Goal: Task Accomplishment & Management: Manage account settings

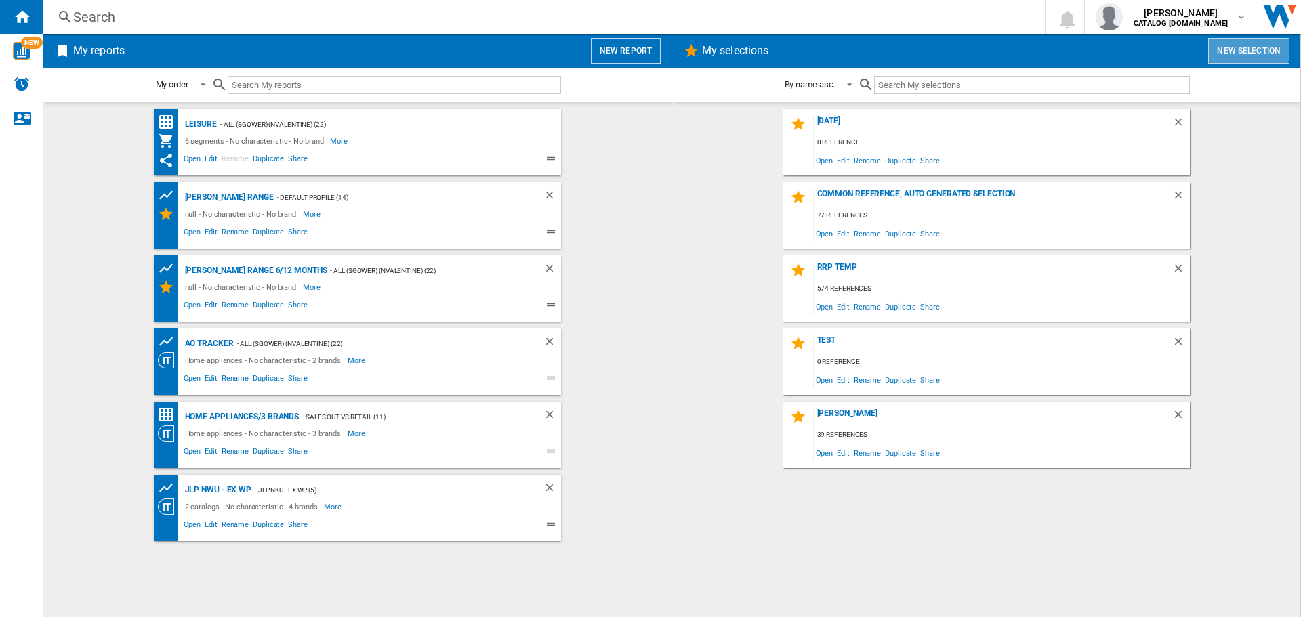
click at [1231, 49] on button "New selection" at bounding box center [1248, 51] width 81 height 26
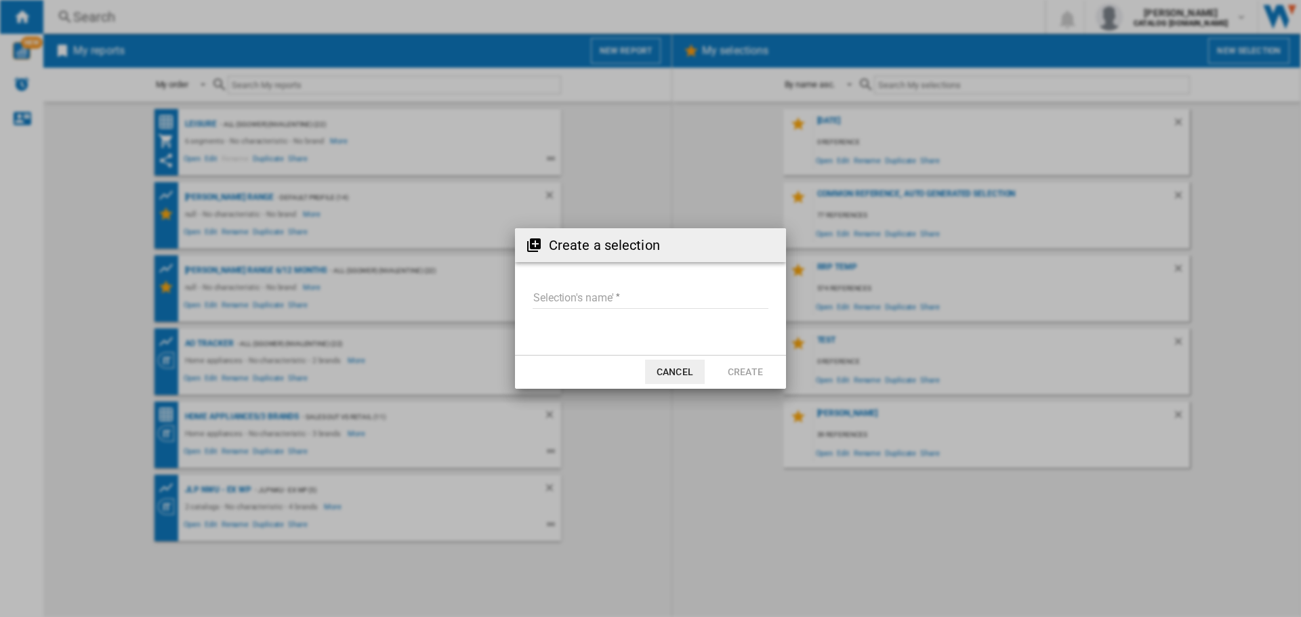
click at [608, 298] on input "Selection's name'" at bounding box center [651, 299] width 236 height 20
type input "**********"
click at [729, 371] on button "Create" at bounding box center [746, 372] width 60 height 24
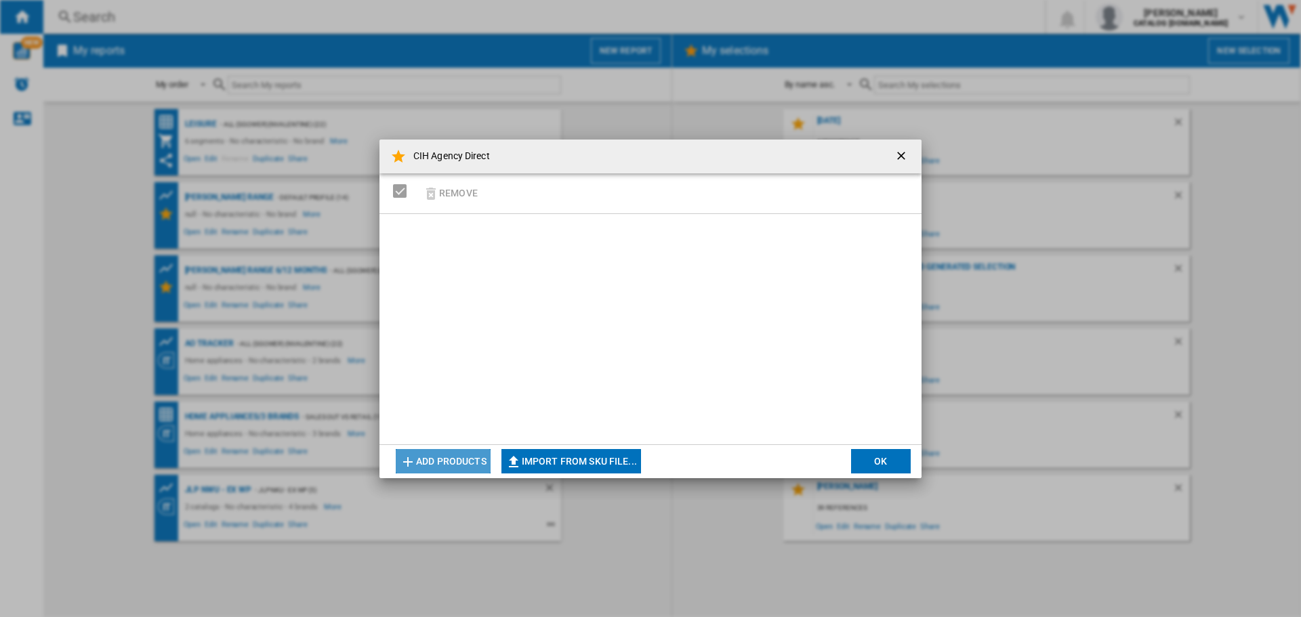
click at [468, 461] on button "Add products" at bounding box center [443, 461] width 95 height 24
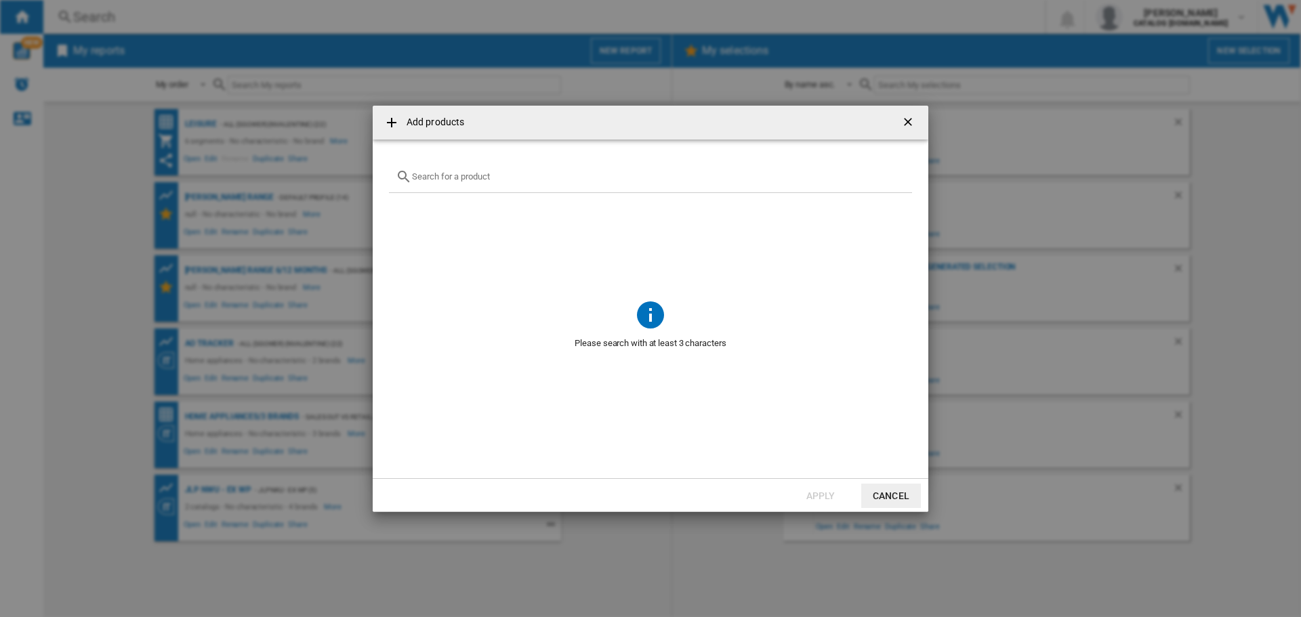
click at [434, 167] on div at bounding box center [650, 177] width 523 height 32
click at [458, 180] on input "text" at bounding box center [658, 176] width 493 height 10
paste input "C HD 93M WWS [GEOGRAPHIC_DATA]"
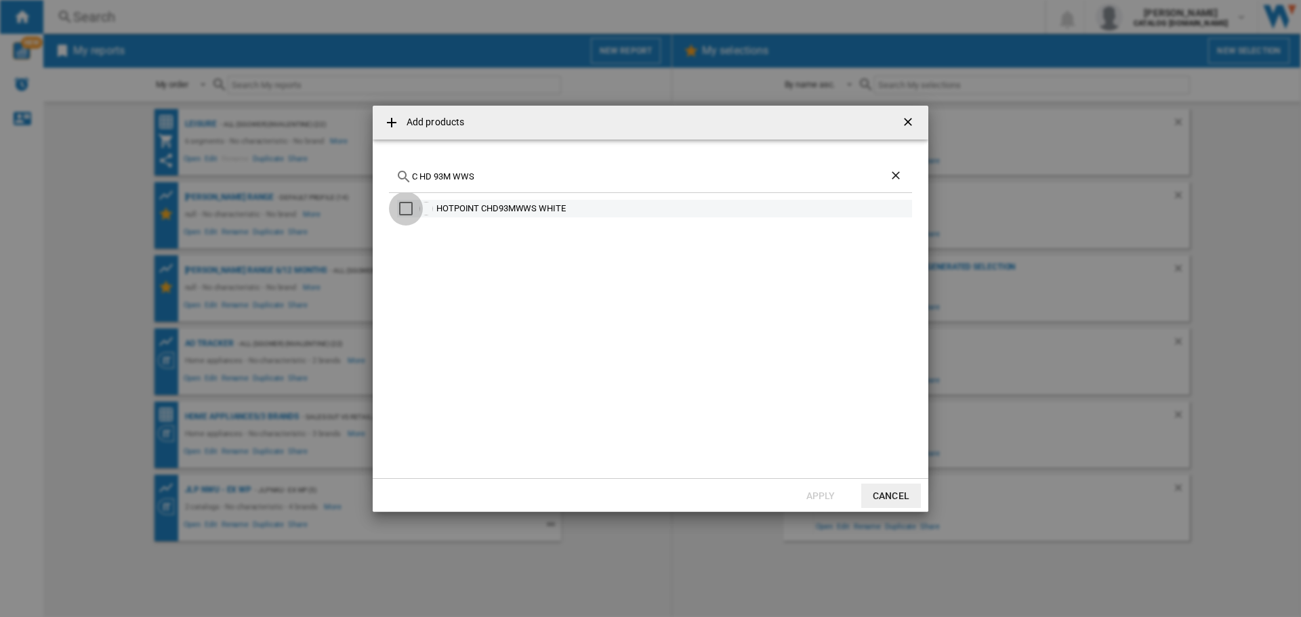
click at [405, 207] on div "Select" at bounding box center [406, 209] width 14 height 14
drag, startPoint x: 501, startPoint y: 177, endPoint x: 274, endPoint y: 164, distance: 227.4
click at [274, 164] on div "Add products C HD 93M WWS HOTPOINT CHD93MWWS WHITE Apply Cancel" at bounding box center [650, 308] width 1301 height 617
paste input "UK"
click at [407, 206] on div "Select" at bounding box center [406, 209] width 14 height 14
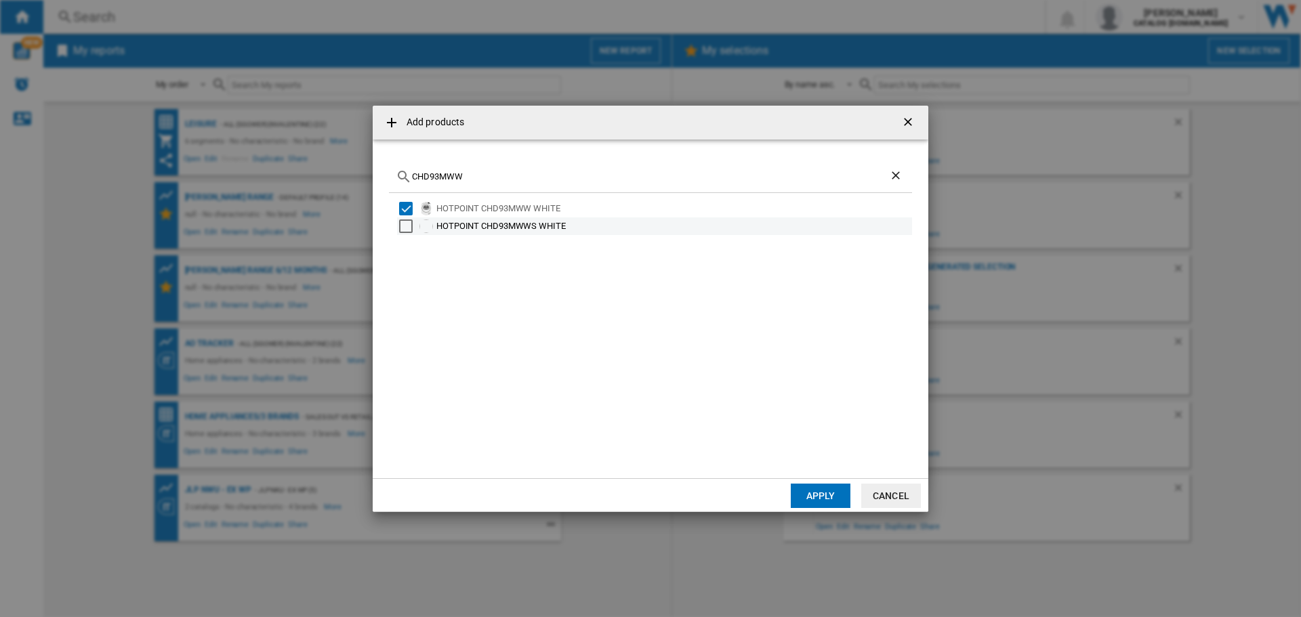
click at [408, 227] on div "Select" at bounding box center [406, 227] width 14 height 14
drag, startPoint x: 333, startPoint y: 161, endPoint x: 245, endPoint y: 151, distance: 89.3
click at [240, 151] on div "Add products CHD93MWW HOTPOINT CHD93MWW WHITE HOTPOINT CHD93MWWS WHITE Apply Ca…" at bounding box center [650, 308] width 1301 height 617
paste input "HD C82 WWGD [GEOGRAPHIC_DATA]"
click at [409, 209] on div "Select" at bounding box center [406, 209] width 14 height 14
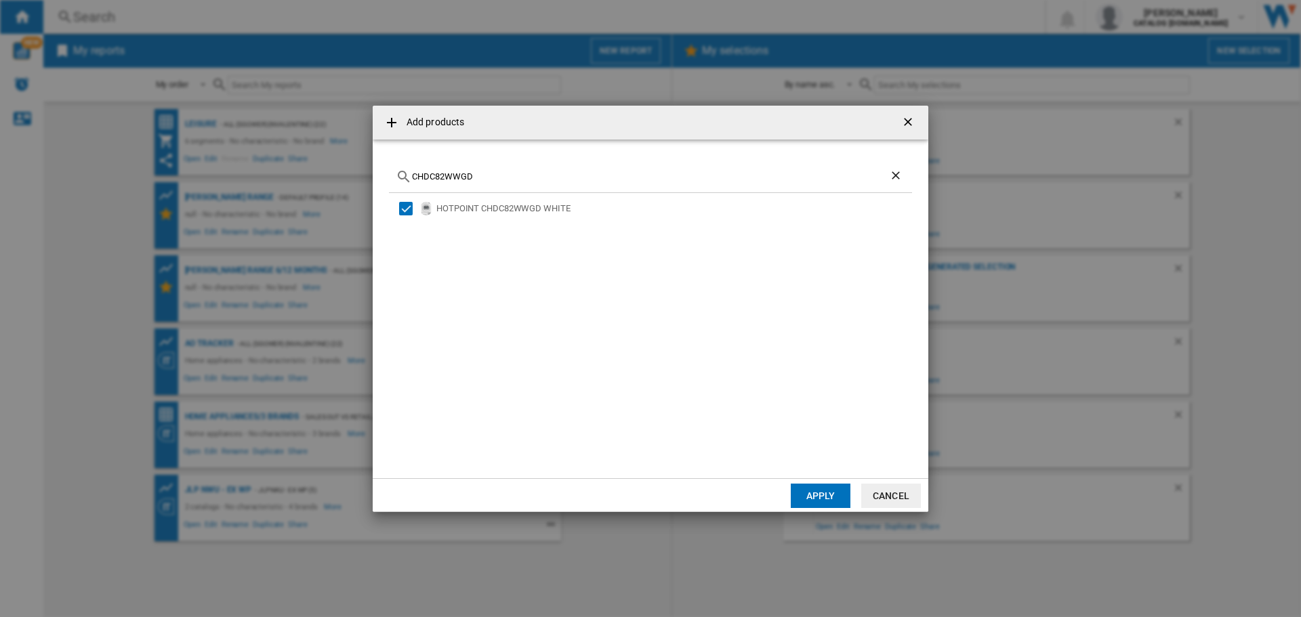
drag, startPoint x: 510, startPoint y: 178, endPoint x: 253, endPoint y: 152, distance: 258.2
click at [244, 150] on div "Add products CHDC82WWGD HOTPOINT CHDC82WWGD WHITE Apply Cancel" at bounding box center [650, 308] width 1301 height 617
click at [409, 207] on div "Select" at bounding box center [406, 209] width 14 height 14
drag, startPoint x: 457, startPoint y: 176, endPoint x: 484, endPoint y: 179, distance: 27.3
click at [456, 176] on input "DIH10DB" at bounding box center [650, 176] width 477 height 10
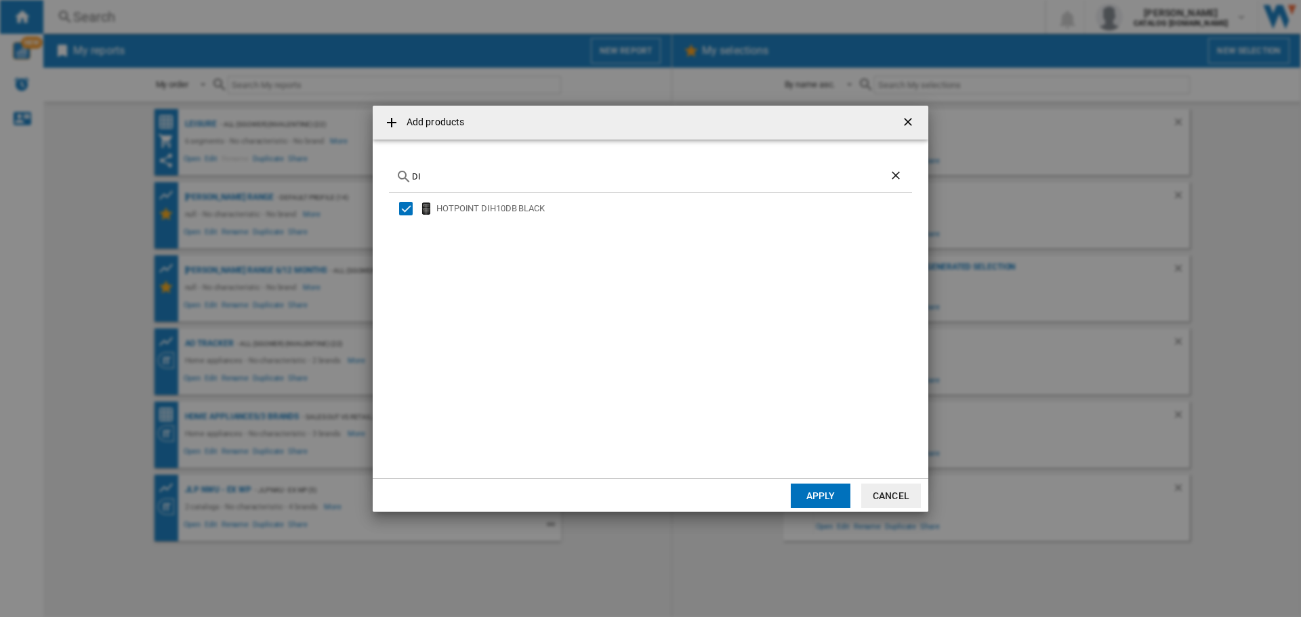
type input "D"
paste input "H2F HL626 UK"
click at [409, 204] on div "Select" at bounding box center [406, 209] width 14 height 14
drag, startPoint x: 424, startPoint y: 176, endPoint x: 274, endPoint y: 172, distance: 149.2
click at [275, 172] on div "Add products H2FHL626 HOTPOINT H2FHL626 WHITE HOTPOINT H2FHL626X STAINLESS STEE…" at bounding box center [650, 308] width 1301 height 617
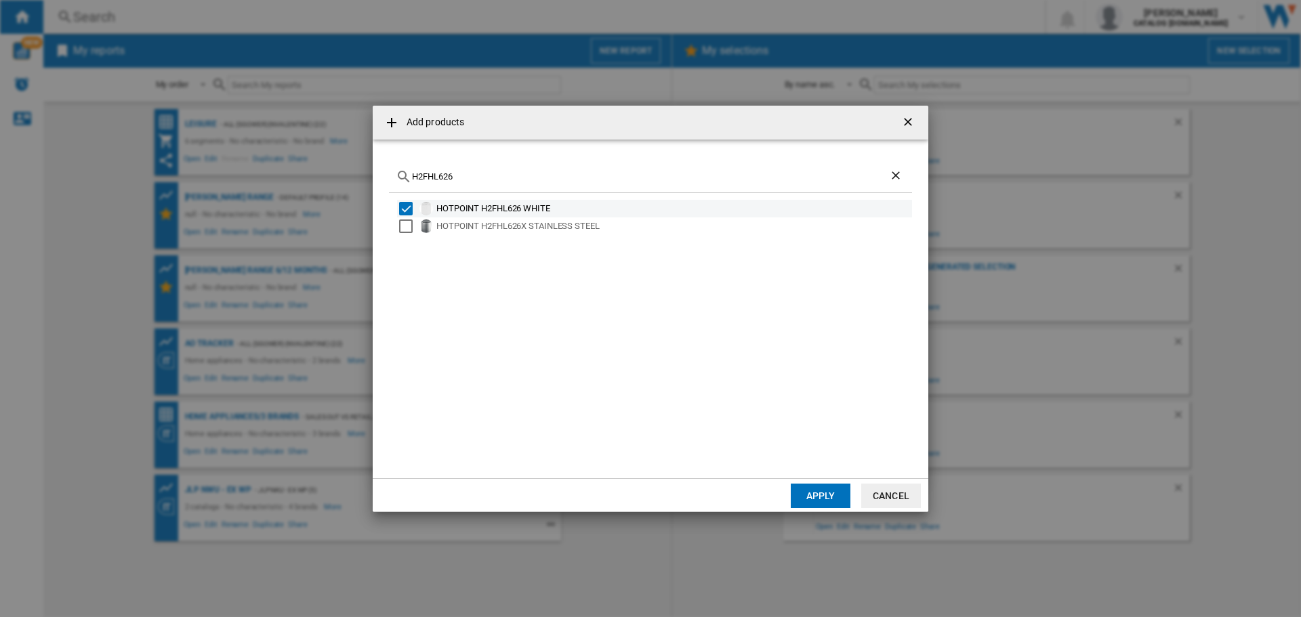
paste input "8F HP51X [GEOGRAPHIC_DATA]"
click at [407, 207] on div "Select" at bounding box center [406, 209] width 14 height 14
drag, startPoint x: 474, startPoint y: 179, endPoint x: 278, endPoint y: 159, distance: 197.5
click at [281, 159] on div "Add products H8F HP51X HOTPOINT H8FHP51X STAINLESS STEEL Apply Cancel" at bounding box center [650, 308] width 1301 height 617
paste input "7F HS41 [GEOGRAPHIC_DATA]"
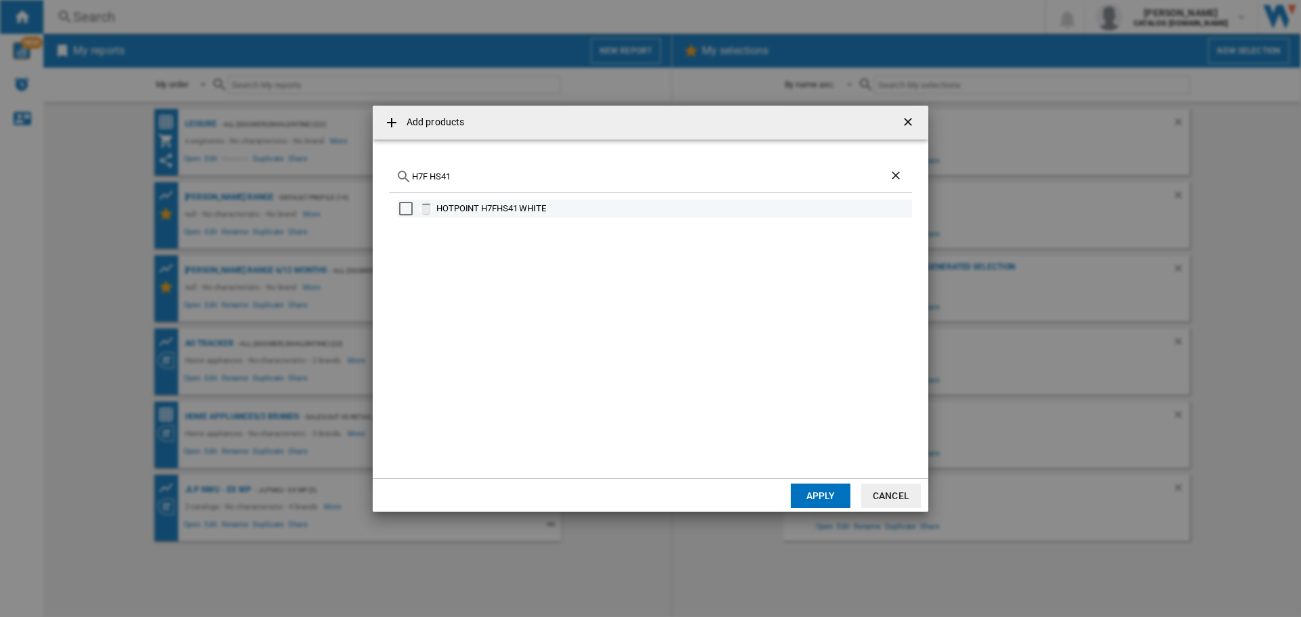
click at [403, 209] on div "Select" at bounding box center [406, 209] width 14 height 14
drag, startPoint x: 460, startPoint y: 179, endPoint x: 233, endPoint y: 155, distance: 227.6
click at [234, 155] on div "Add products H7F HS41 HOTPOINT H7FHS41 WHITE Apply Cancel" at bounding box center [650, 308] width 1301 height 617
paste input "D8I HP42 L UK"
click at [403, 208] on div "Select" at bounding box center [406, 209] width 14 height 14
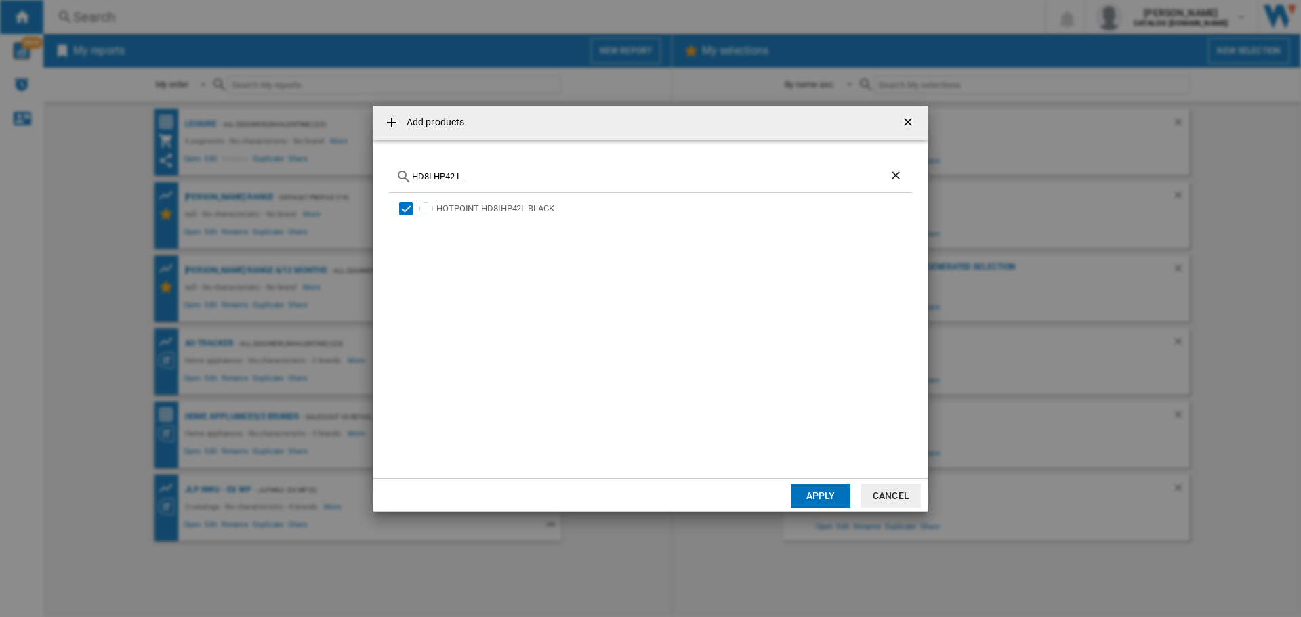
drag, startPoint x: 476, startPoint y: 178, endPoint x: 290, endPoint y: 166, distance: 186.7
click at [293, 166] on div "Add products HD8I HP42 L HOTPOINT HD8IHP42L BLACK Apply Cancel" at bounding box center [650, 308] width 1301 height 617
paste input "8I HP42 L UK"
click at [470, 177] on input "H8I HP42 L UK" at bounding box center [650, 176] width 477 height 10
drag, startPoint x: 342, startPoint y: 178, endPoint x: 289, endPoint y: 178, distance: 53.5
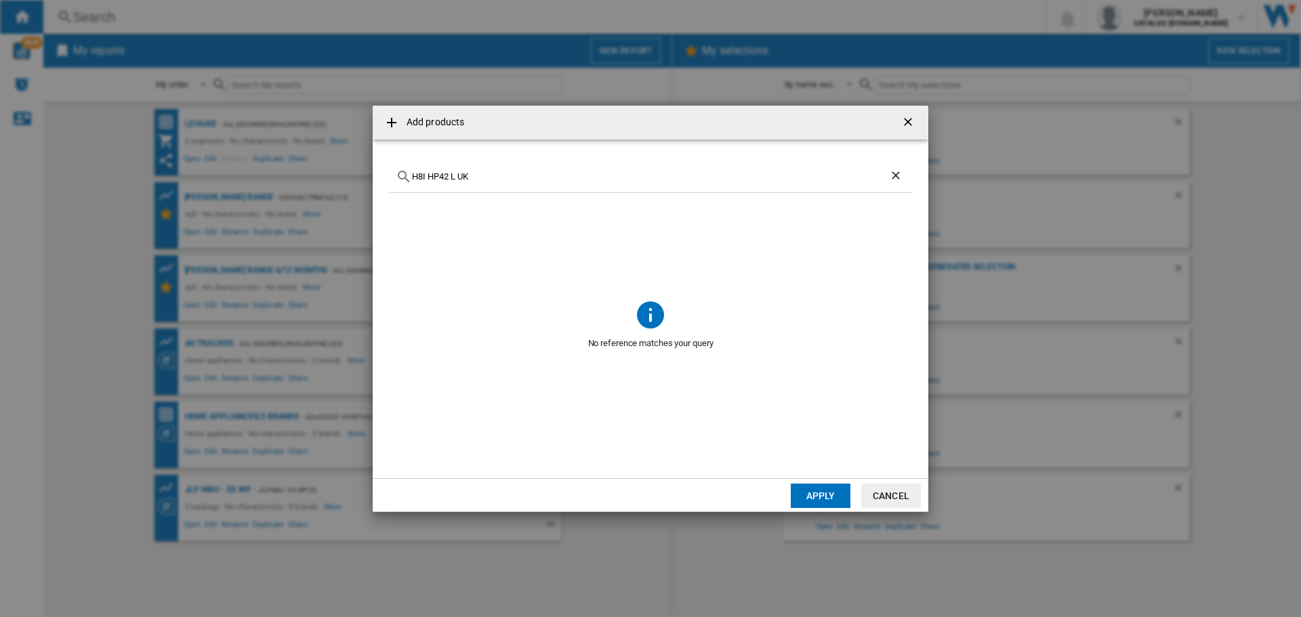
click at [289, 178] on div "Add products H8I HP42 L UK No reference matches your query Apply Cancel" at bounding box center [650, 308] width 1301 height 617
paste input "859991682560"
type input "859991682560"
click at [409, 202] on div "Select" at bounding box center [406, 209] width 14 height 14
click at [885, 498] on button "Cancel" at bounding box center [891, 496] width 60 height 24
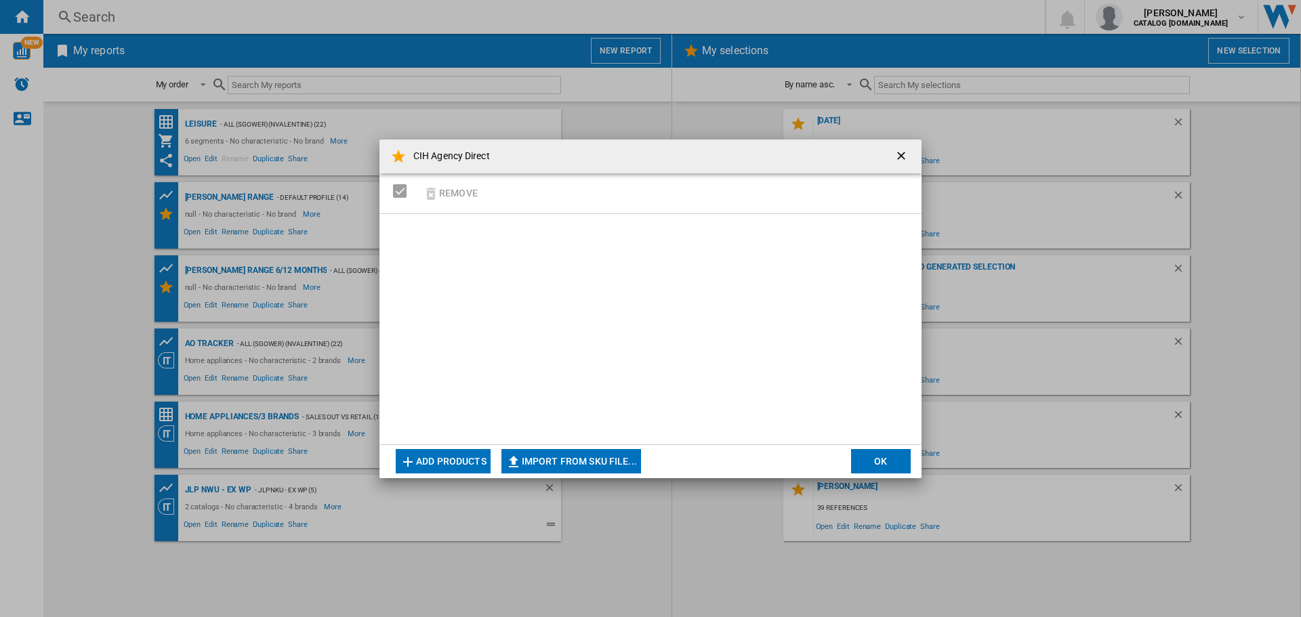
click at [594, 457] on button "Import from SKU file..." at bounding box center [572, 461] width 140 height 24
type input "**********"
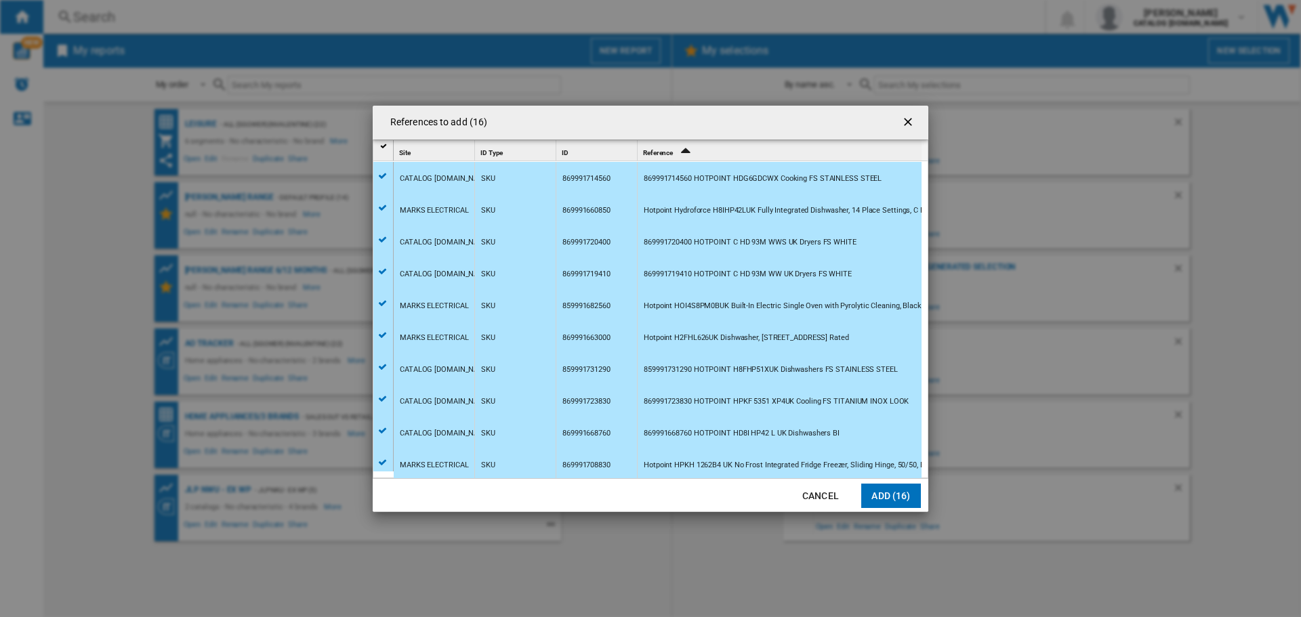
click at [899, 491] on button "Add (16)" at bounding box center [891, 496] width 60 height 24
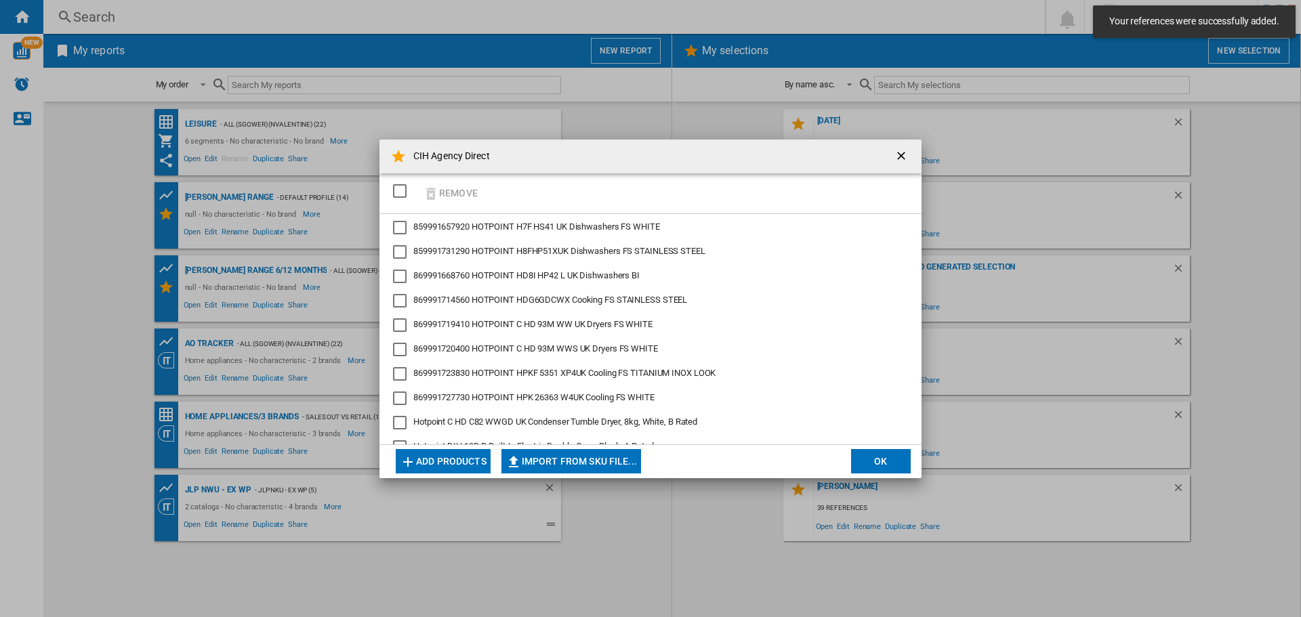
click at [401, 189] on div "SELECTIONS.EDITION_POPUP.SELECT_DESELECT" at bounding box center [400, 191] width 14 height 14
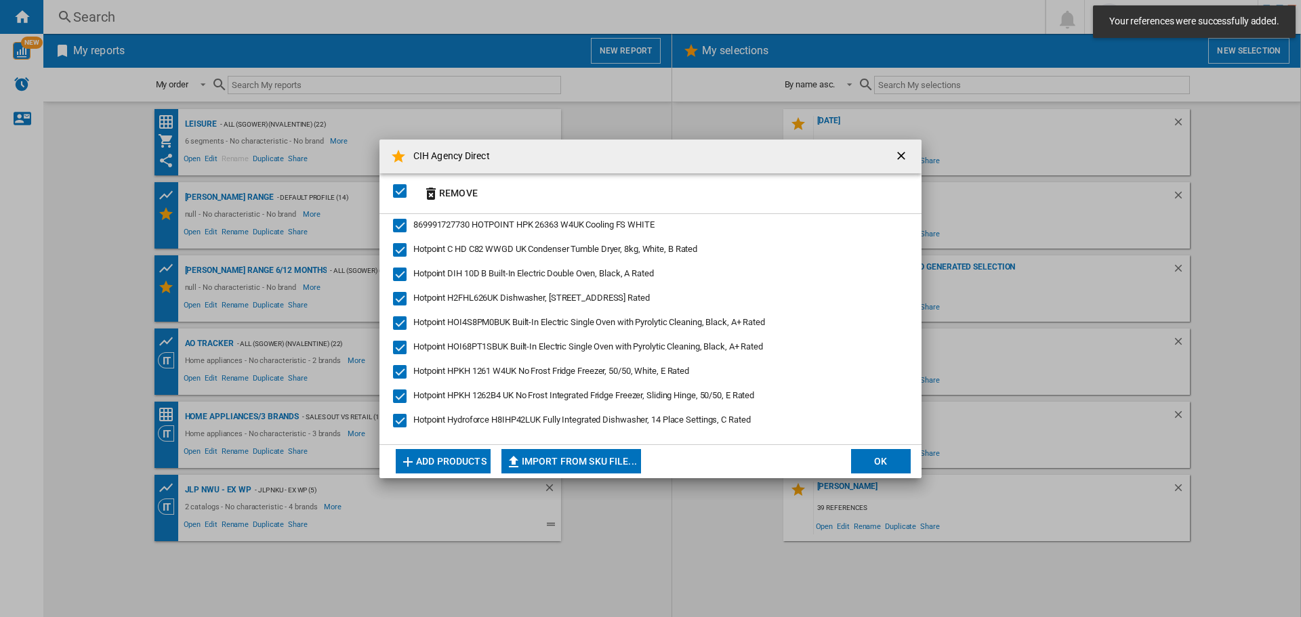
scroll to position [174, 0]
click at [873, 460] on button "OK" at bounding box center [881, 461] width 60 height 24
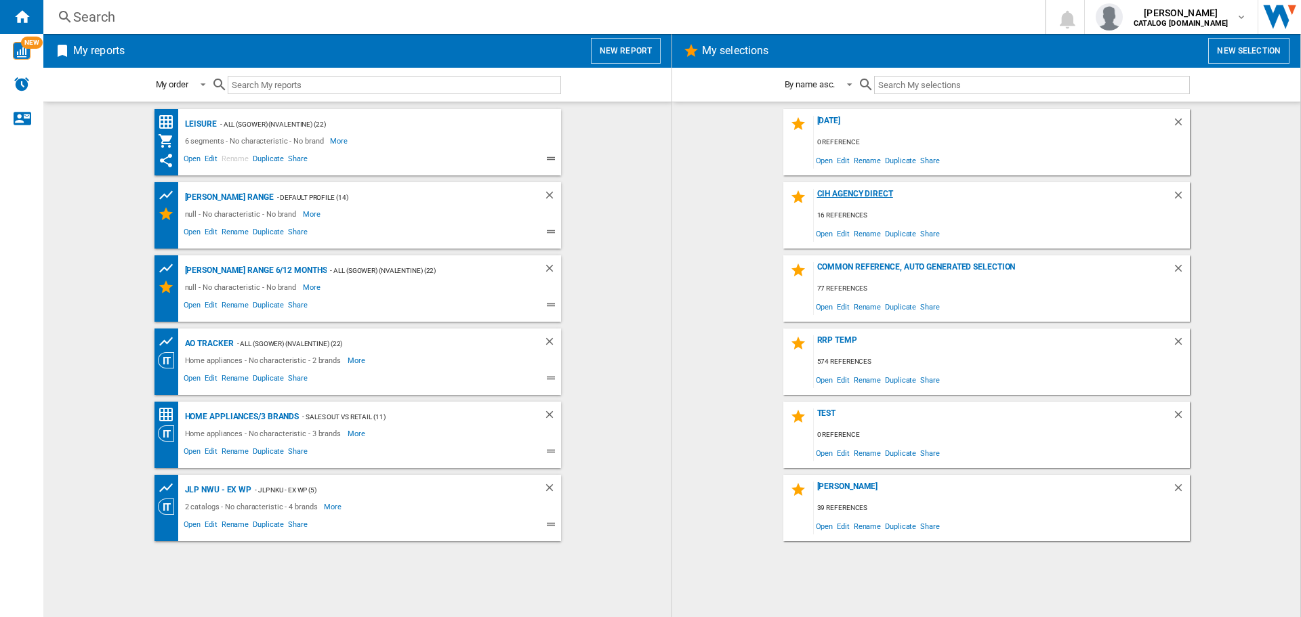
click at [854, 195] on div "CIH Agency Direct" at bounding box center [993, 198] width 359 height 18
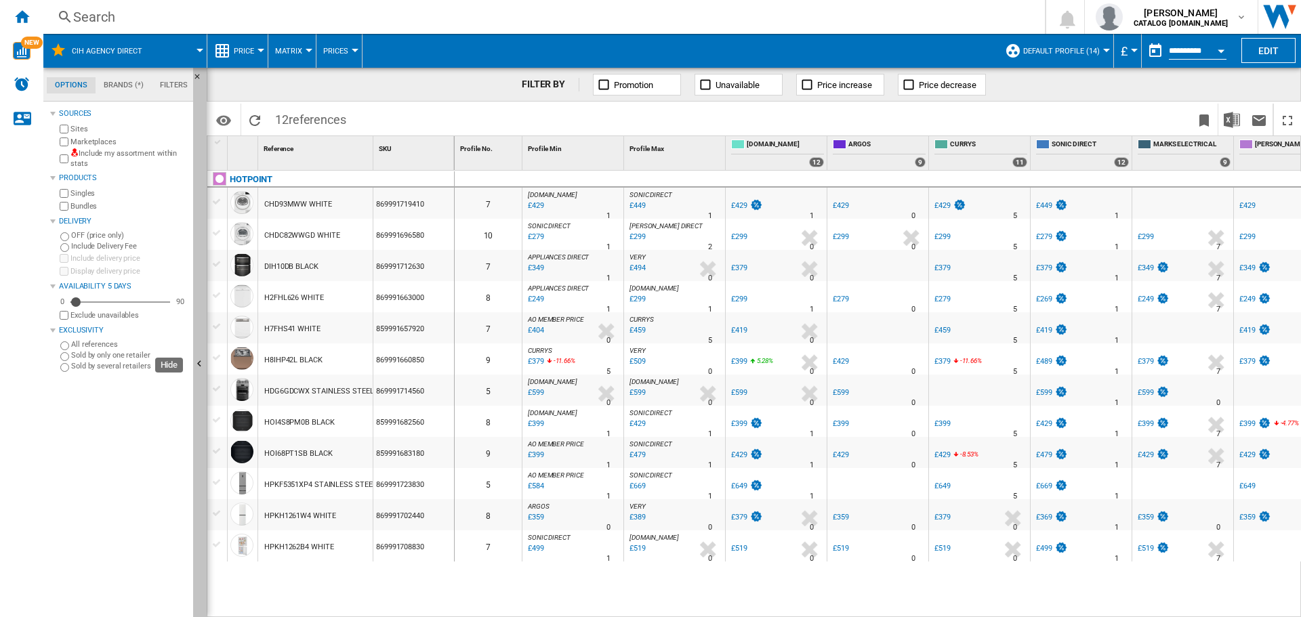
click at [199, 363] on ng-md-icon "Hide" at bounding box center [201, 366] width 16 height 16
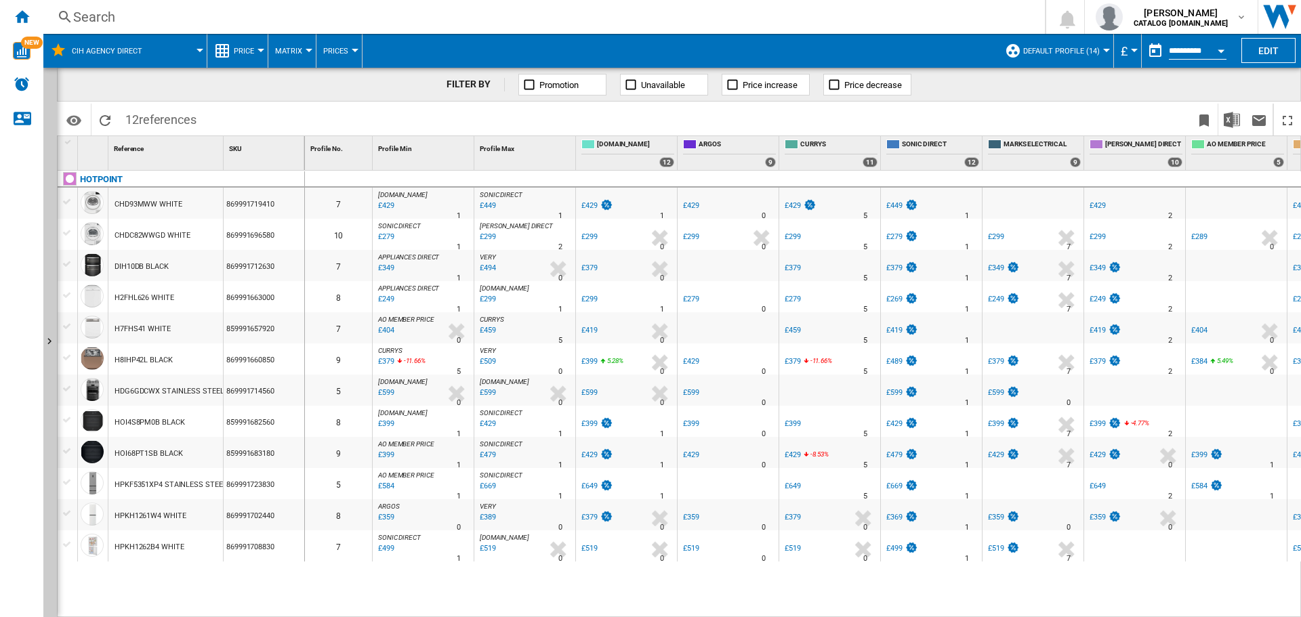
click at [1102, 56] on button "Default profile (14)" at bounding box center [1064, 51] width 83 height 34
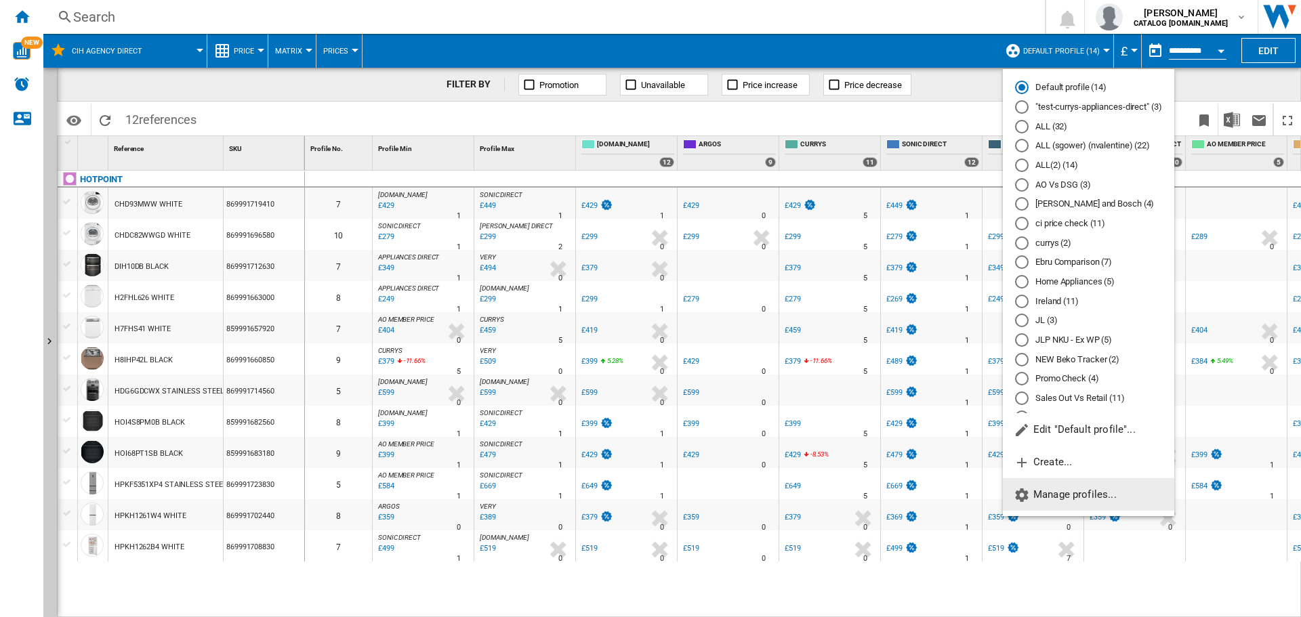
click at [1045, 490] on span "Manage profiles..." at bounding box center [1065, 495] width 103 height 12
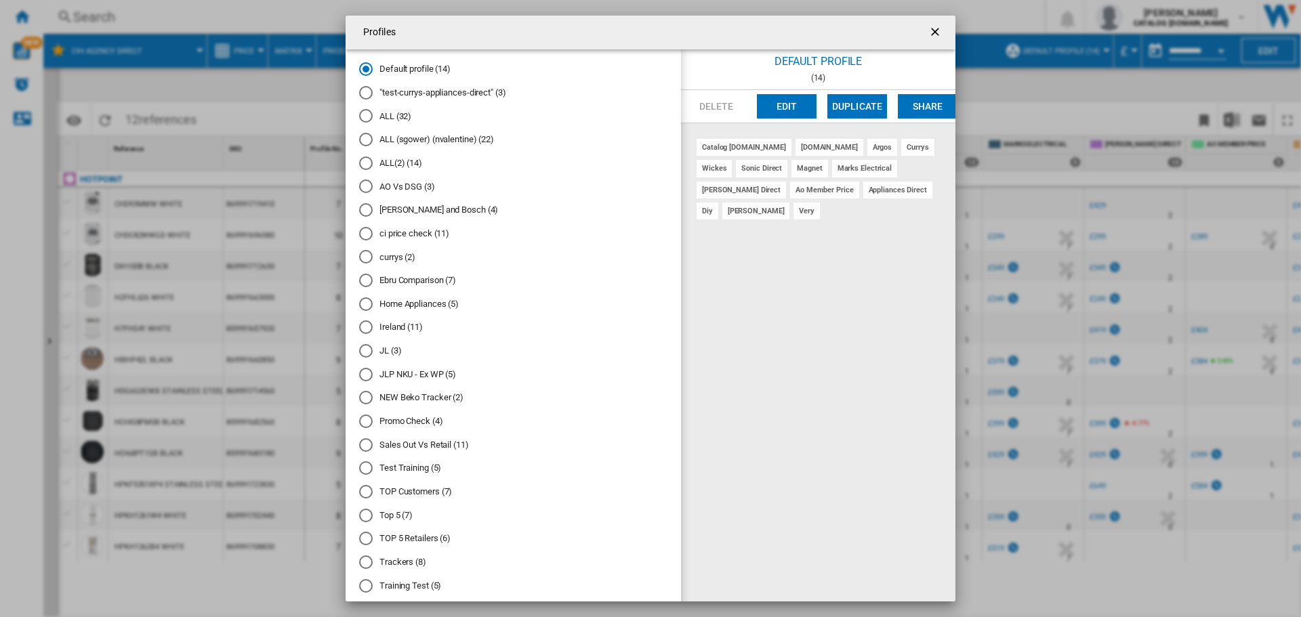
click at [367, 138] on div "ALL (sgower) (nvalentine) (22)" at bounding box center [366, 140] width 14 height 14
click at [773, 108] on button "Edit" at bounding box center [787, 106] width 60 height 24
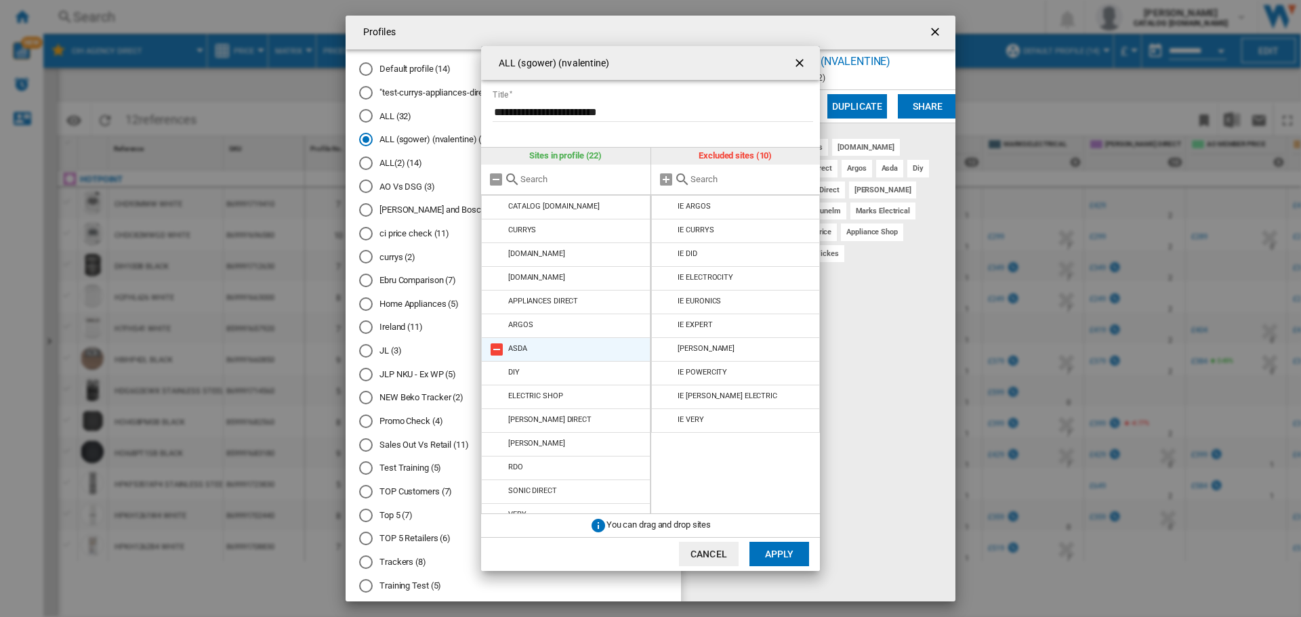
click at [499, 346] on md-icon at bounding box center [497, 350] width 16 height 16
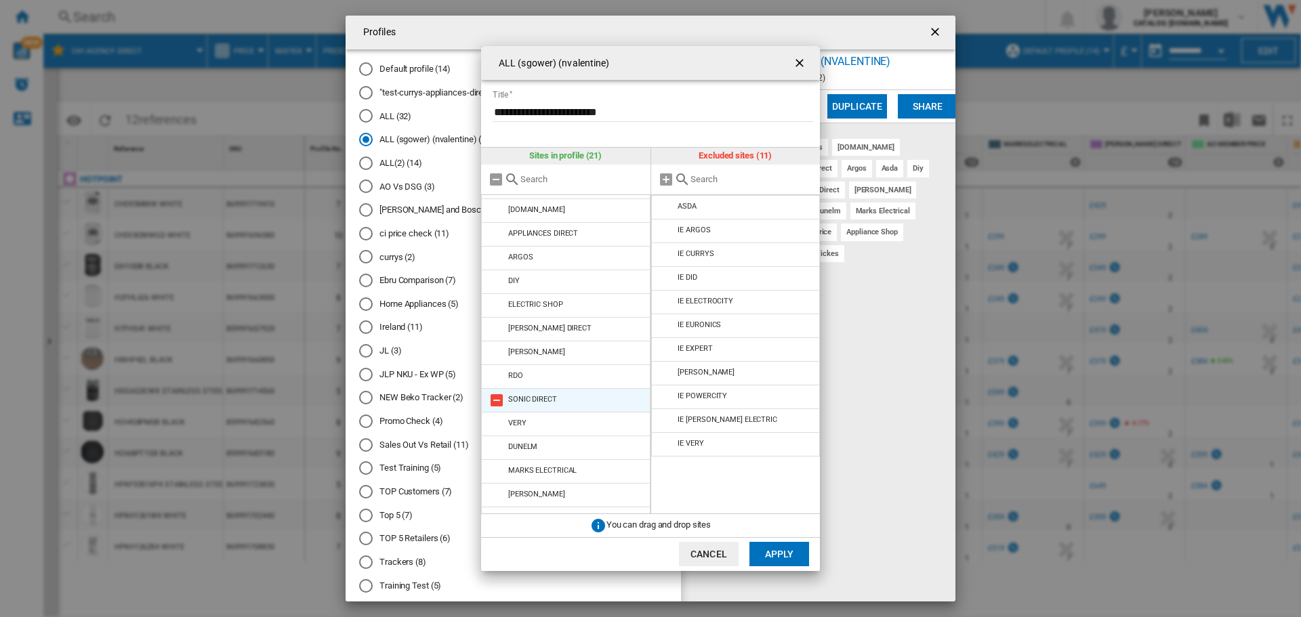
scroll to position [136, 0]
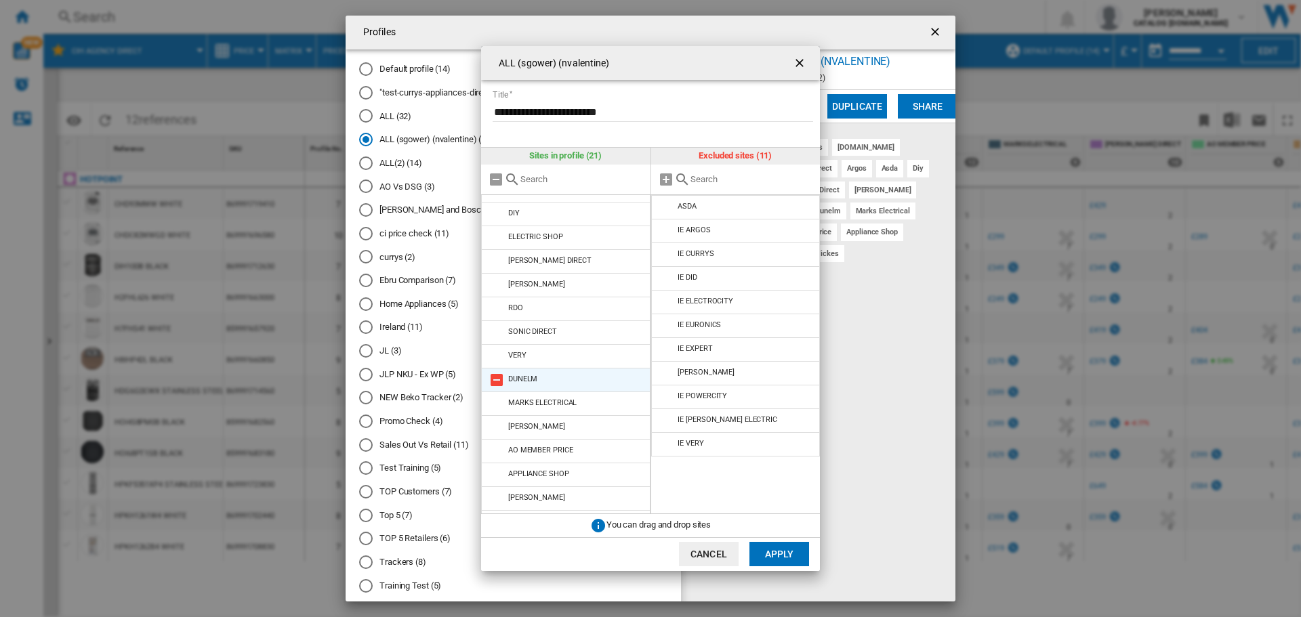
click at [499, 380] on md-icon at bounding box center [497, 380] width 16 height 16
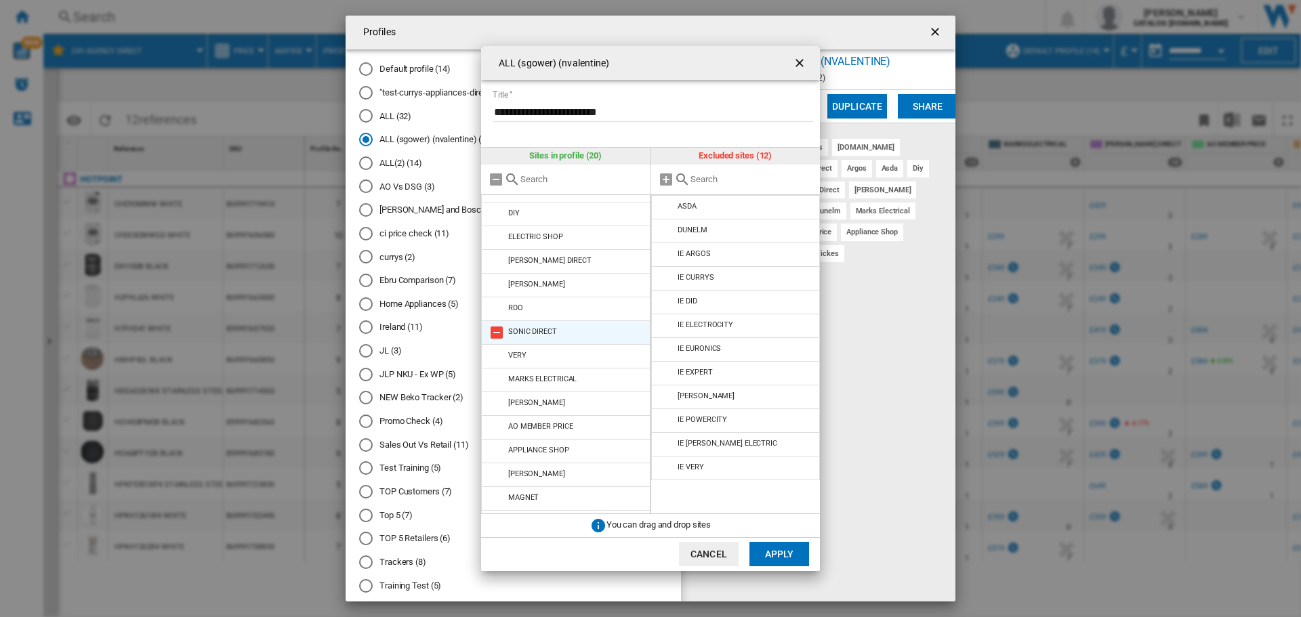
click at [494, 333] on md-icon at bounding box center [497, 333] width 16 height 16
click at [498, 312] on md-icon at bounding box center [497, 312] width 16 height 16
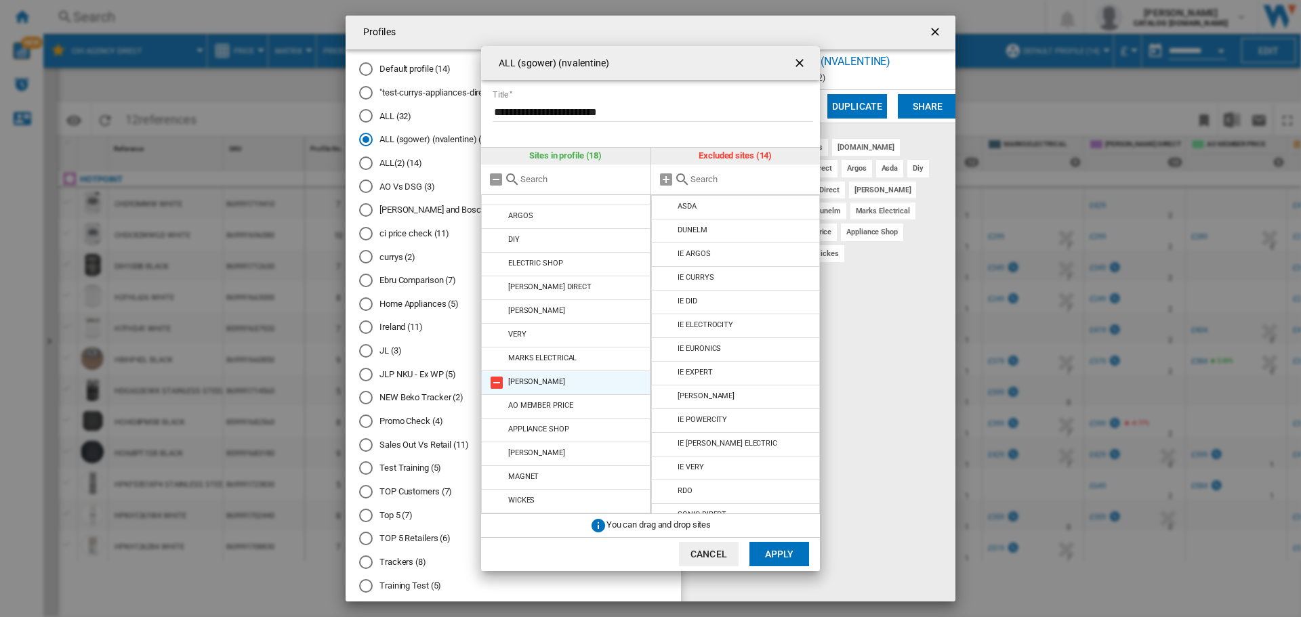
click at [499, 381] on md-icon at bounding box center [497, 383] width 16 height 16
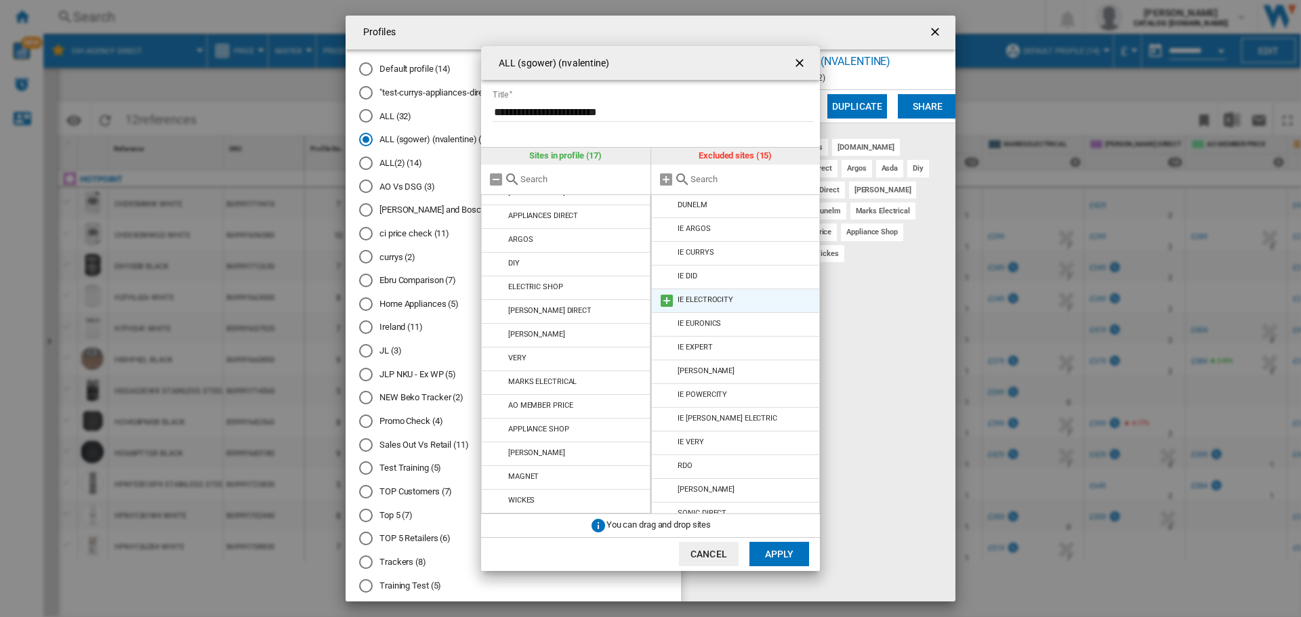
scroll to position [38, 0]
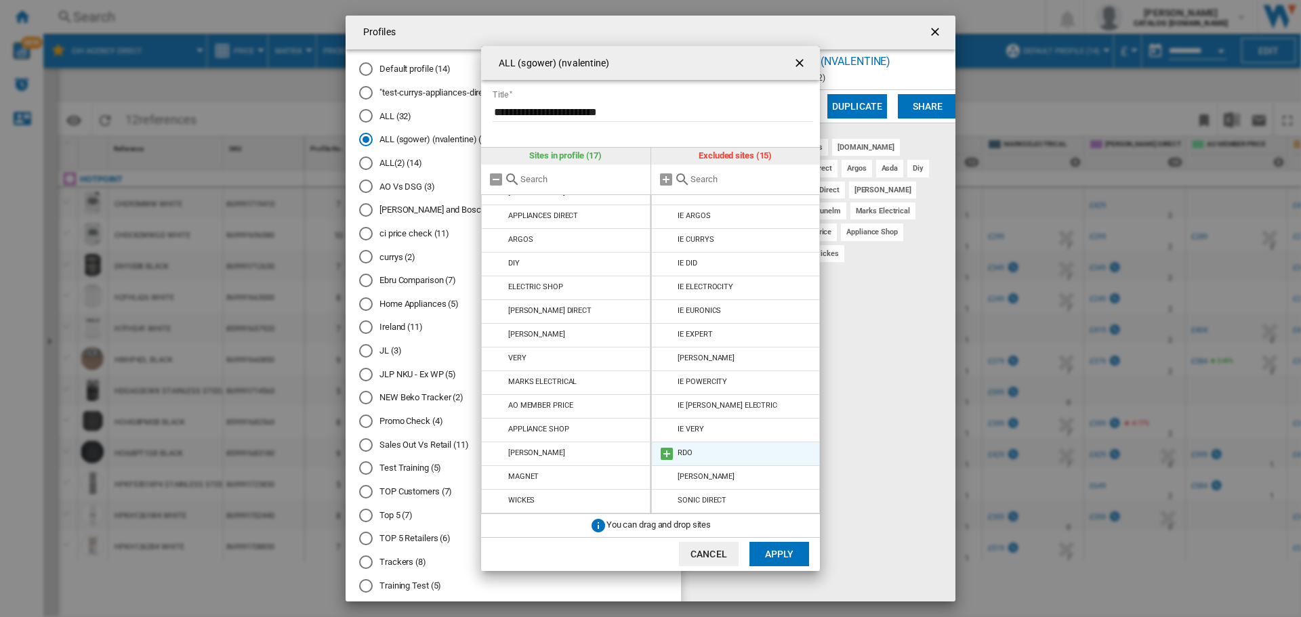
click at [664, 456] on md-icon at bounding box center [667, 454] width 16 height 16
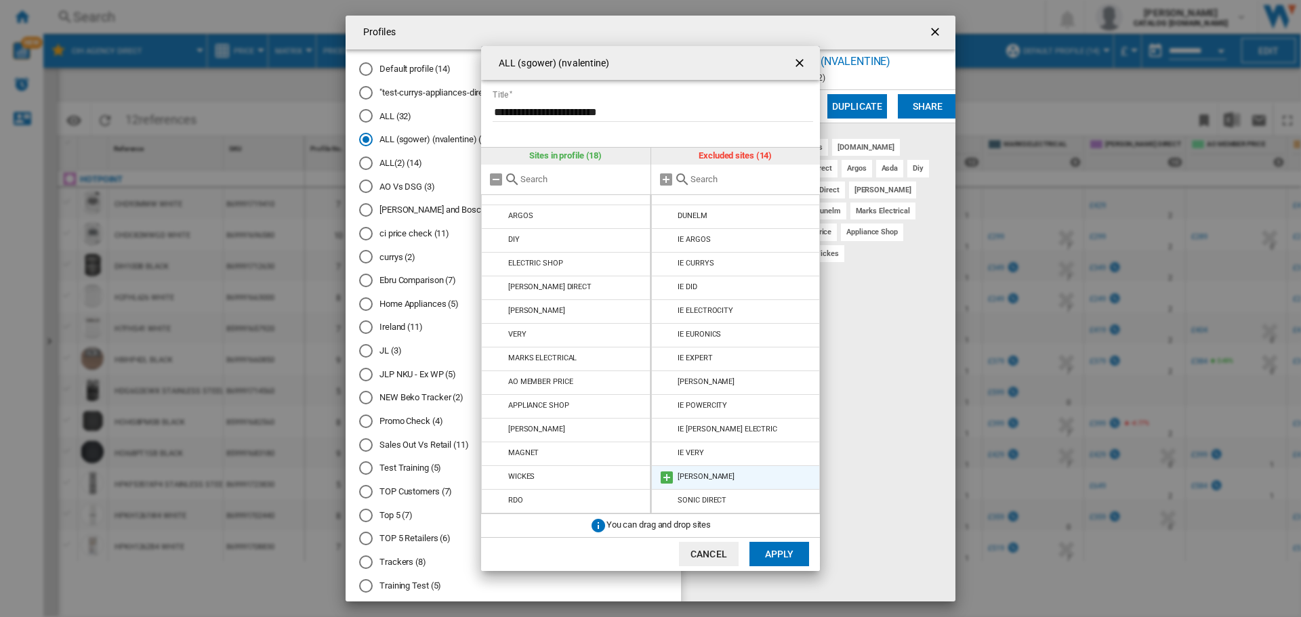
click at [663, 481] on md-icon at bounding box center [667, 478] width 16 height 16
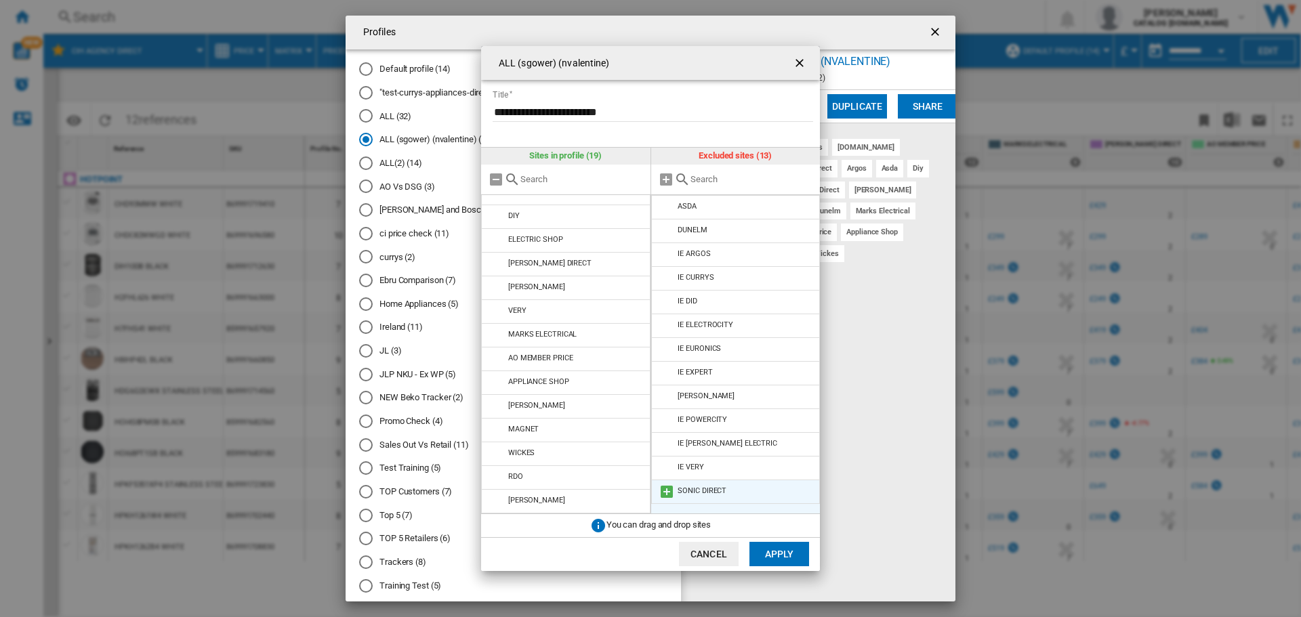
click at [670, 489] on md-icon at bounding box center [667, 492] width 16 height 16
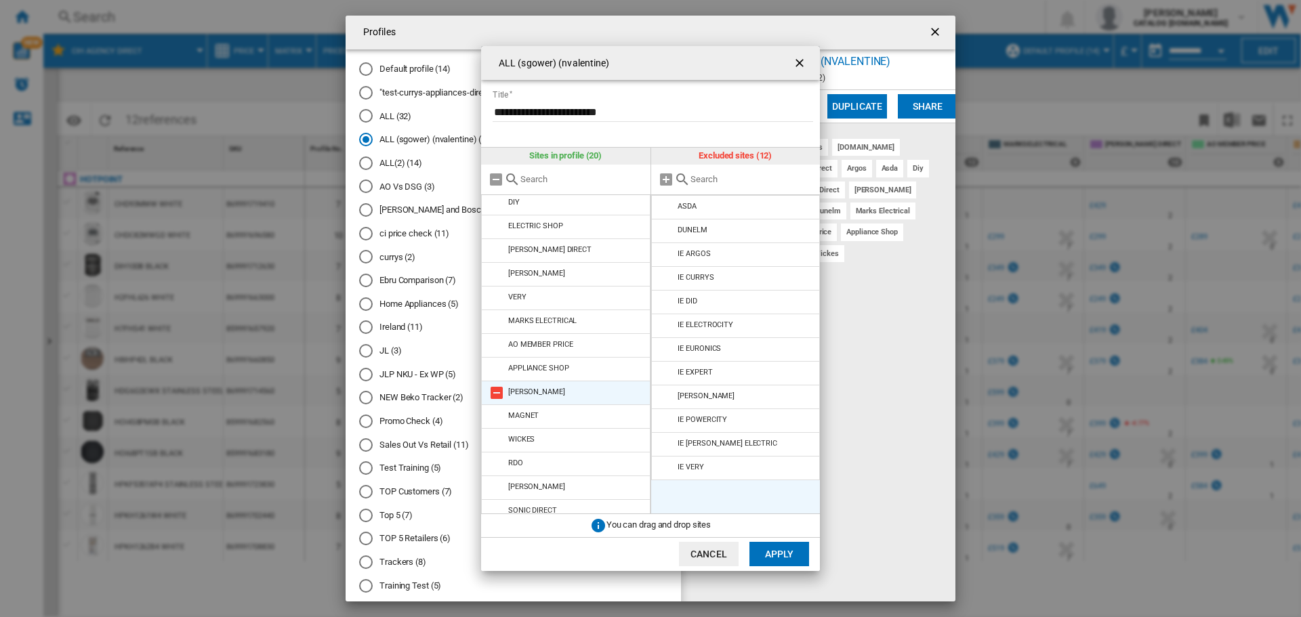
scroll to position [157, 0]
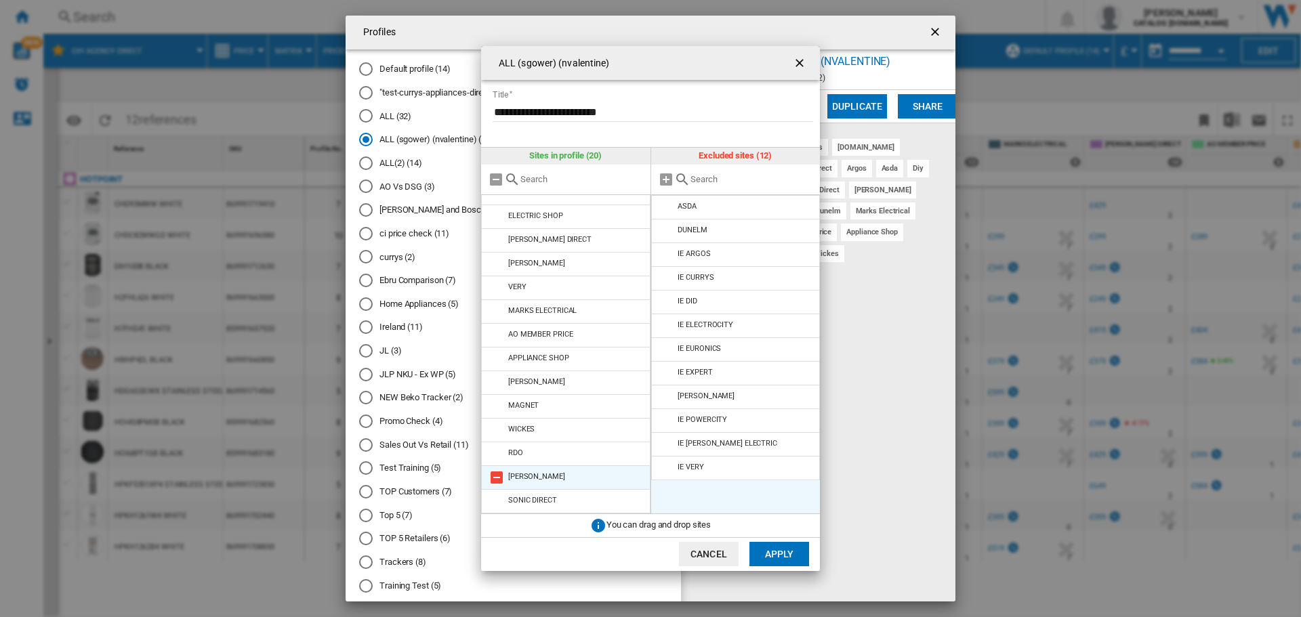
click at [491, 481] on md-icon at bounding box center [497, 478] width 16 height 16
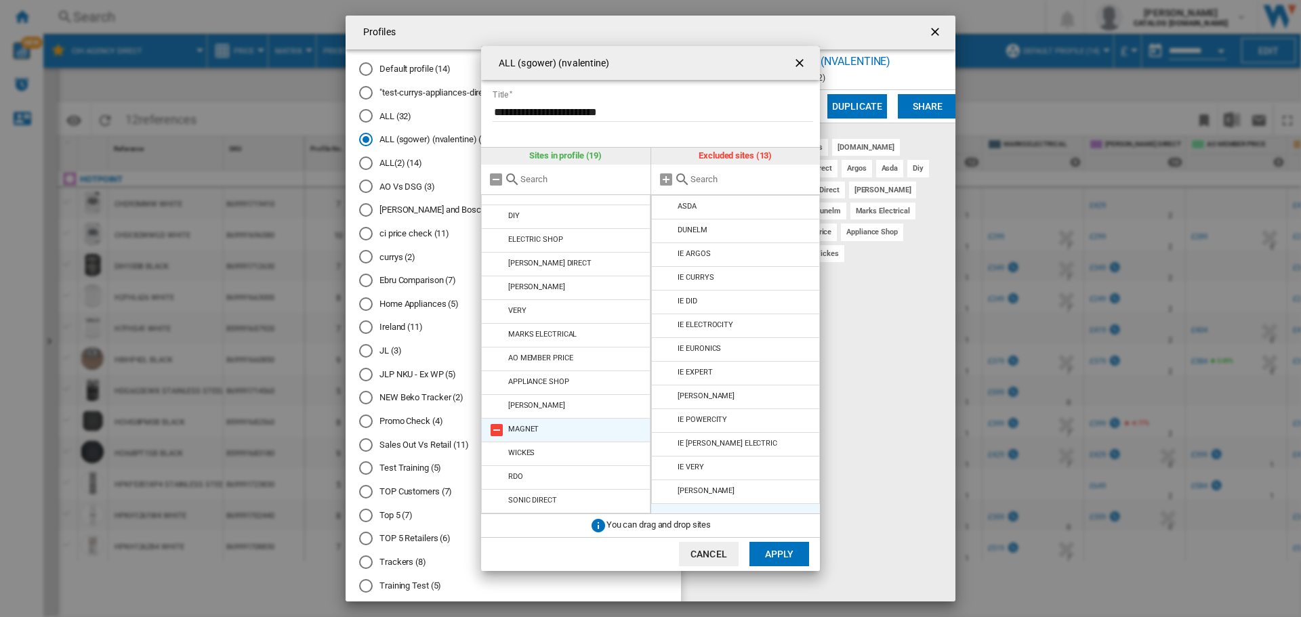
click at [502, 430] on md-icon at bounding box center [497, 430] width 16 height 16
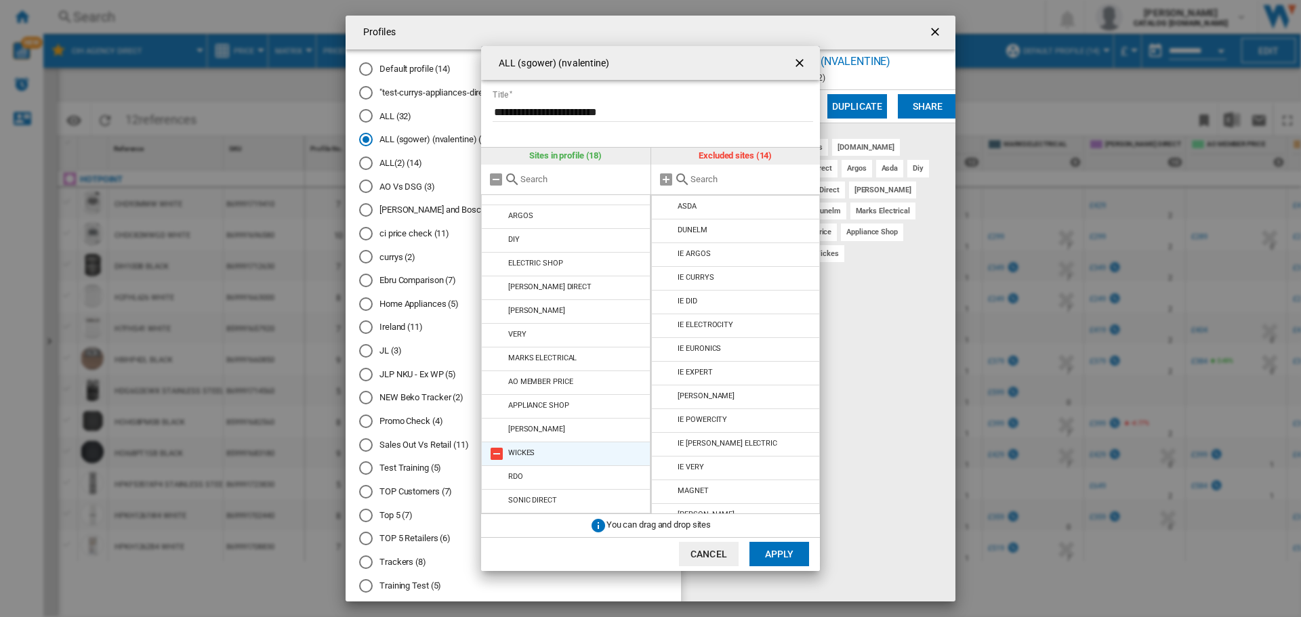
click at [497, 452] on md-icon at bounding box center [497, 454] width 16 height 16
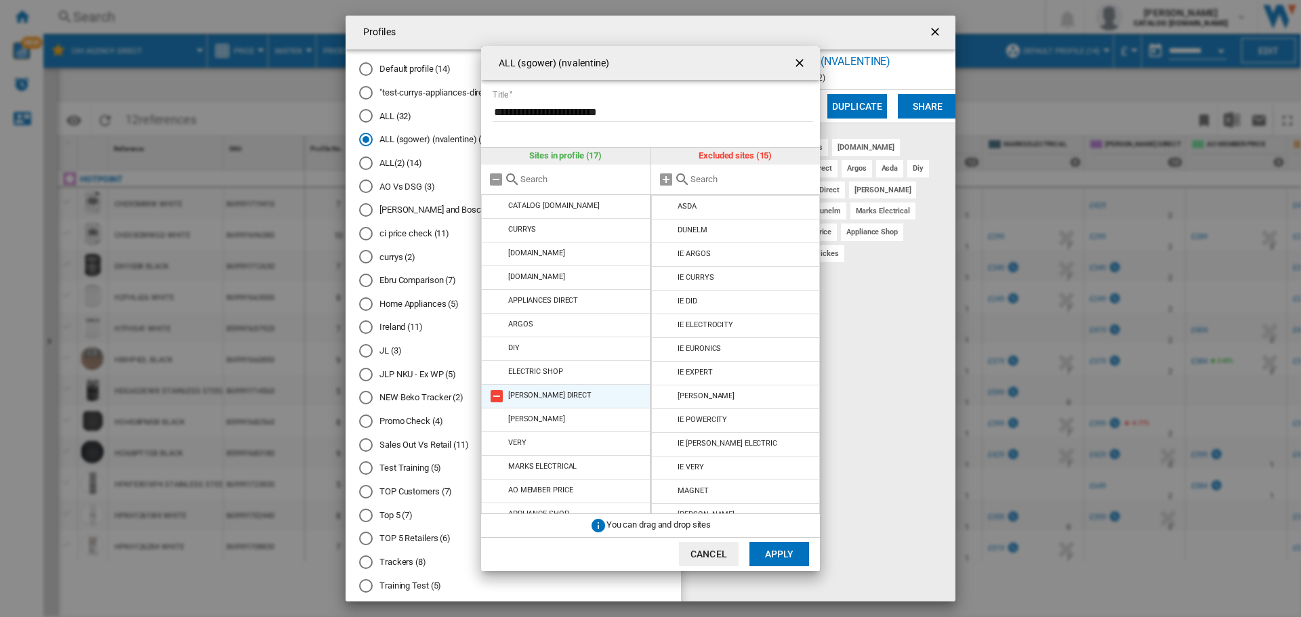
scroll to position [0, 0]
click at [591, 109] on input "**********" at bounding box center [653, 112] width 321 height 20
type input "*"
type input "**********"
click at [764, 554] on button "Apply" at bounding box center [780, 554] width 60 height 24
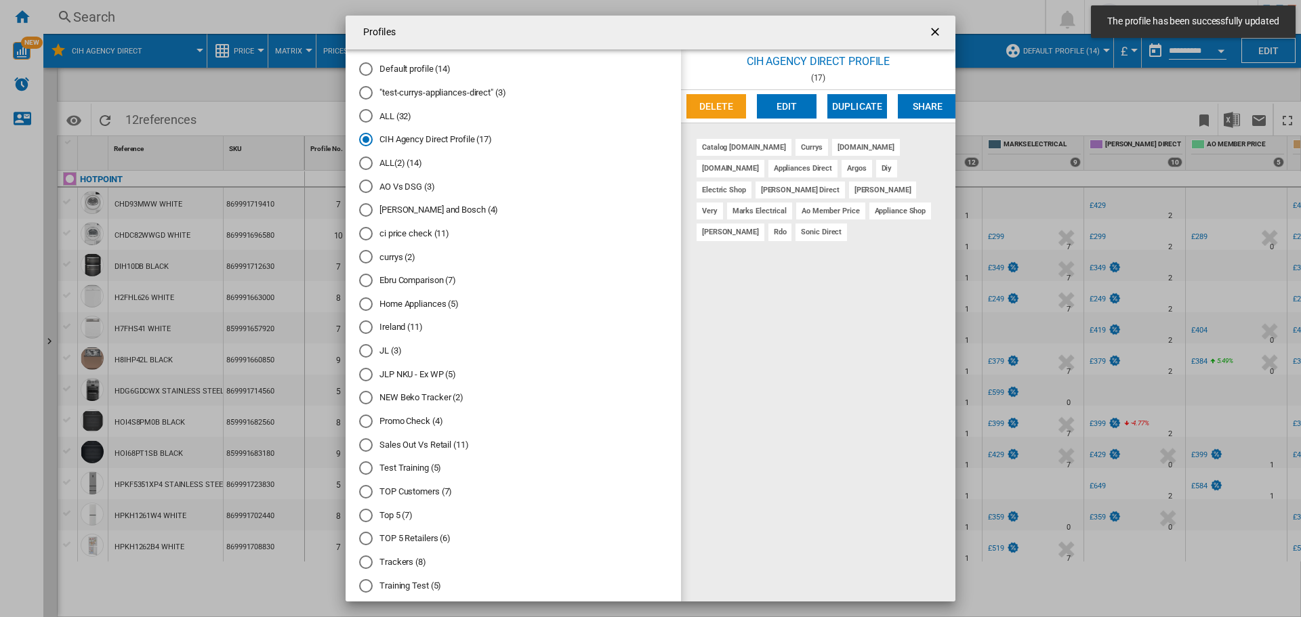
click at [367, 70] on div "Default profile (14)" at bounding box center [366, 69] width 14 height 14
click at [781, 105] on button "Edit" at bounding box center [787, 106] width 60 height 24
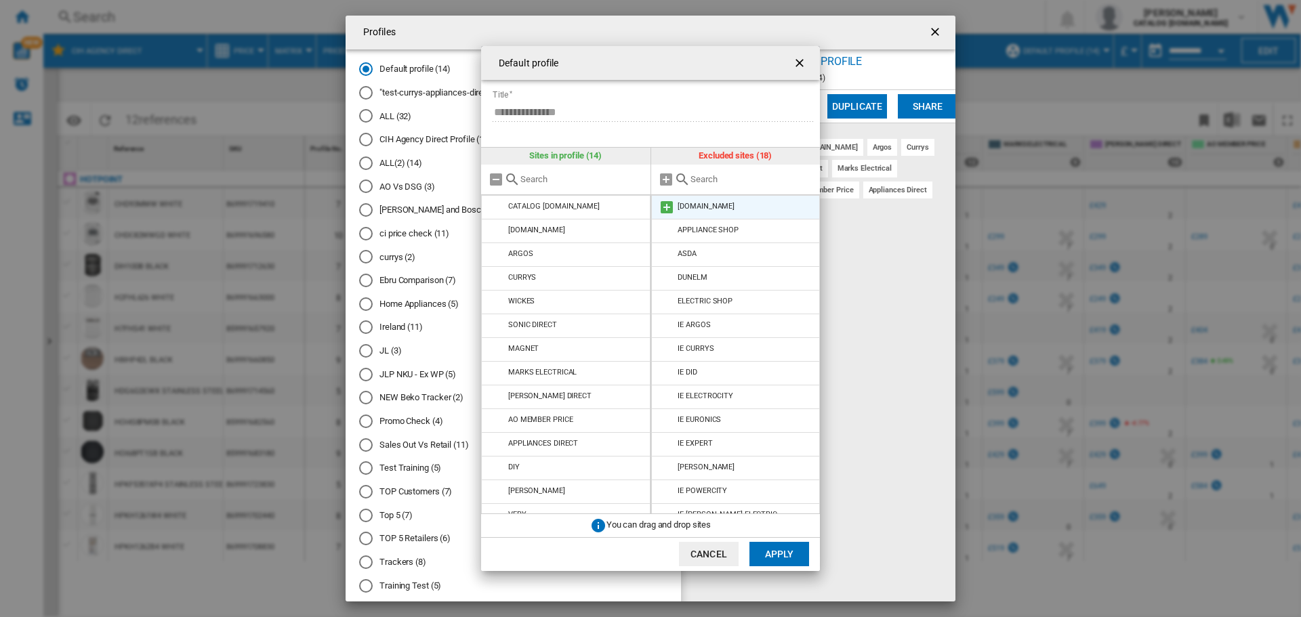
click at [663, 209] on md-icon "Default profile ..." at bounding box center [667, 207] width 16 height 16
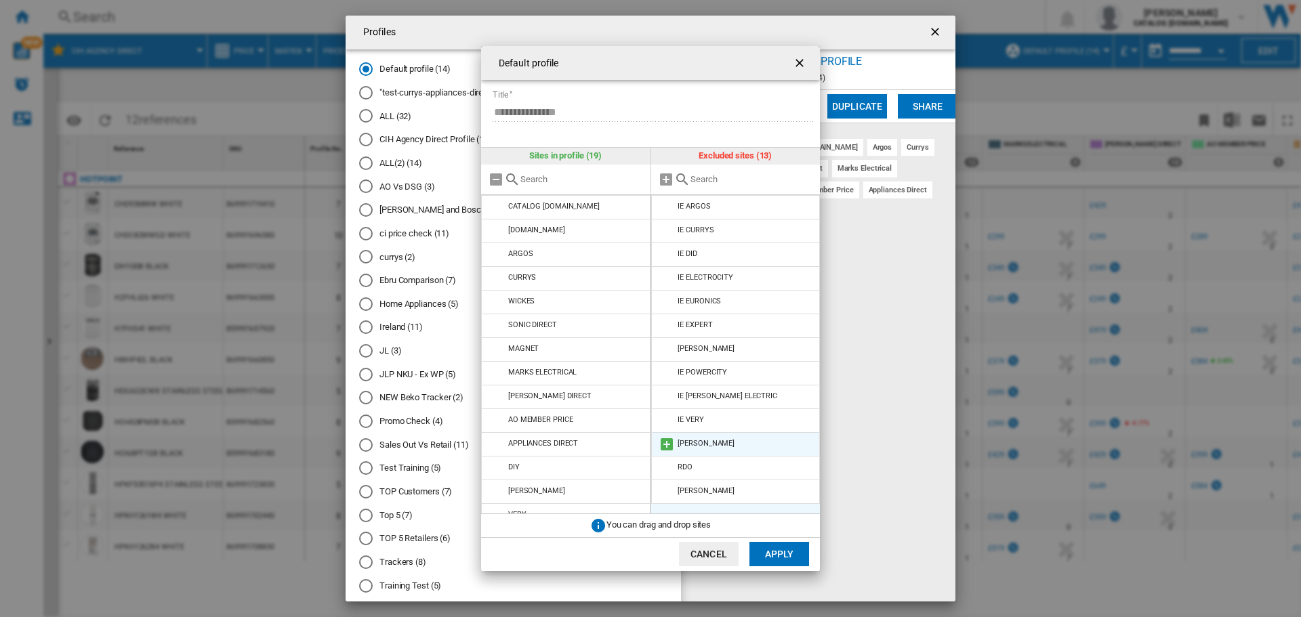
click at [667, 443] on md-icon "Default profile ..." at bounding box center [667, 444] width 16 height 16
click at [667, 446] on md-icon "Default profile ..." at bounding box center [667, 444] width 16 height 16
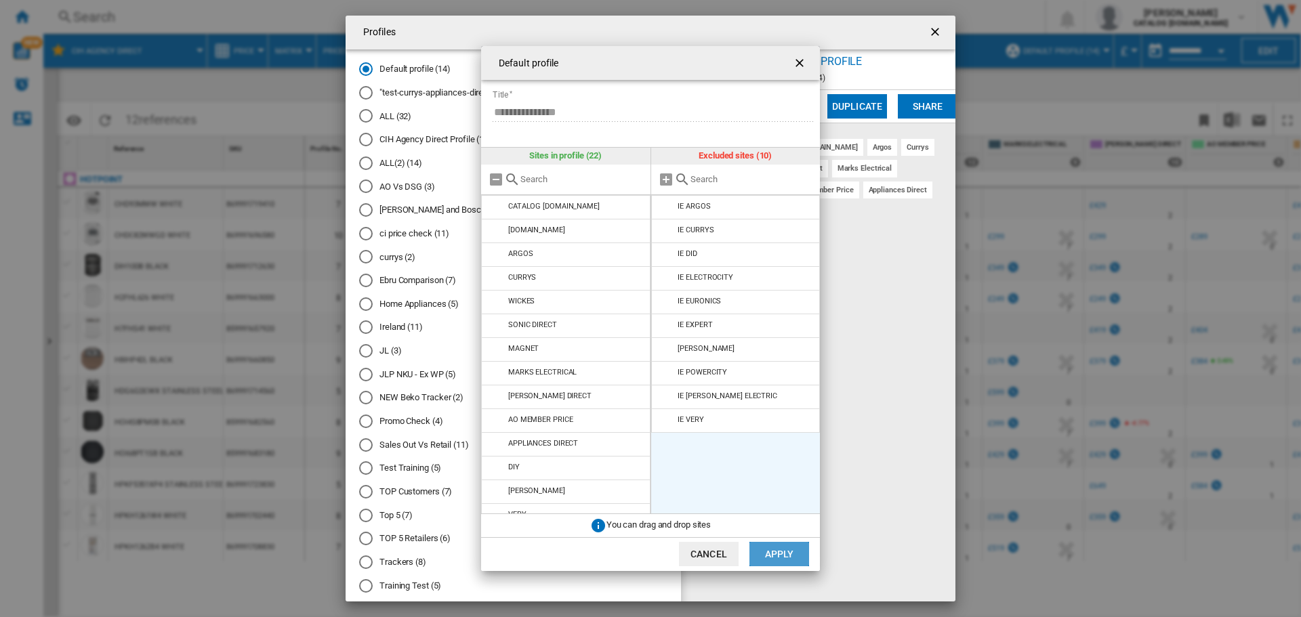
click at [784, 552] on button "Apply" at bounding box center [780, 554] width 60 height 24
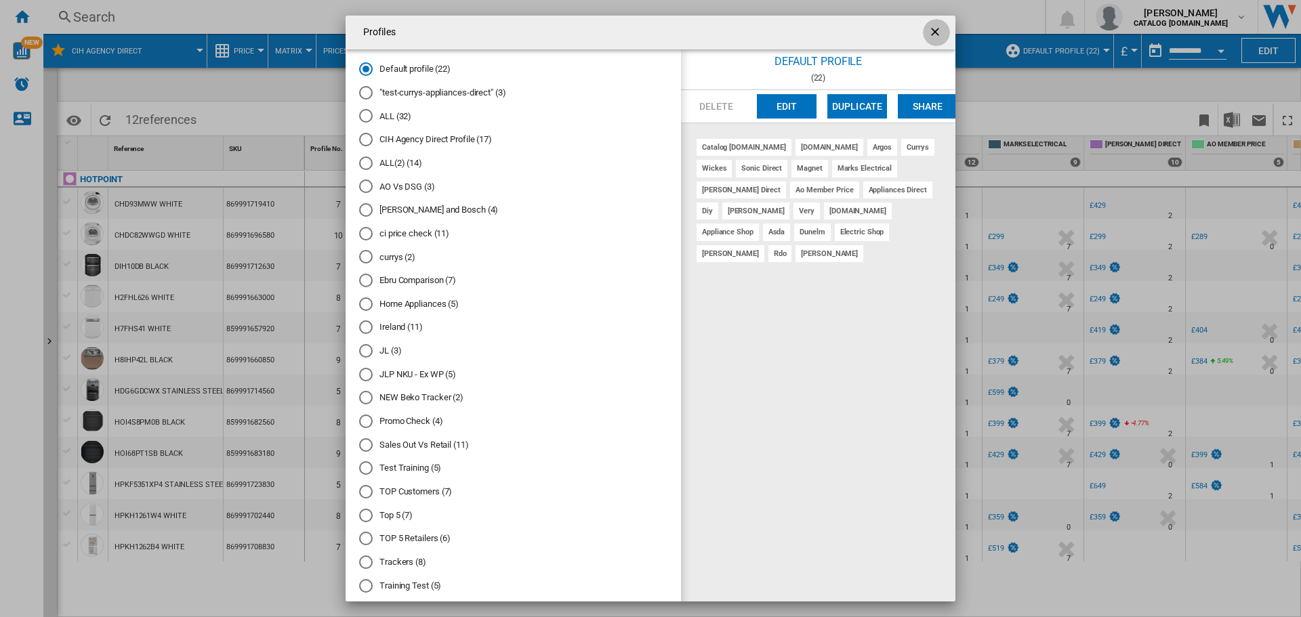
click at [929, 30] on ng-md-icon "getI18NText('BUTTONS.CLOSE_DIALOG')" at bounding box center [937, 33] width 16 height 16
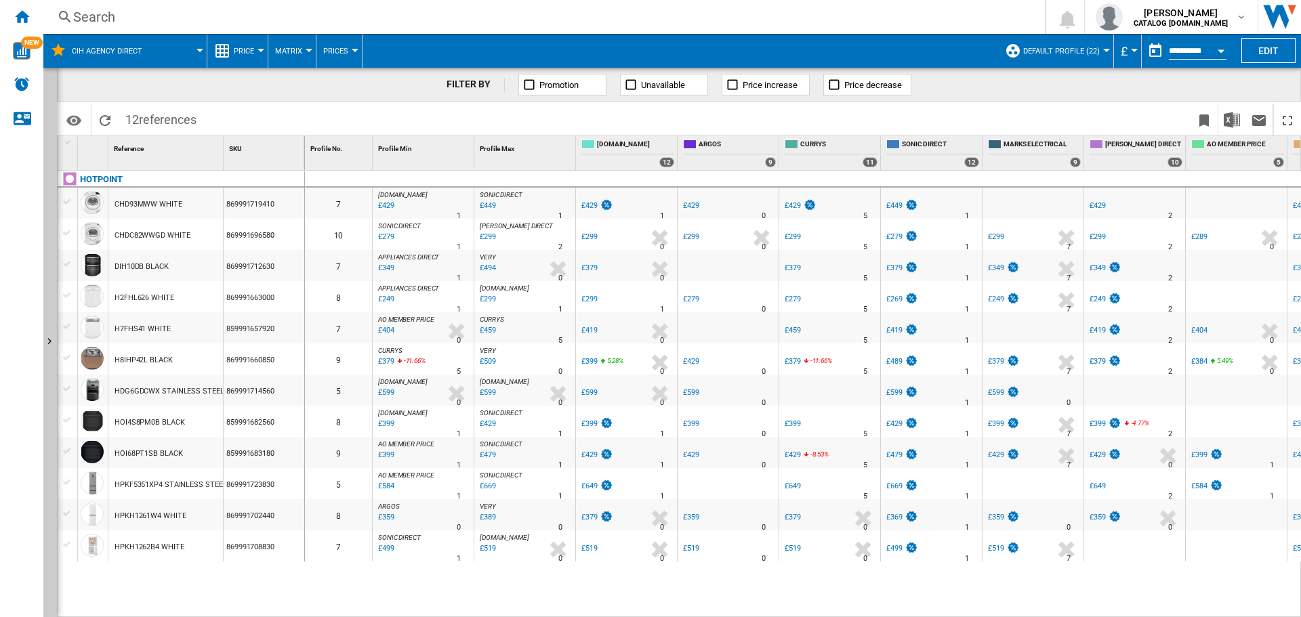
click at [1097, 50] on button "Default profile (22)" at bounding box center [1064, 51] width 83 height 34
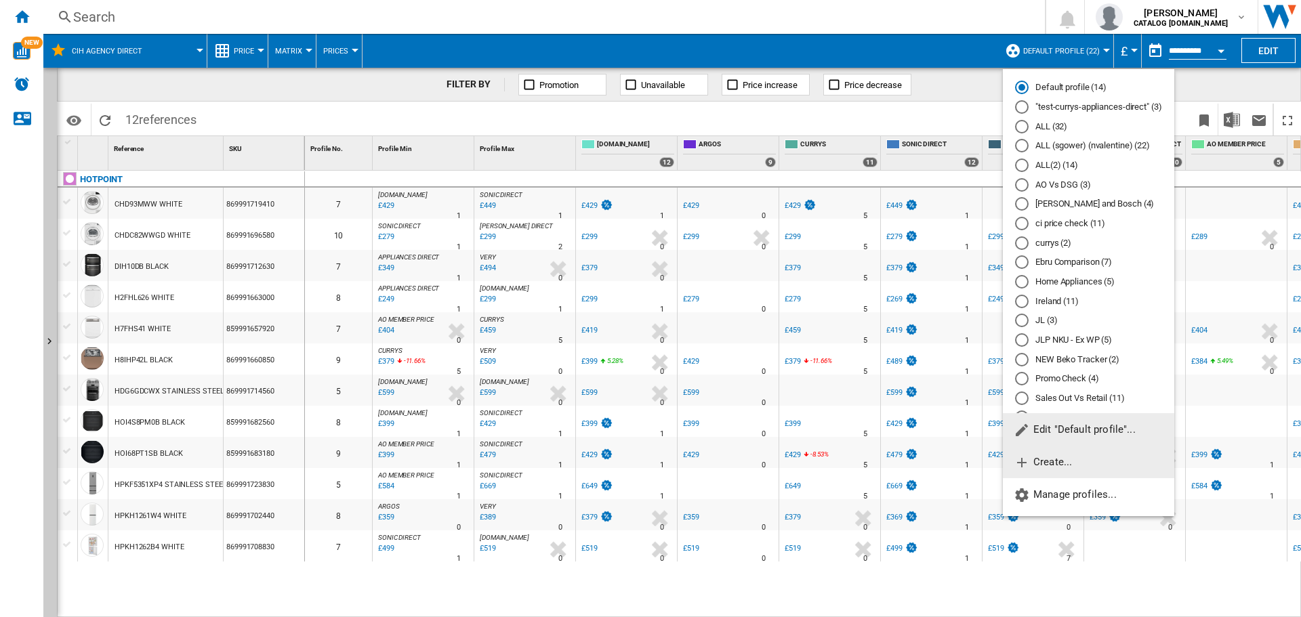
click at [1034, 465] on span "Create..." at bounding box center [1043, 462] width 58 height 12
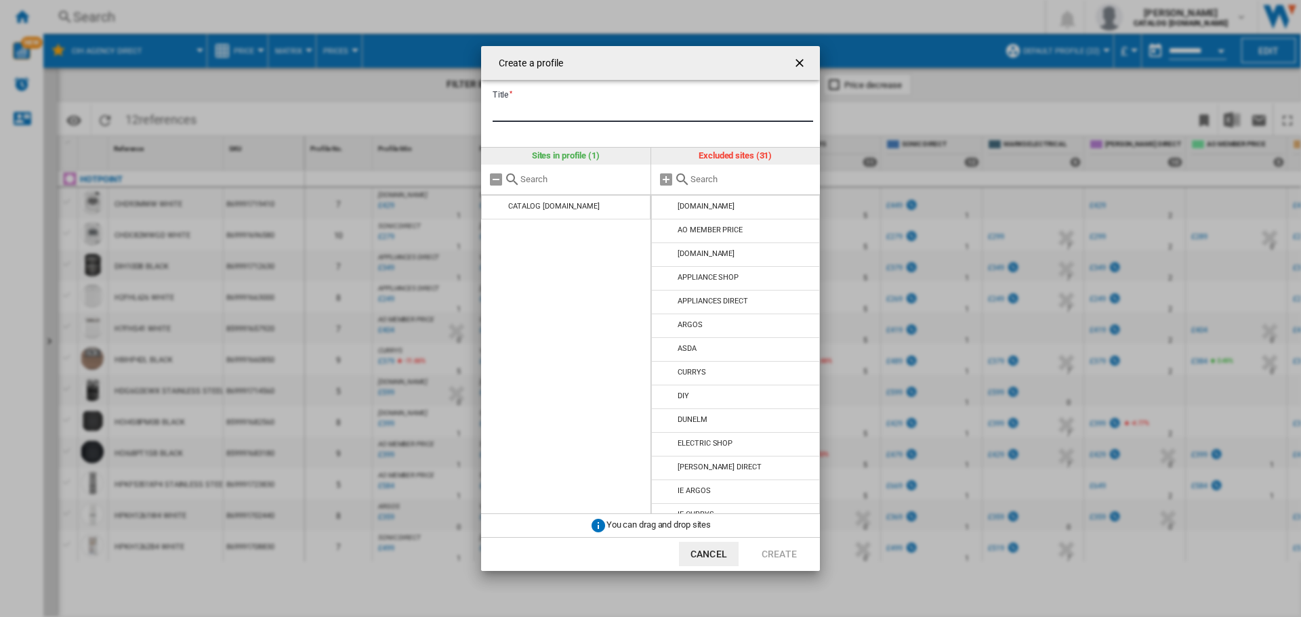
click at [569, 106] on input "Title" at bounding box center [653, 112] width 321 height 20
type input "**********"
click at [671, 229] on md-icon "Create a ..." at bounding box center [667, 231] width 16 height 16
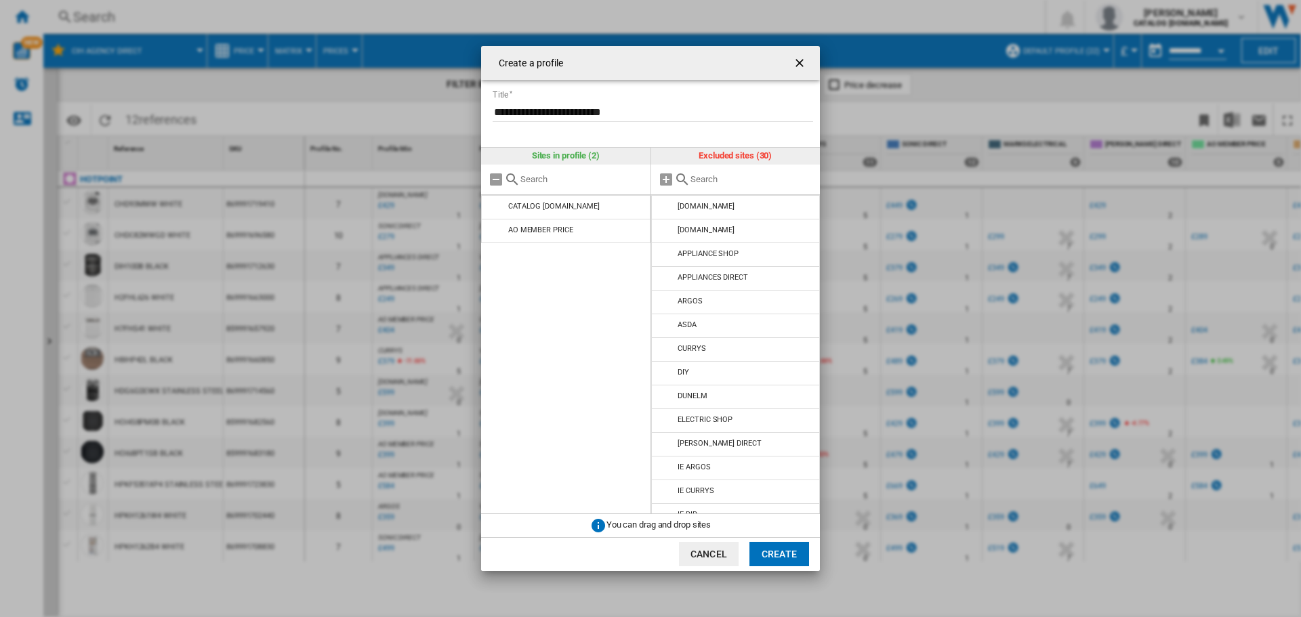
click at [671, 229] on md-icon "Create a ..." at bounding box center [667, 231] width 16 height 16
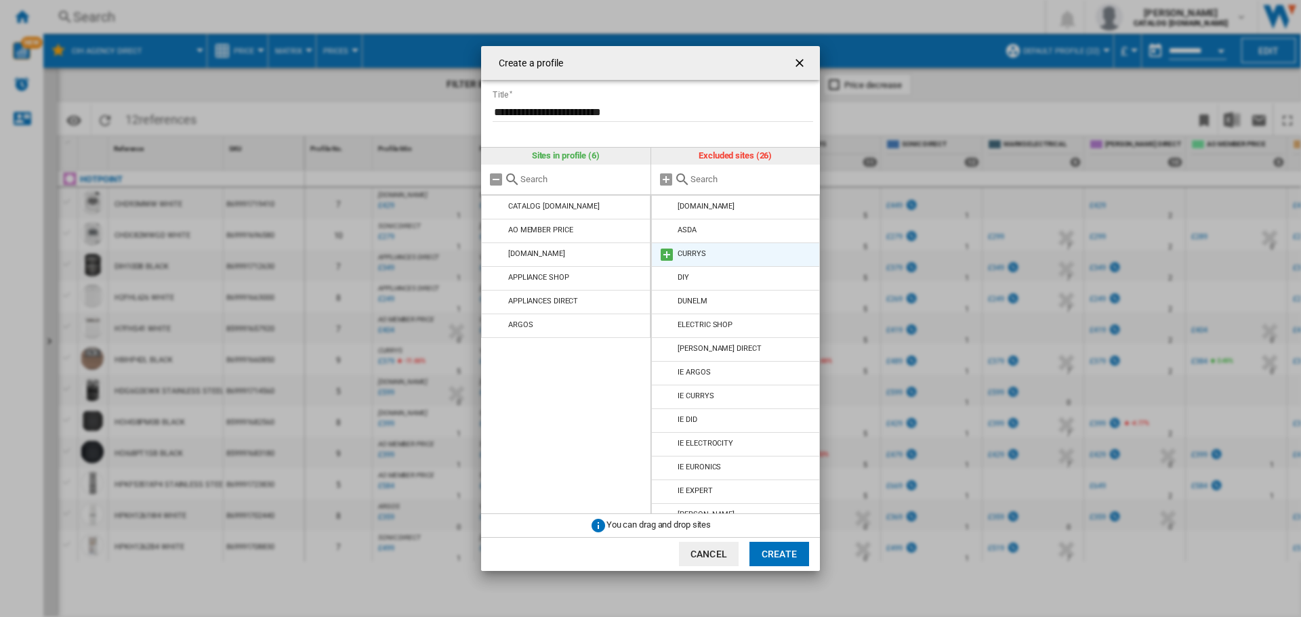
click at [663, 256] on md-icon "Create a ..." at bounding box center [667, 255] width 16 height 16
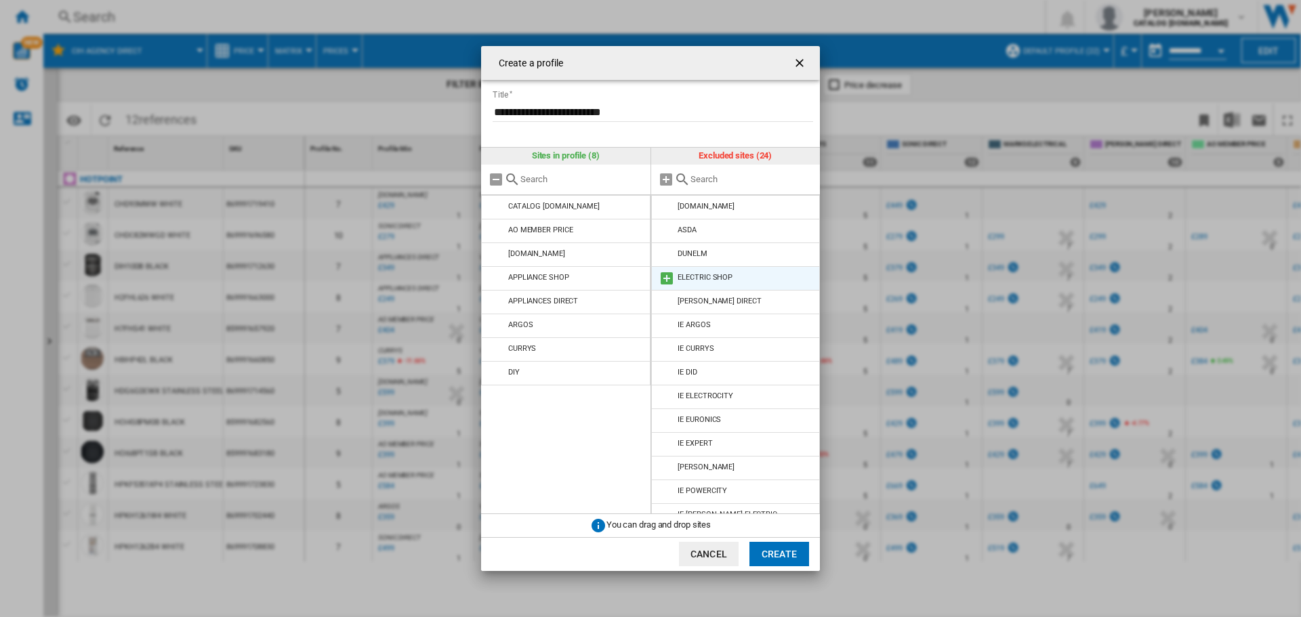
click at [668, 277] on md-icon "Create a ..." at bounding box center [667, 278] width 16 height 16
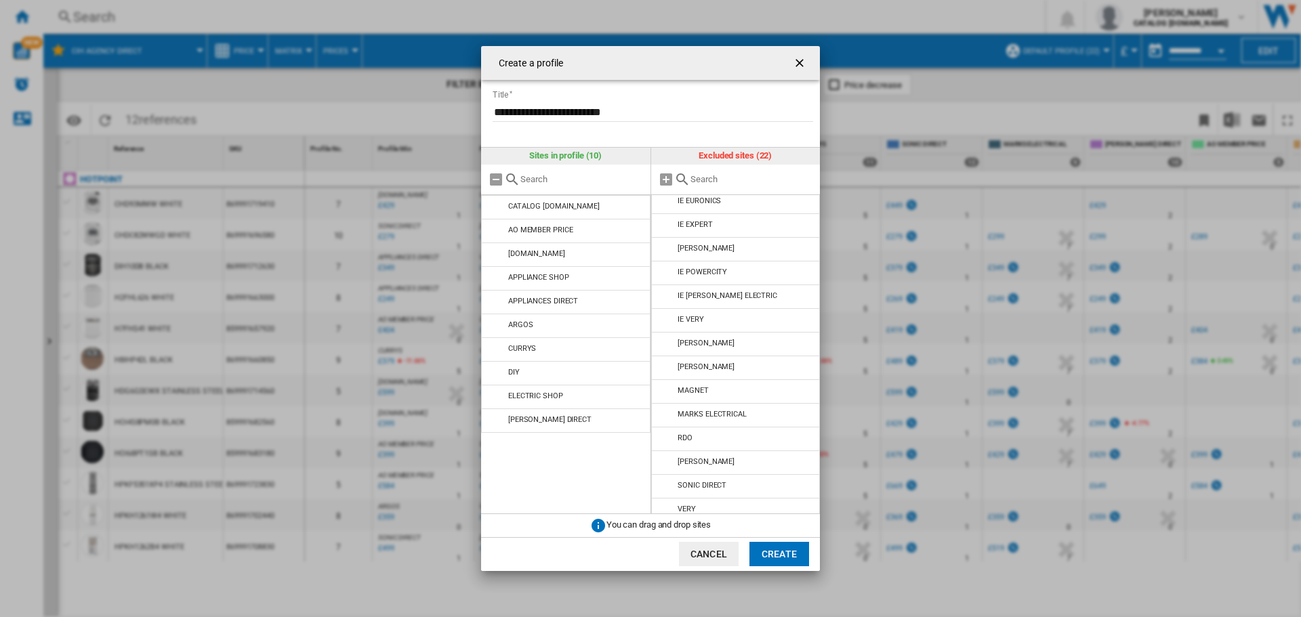
scroll to position [203, 0]
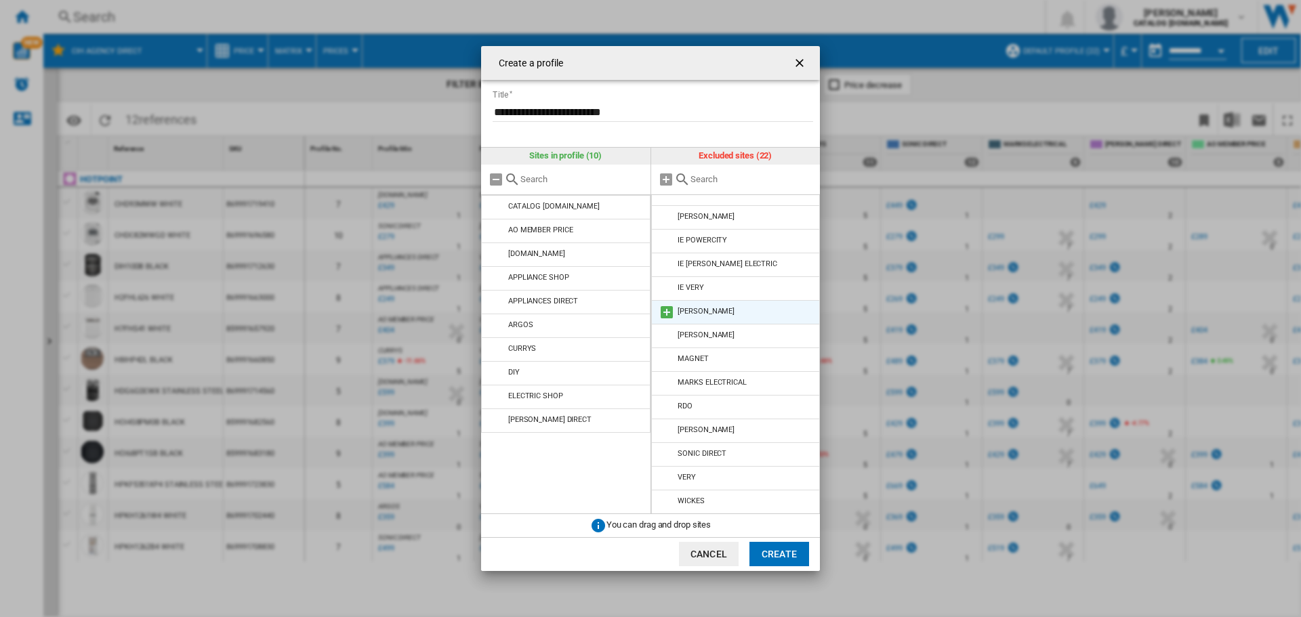
click at [668, 314] on md-icon "Create a ..." at bounding box center [667, 312] width 16 height 16
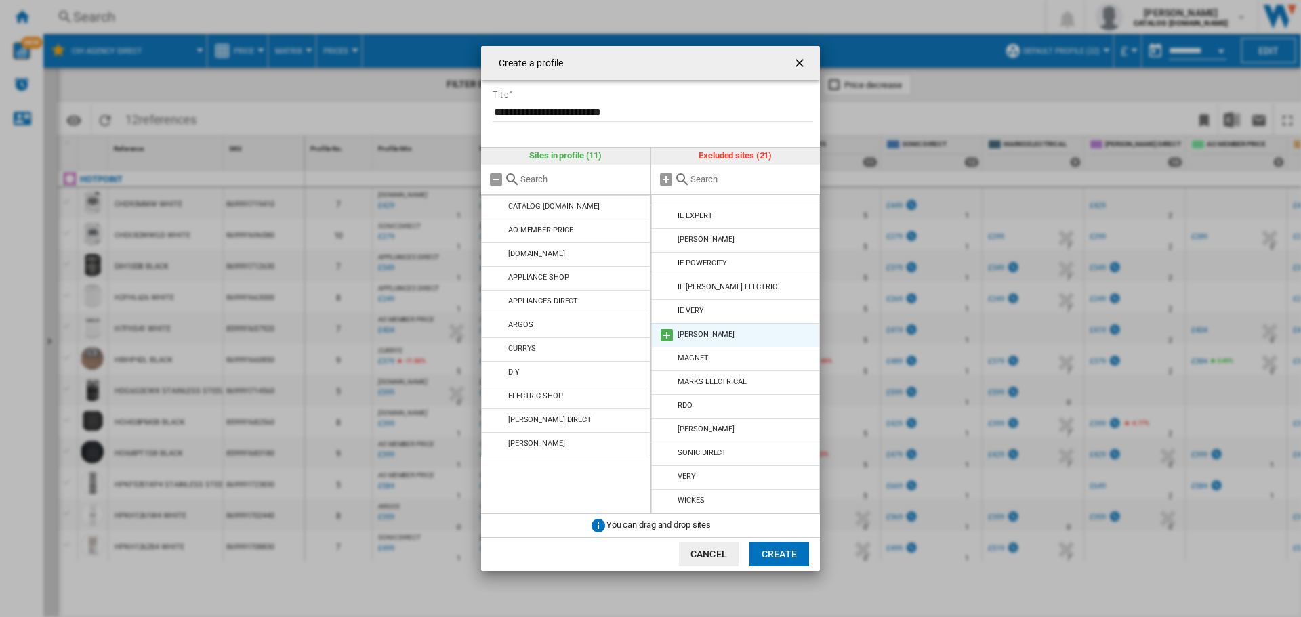
click at [669, 343] on md-icon "Create a ..." at bounding box center [667, 335] width 16 height 16
click at [666, 384] on md-icon "Create a ..." at bounding box center [667, 383] width 16 height 16
click at [669, 387] on md-icon "Create a ..." at bounding box center [667, 383] width 16 height 16
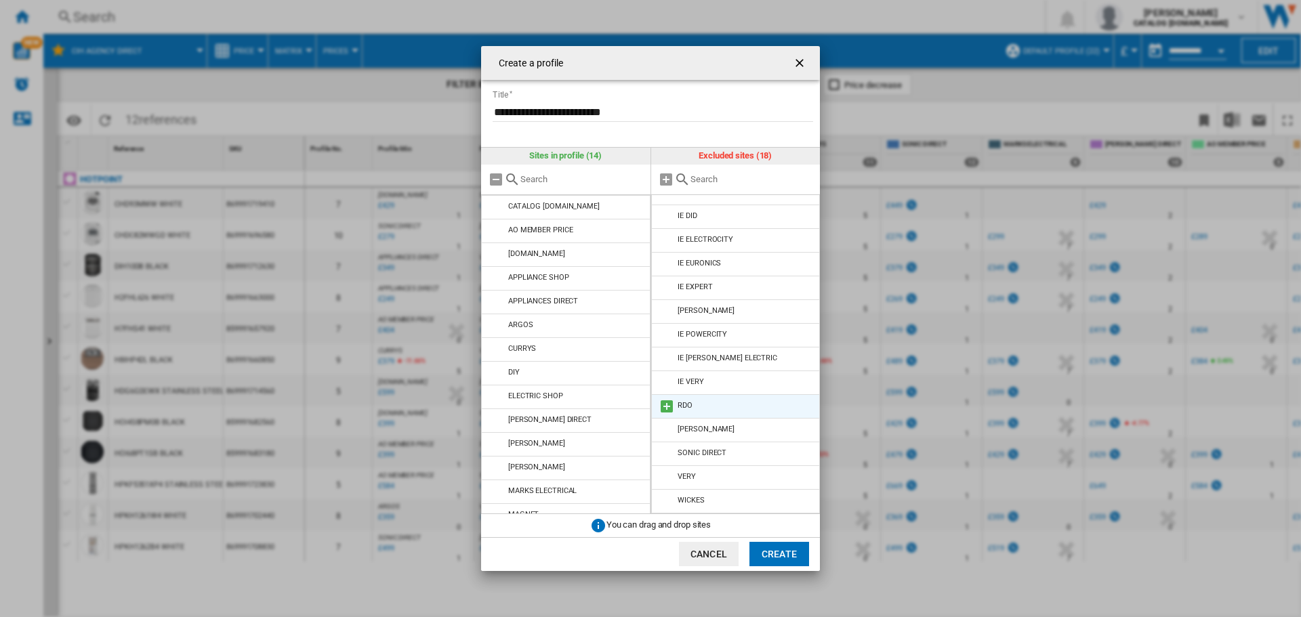
click at [669, 403] on md-icon "Create a ..." at bounding box center [667, 407] width 16 height 16
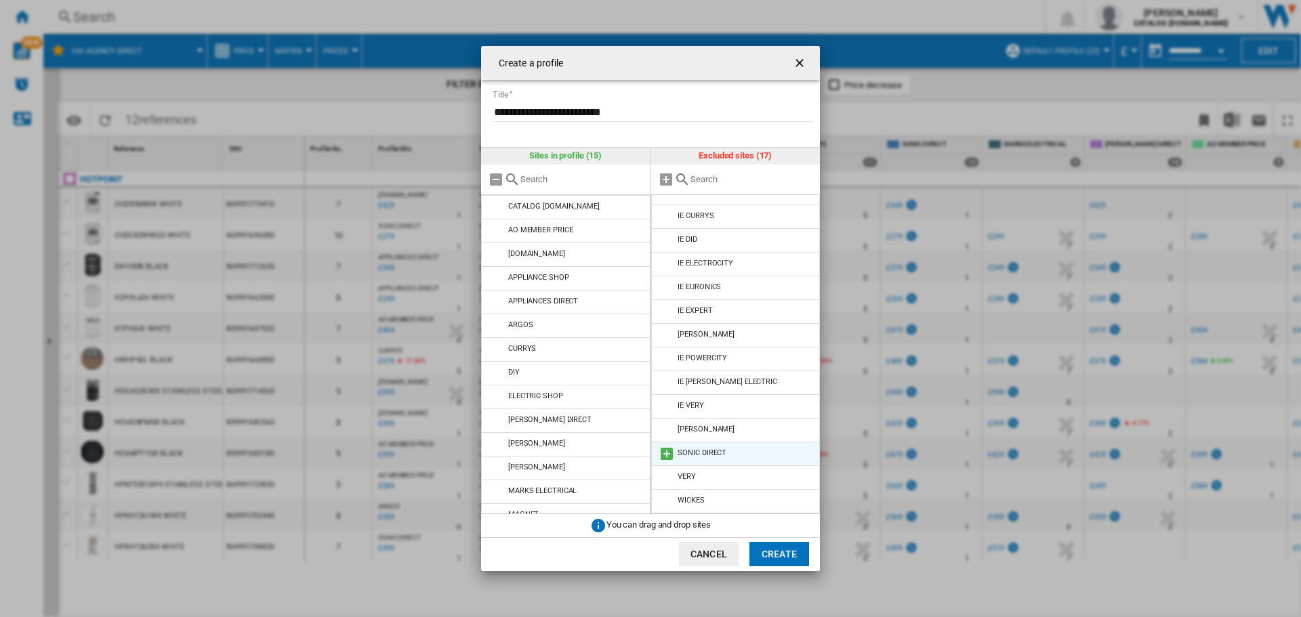
click at [673, 454] on md-icon "Create a ..." at bounding box center [667, 454] width 16 height 16
click at [672, 473] on md-icon "Create a ..." at bounding box center [667, 478] width 16 height 16
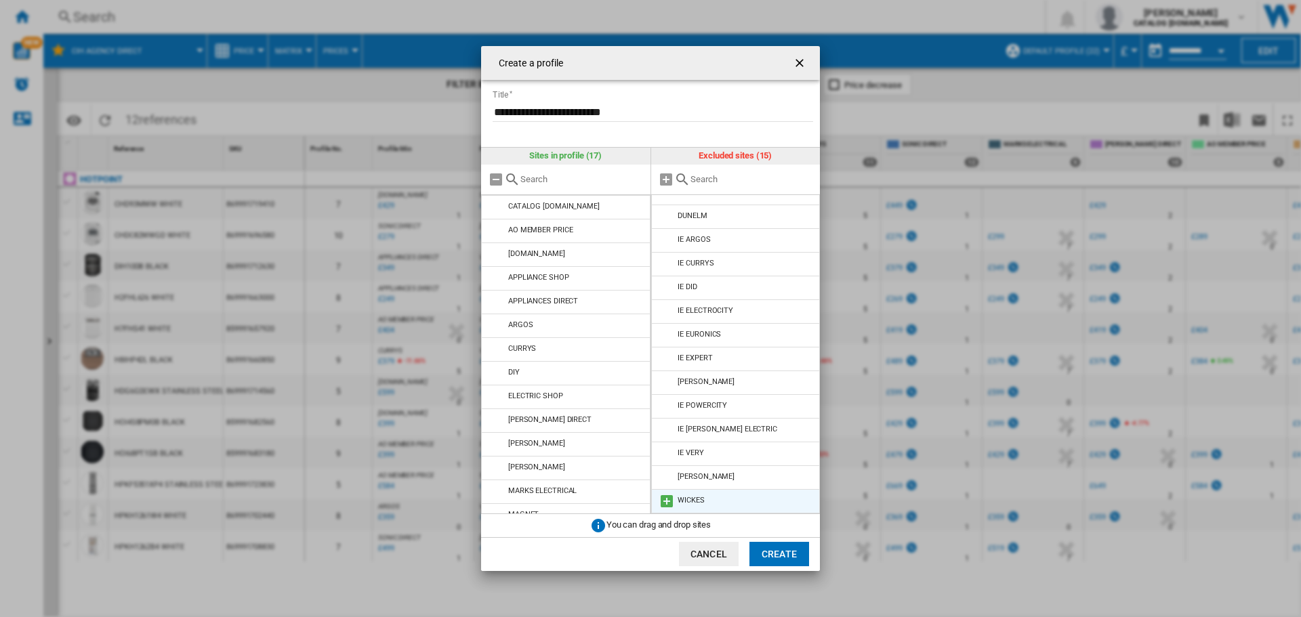
scroll to position [38, 0]
click at [787, 555] on button "Create" at bounding box center [780, 554] width 60 height 24
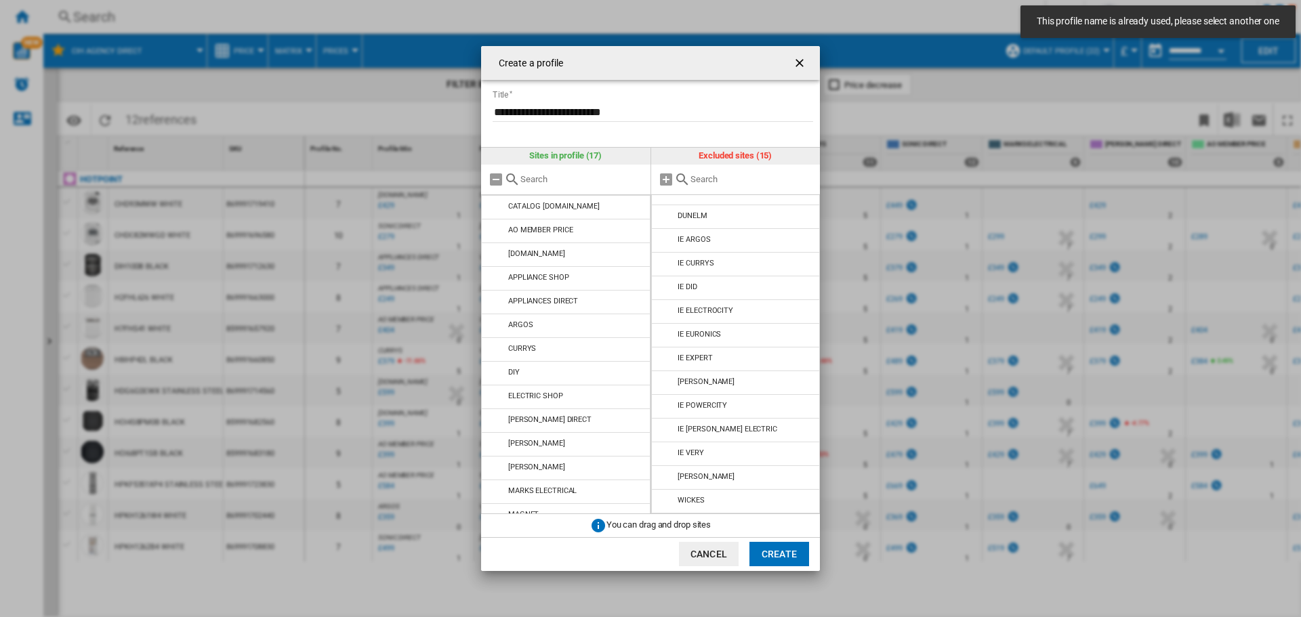
click at [787, 555] on button "Create" at bounding box center [780, 554] width 60 height 24
click at [708, 552] on button "Cancel" at bounding box center [709, 554] width 60 height 24
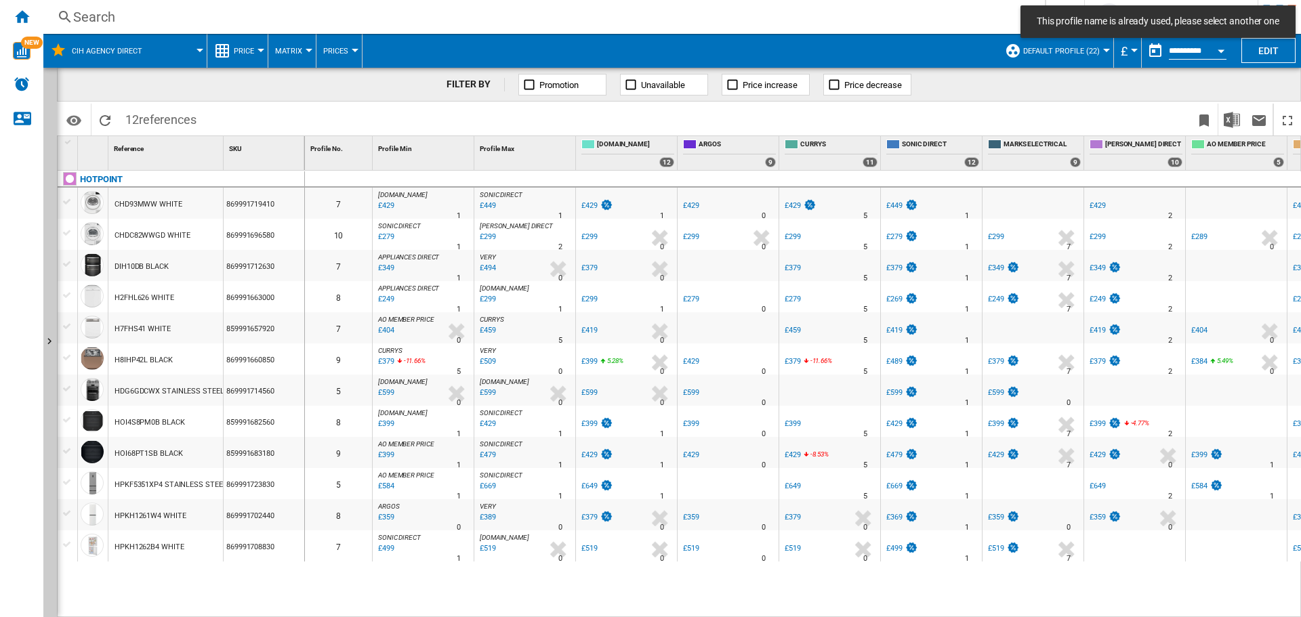
click at [1093, 54] on span "Default profile (22)" at bounding box center [1061, 51] width 77 height 9
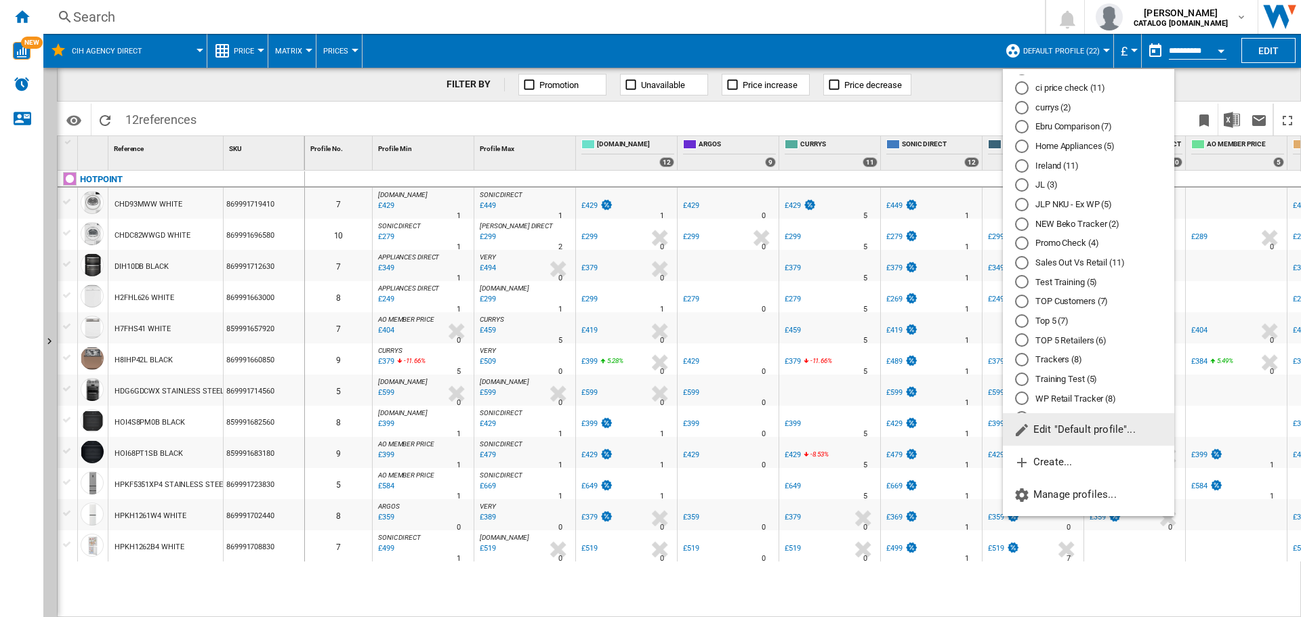
scroll to position [153, 0]
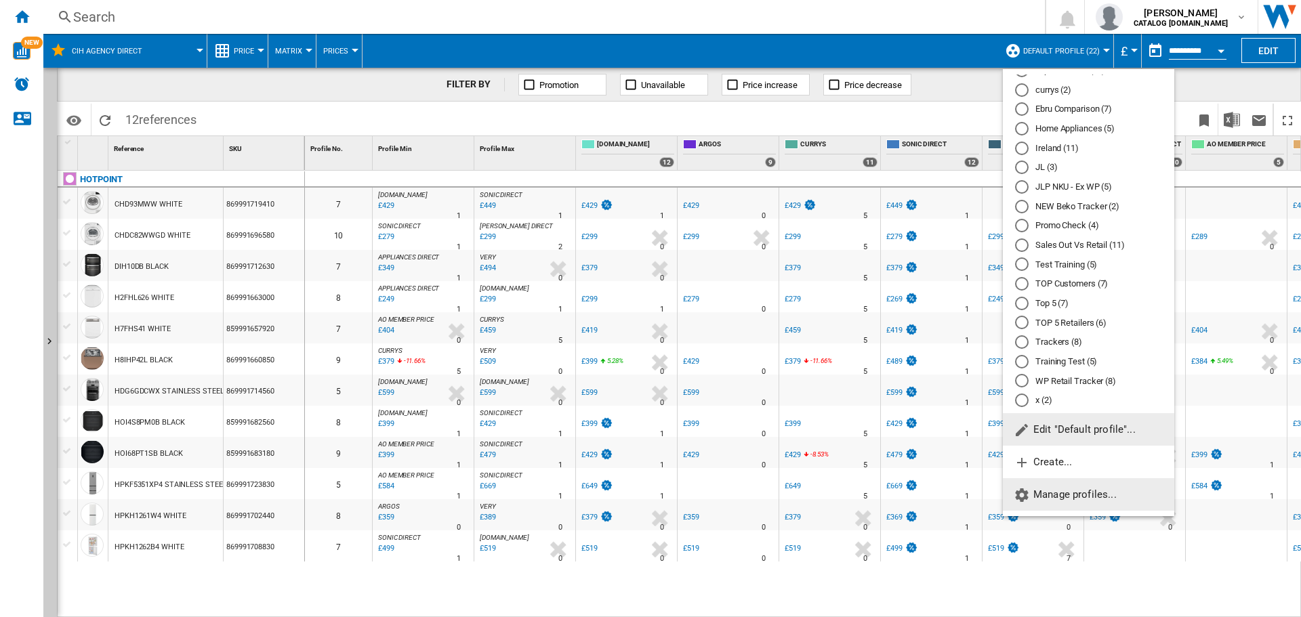
click at [1067, 492] on span "Manage profiles..." at bounding box center [1065, 495] width 103 height 12
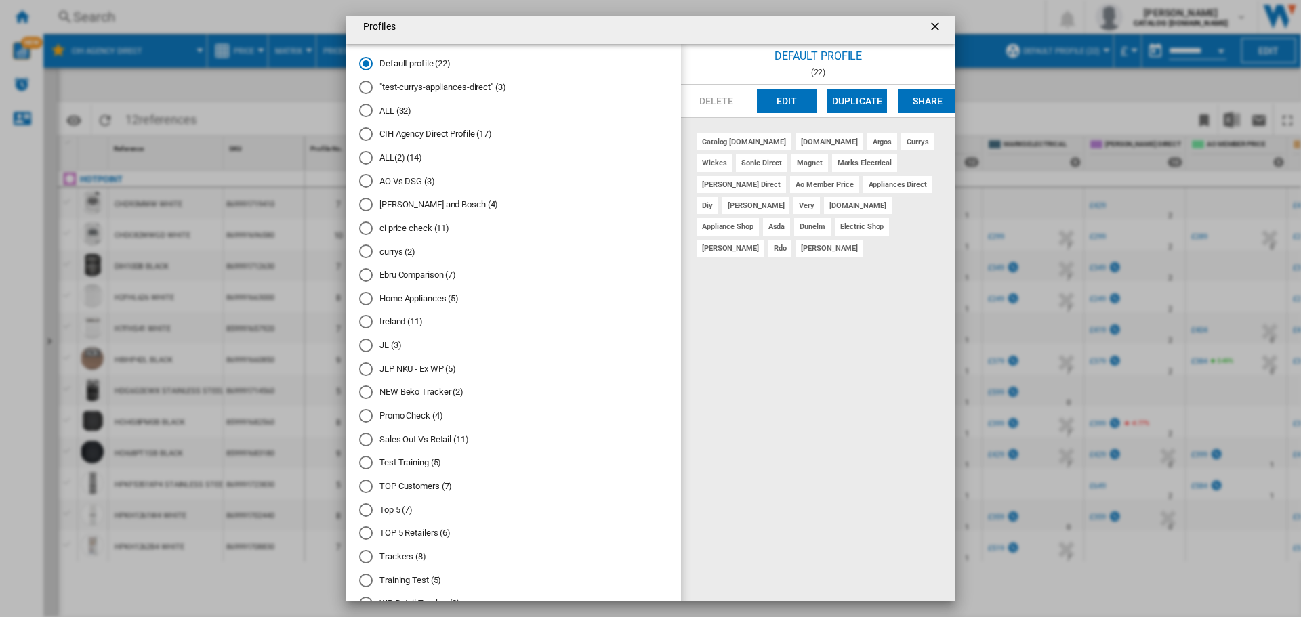
scroll to position [0, 0]
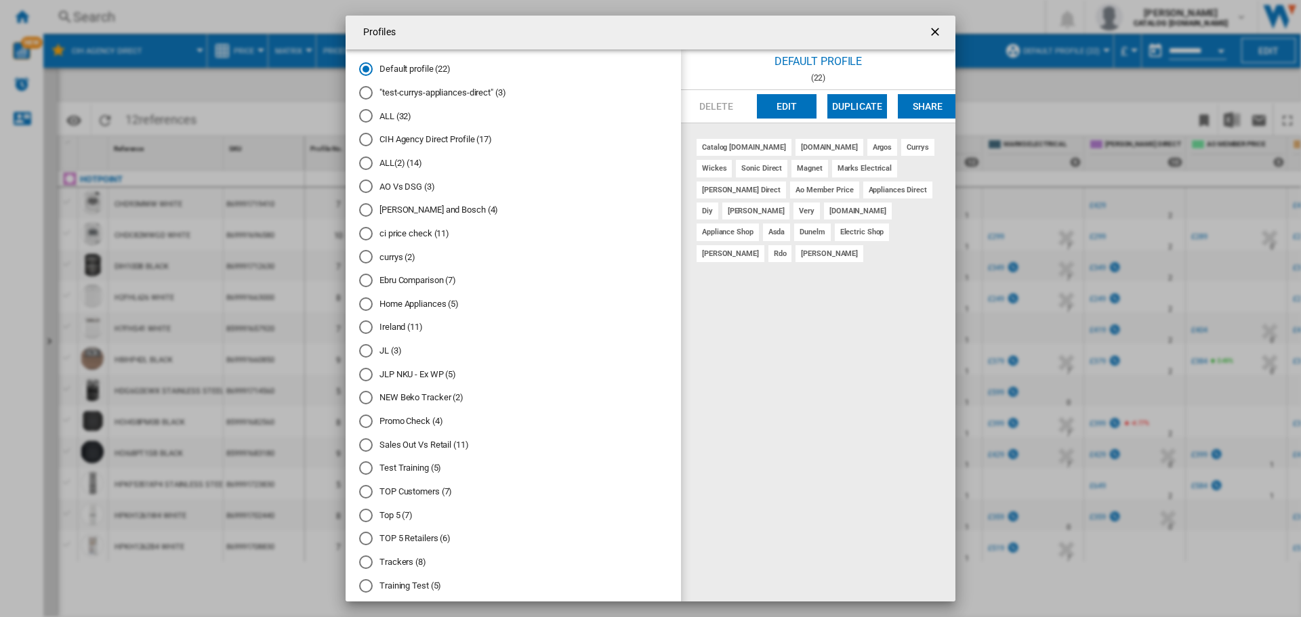
click at [360, 138] on div "CIH Agency Direct Profile (17)" at bounding box center [366, 140] width 14 height 14
click at [366, 160] on div "ALL(2) (14)" at bounding box center [366, 164] width 14 height 14
click at [785, 104] on button "Edit" at bounding box center [787, 106] width 60 height 24
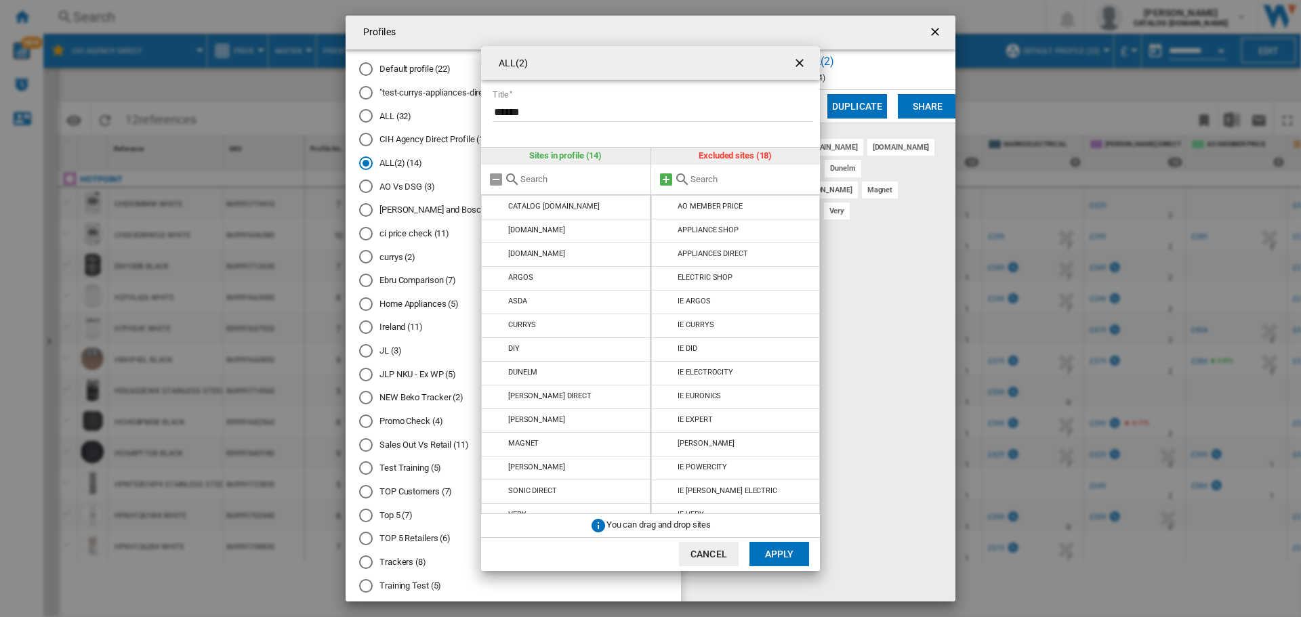
click at [666, 180] on md-icon "ALL(2) Title ..." at bounding box center [666, 179] width 16 height 16
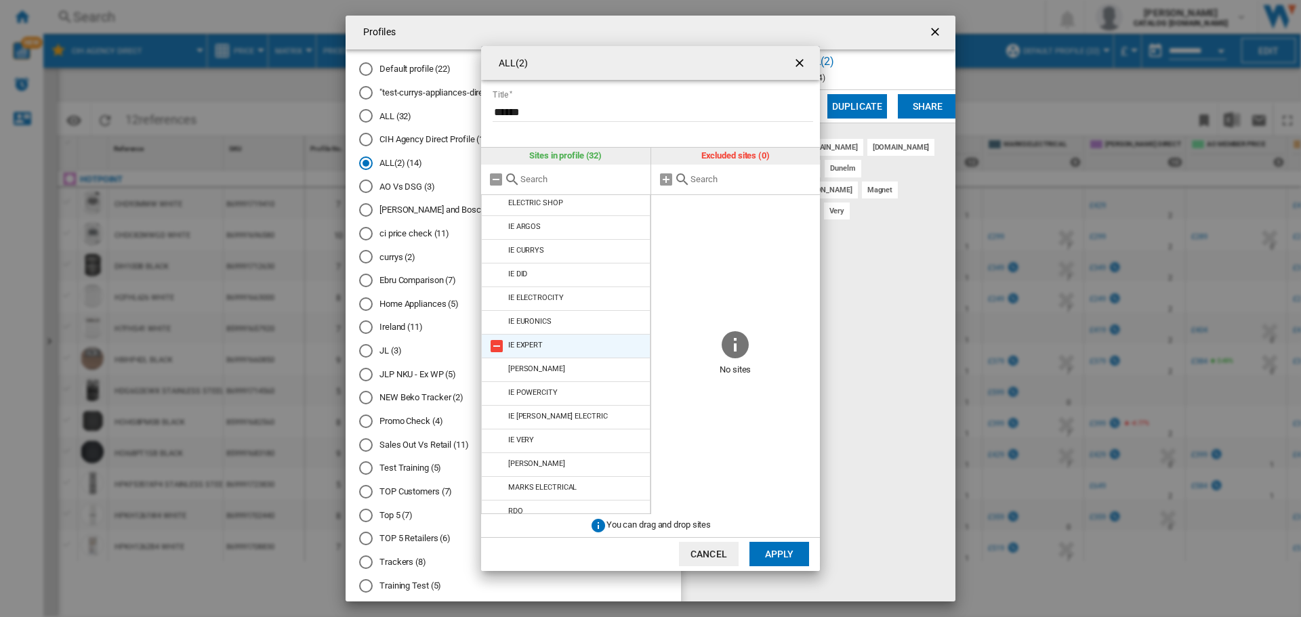
scroll to position [441, 0]
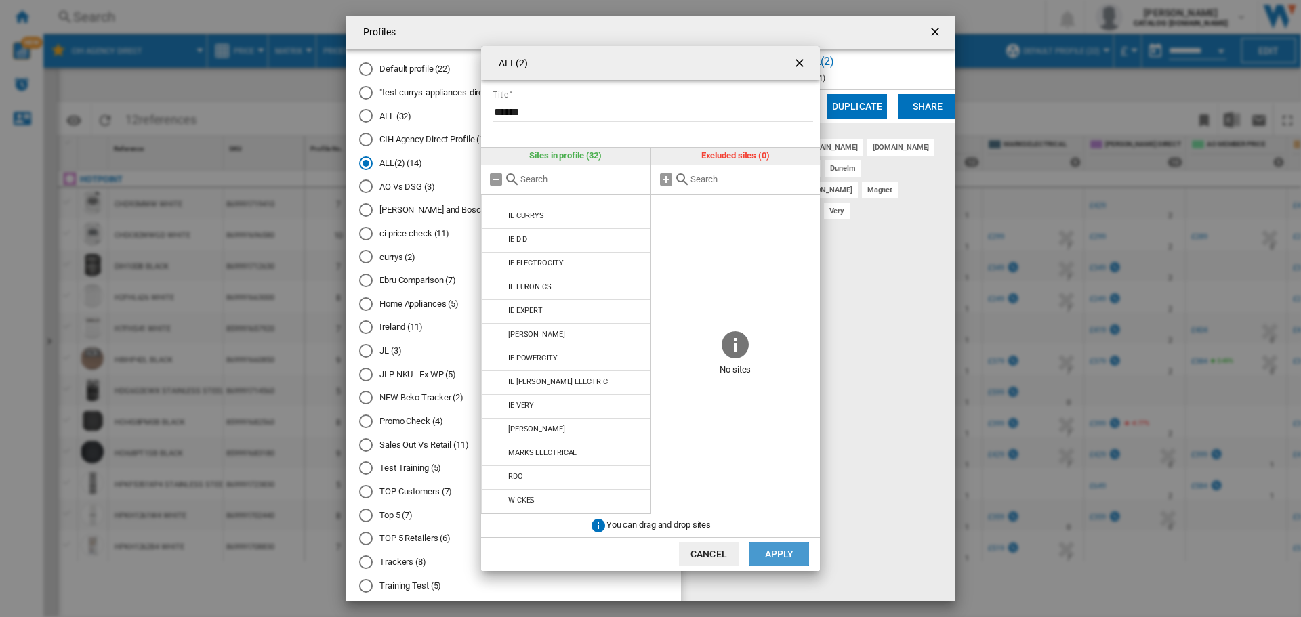
click at [763, 555] on button "Apply" at bounding box center [780, 554] width 60 height 24
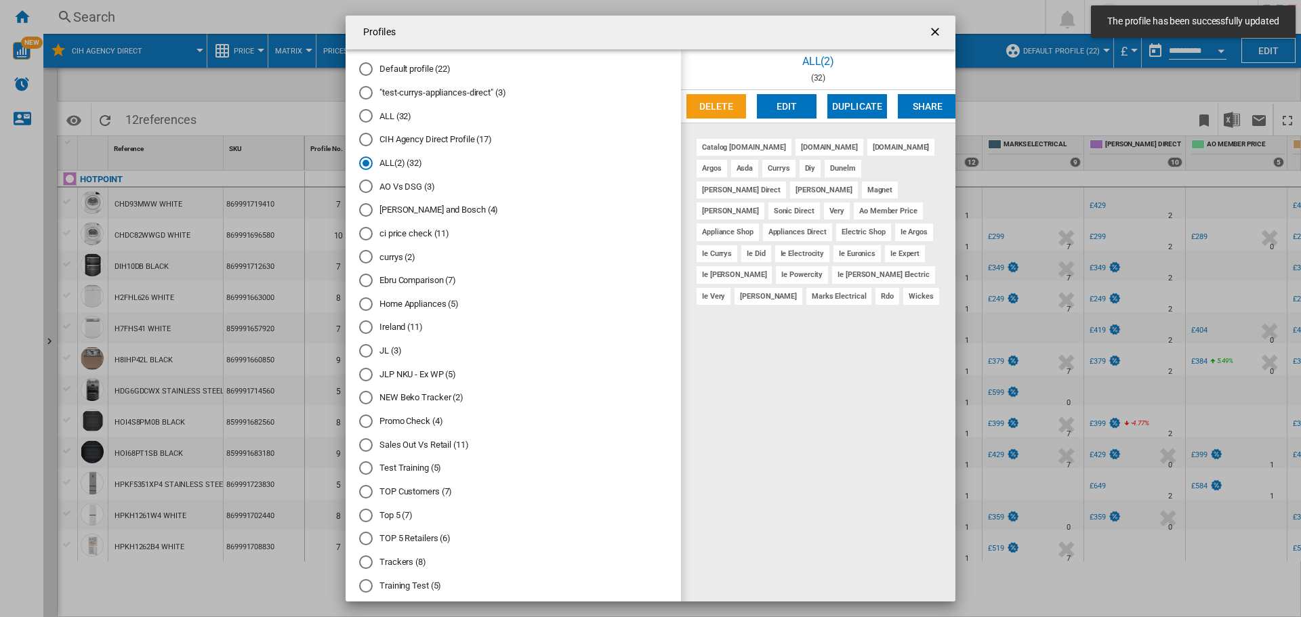
click at [929, 29] on ng-md-icon "getI18NText('BUTTONS.CLOSE_DIALOG')" at bounding box center [937, 33] width 16 height 16
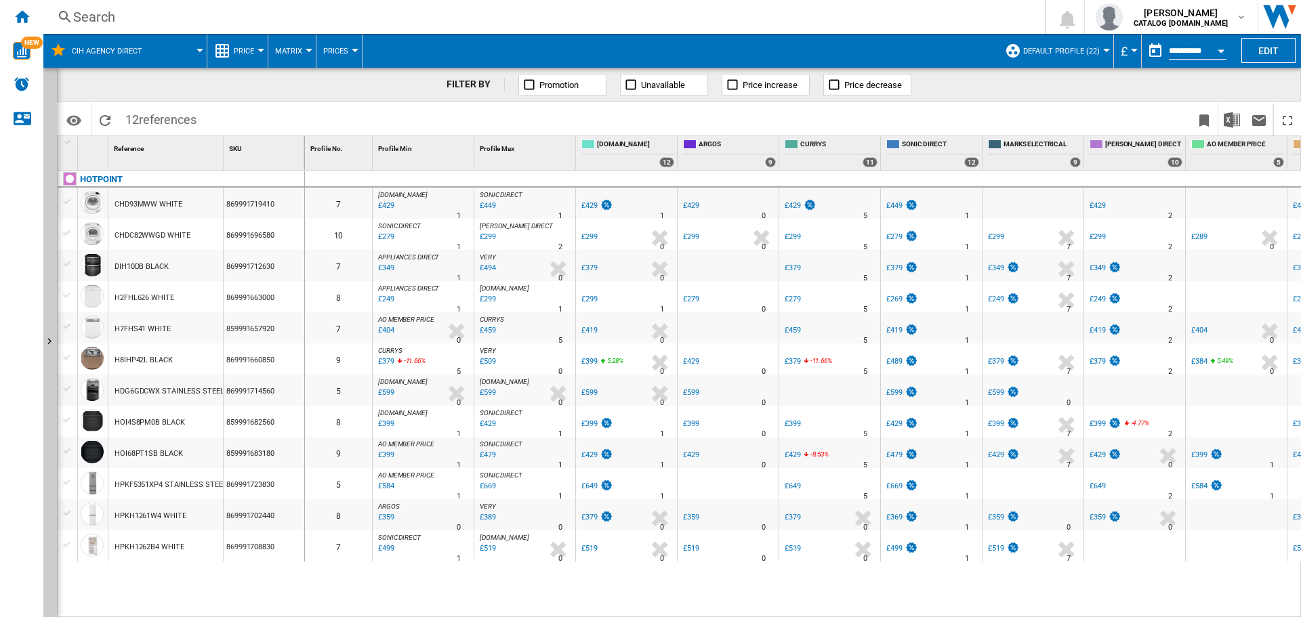
click at [1105, 49] on div at bounding box center [1106, 50] width 7 height 3
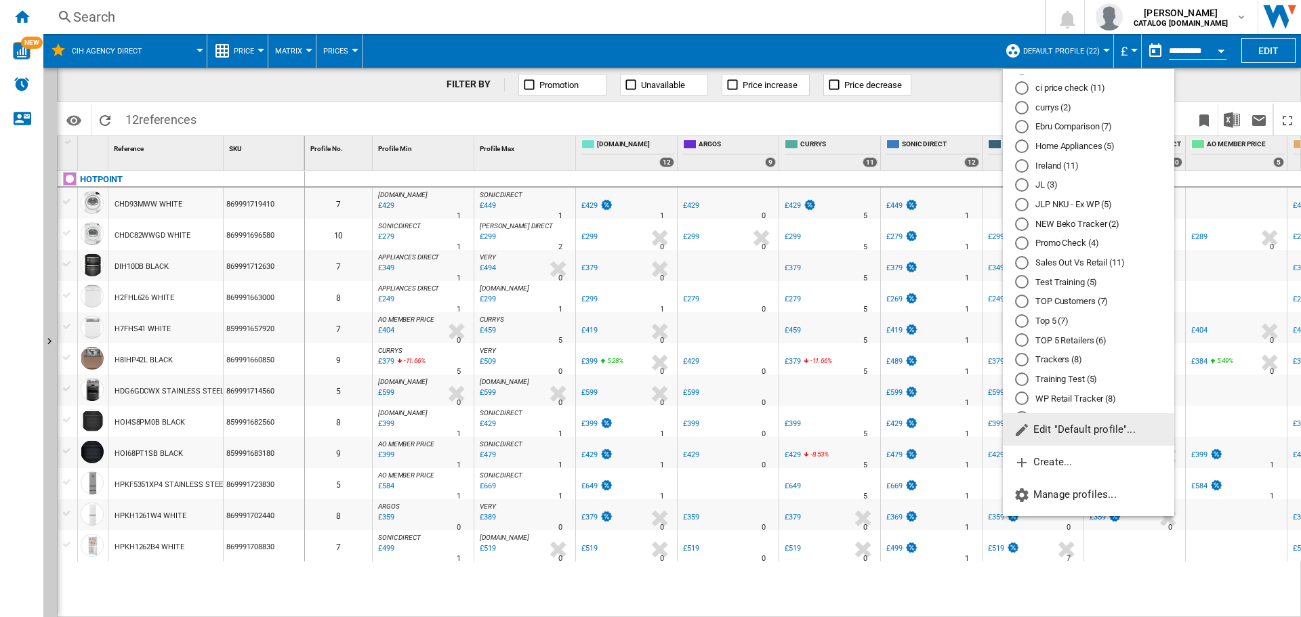
scroll to position [153, 0]
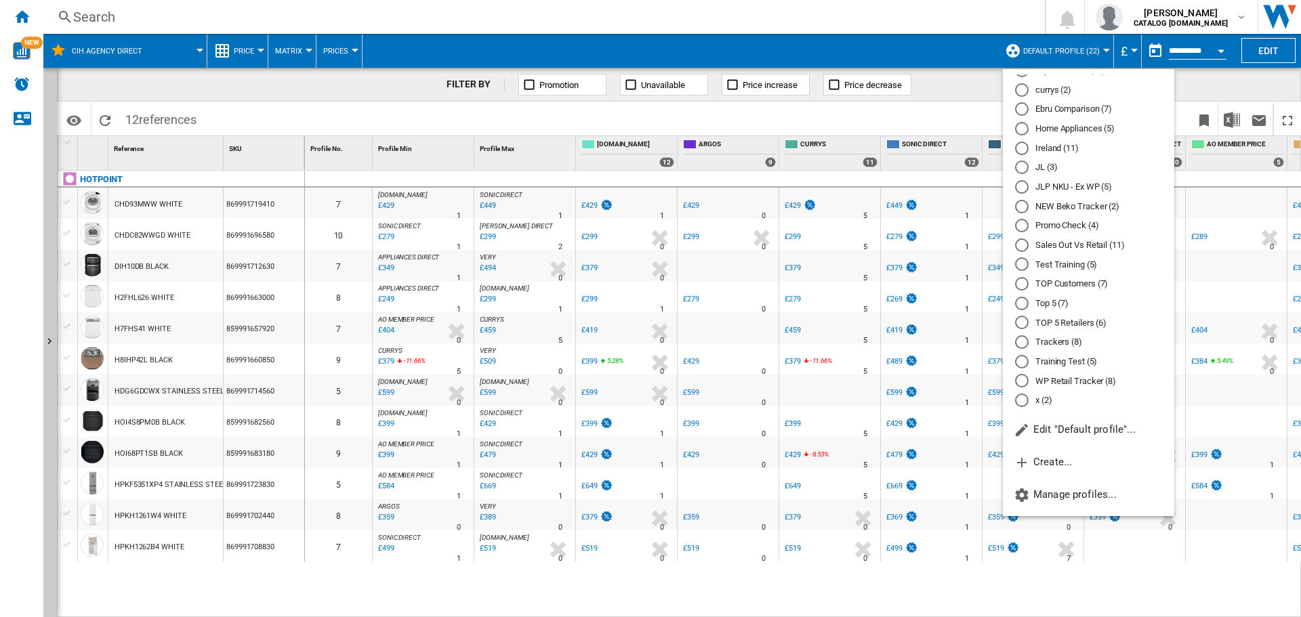
click at [909, 483] on md-backdrop at bounding box center [650, 308] width 1301 height 617
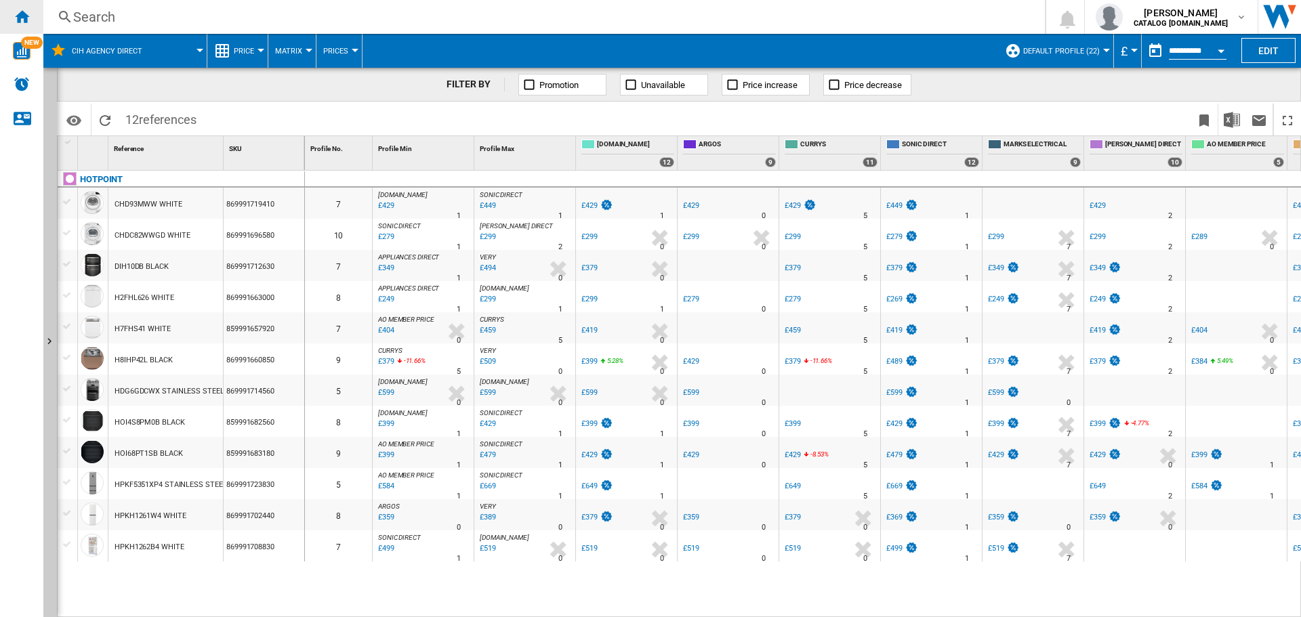
click at [19, 17] on ng-md-icon "Home" at bounding box center [22, 16] width 16 height 16
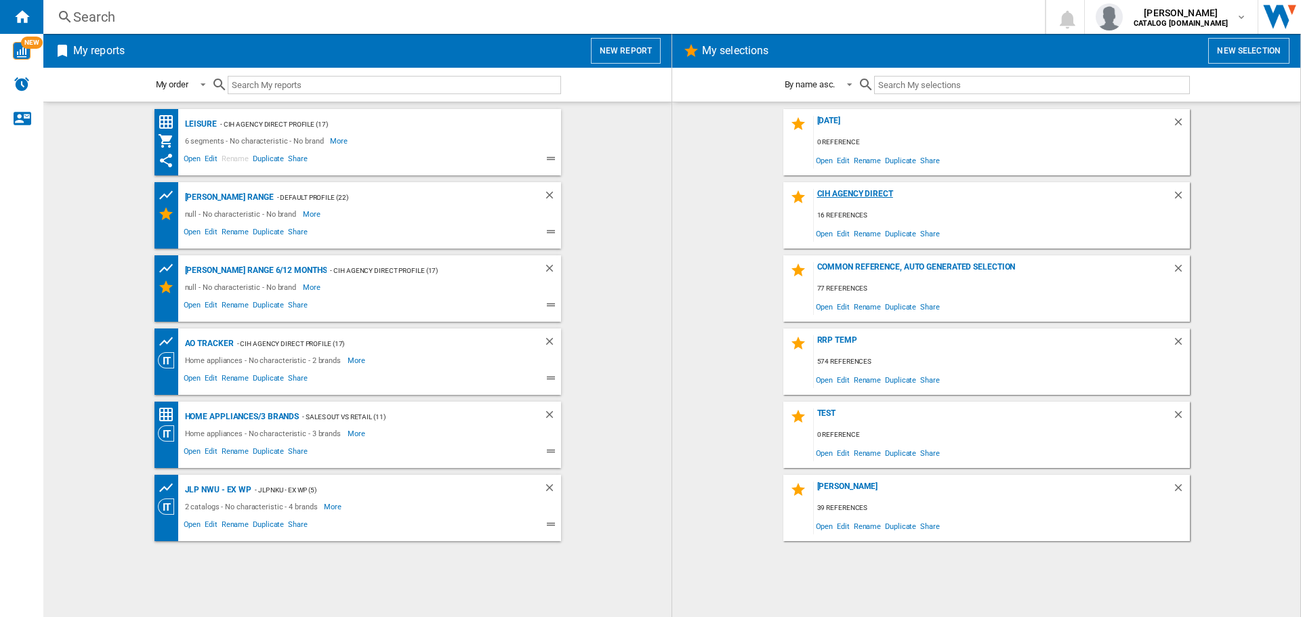
drag, startPoint x: 838, startPoint y: 194, endPoint x: 869, endPoint y: 192, distance: 30.5
click at [839, 194] on div "CIH Agency Direct" at bounding box center [993, 198] width 359 height 18
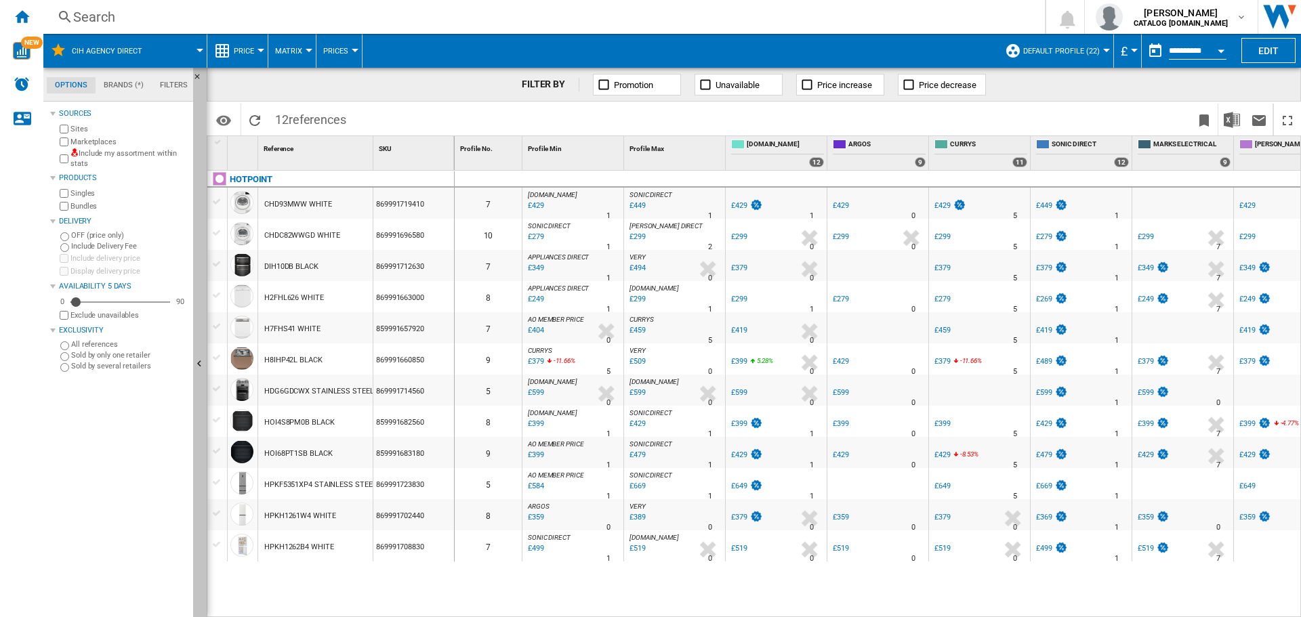
click at [195, 364] on ng-md-icon "Hide" at bounding box center [201, 366] width 16 height 16
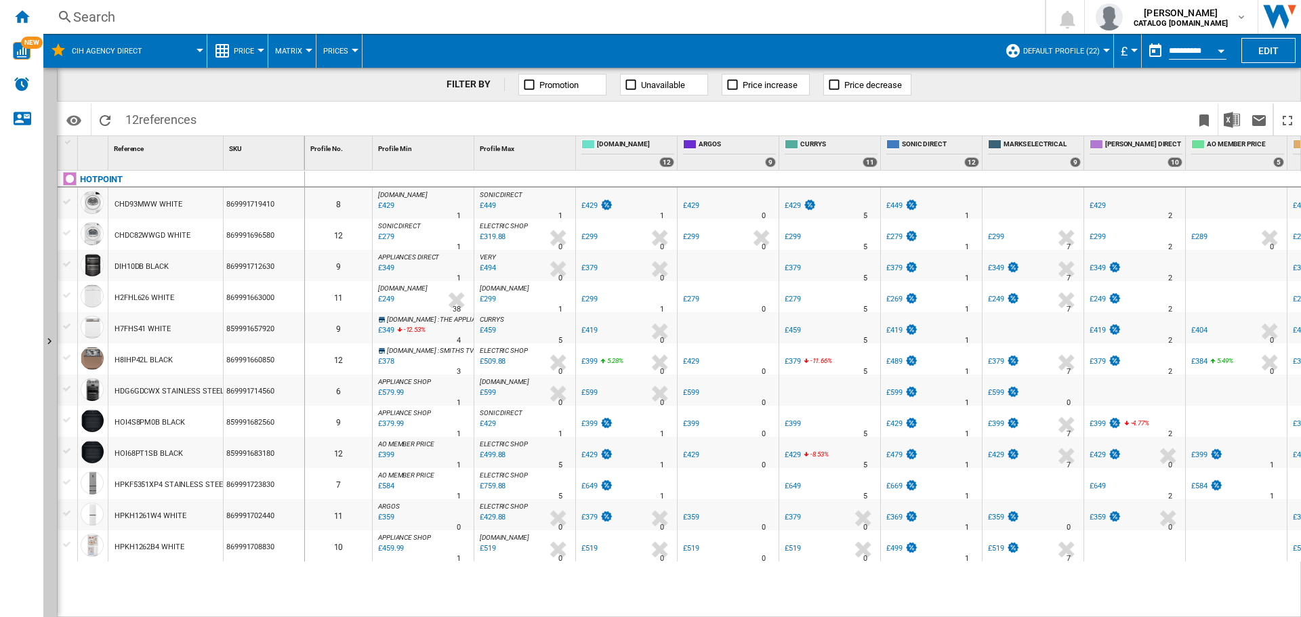
click at [1103, 51] on div at bounding box center [1106, 50] width 7 height 3
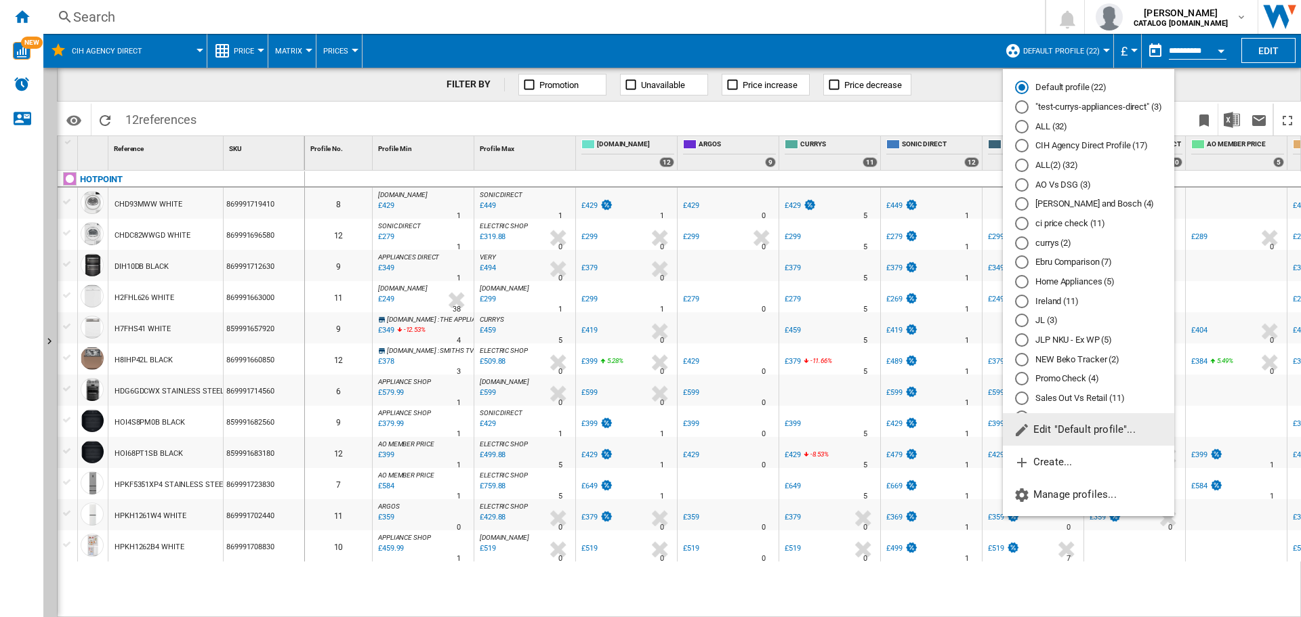
click at [1020, 145] on div "CIH Agency Direct Profile (17)" at bounding box center [1022, 146] width 14 height 14
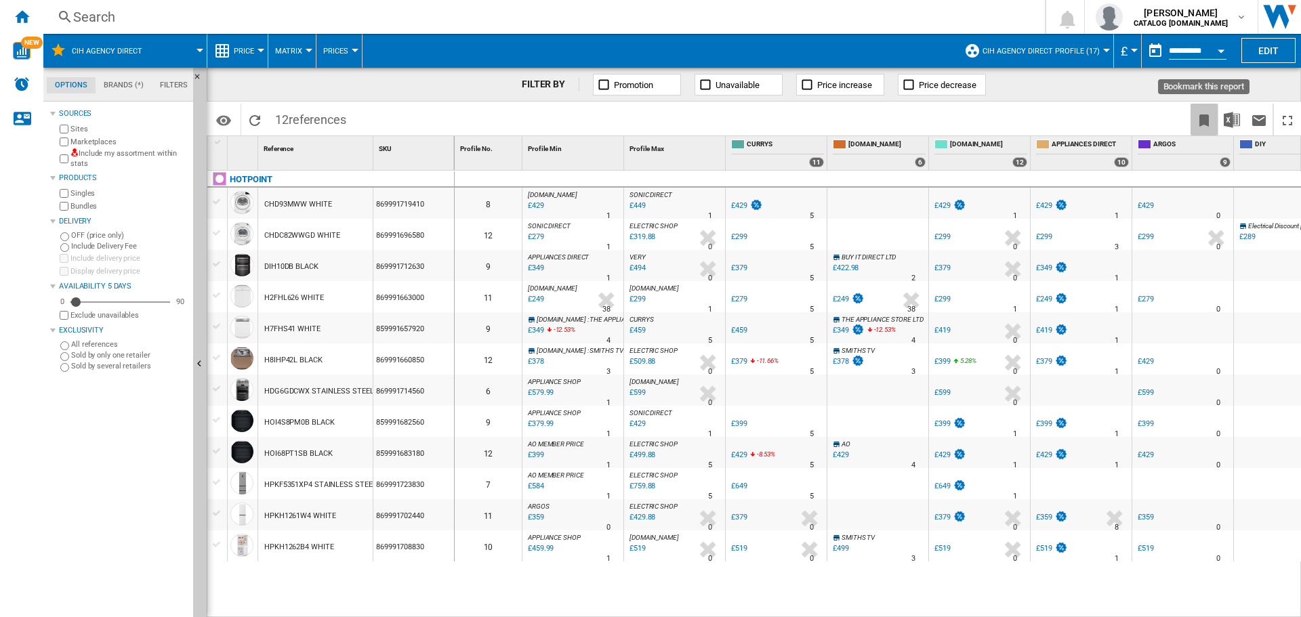
click at [1208, 117] on ng-md-icon "Bookmark this report" at bounding box center [1204, 121] width 16 height 16
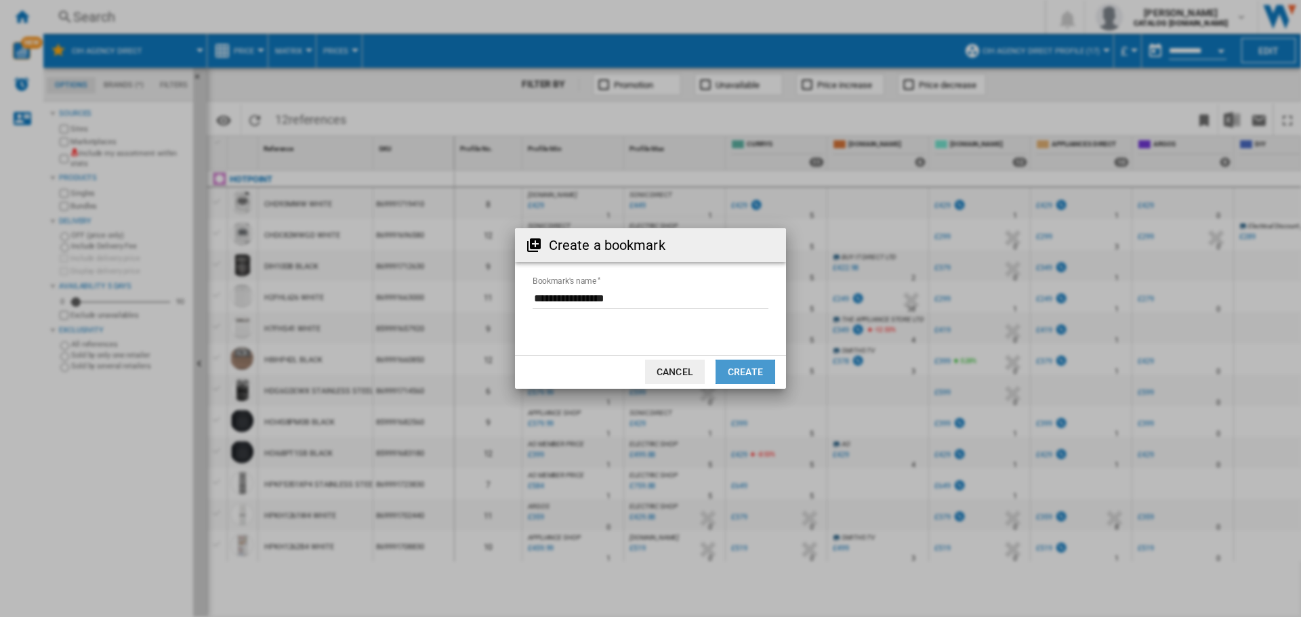
click at [754, 374] on button "Create" at bounding box center [746, 372] width 60 height 24
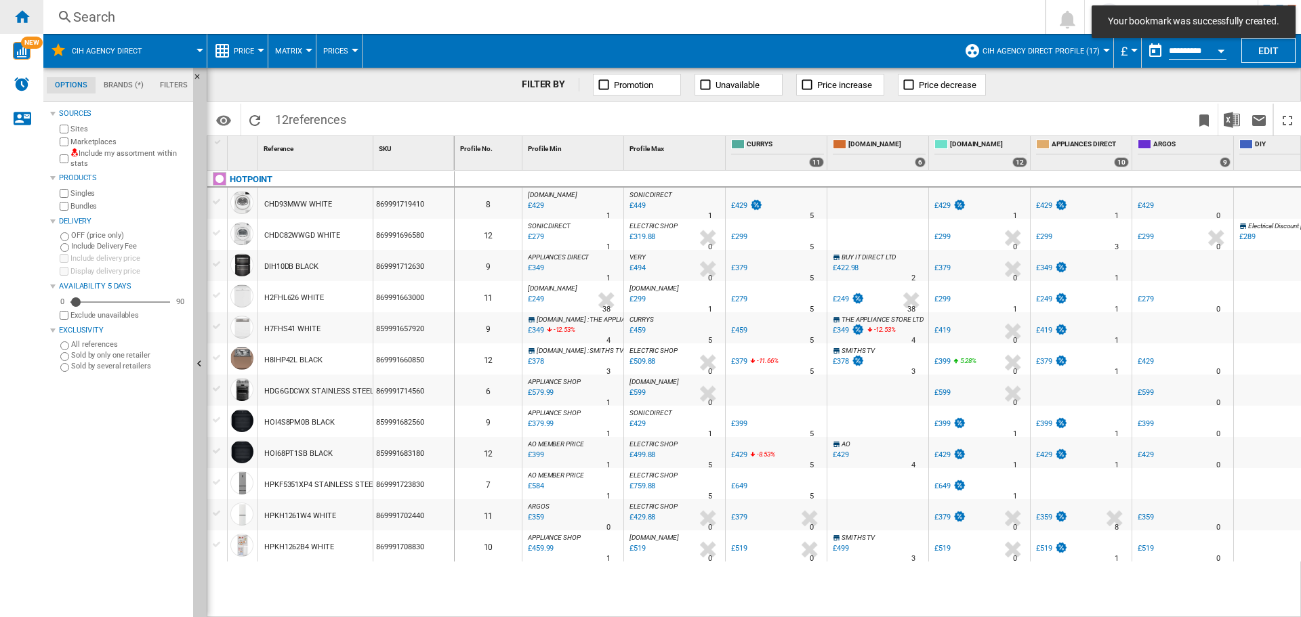
click at [24, 14] on ng-md-icon "Home" at bounding box center [22, 16] width 16 height 16
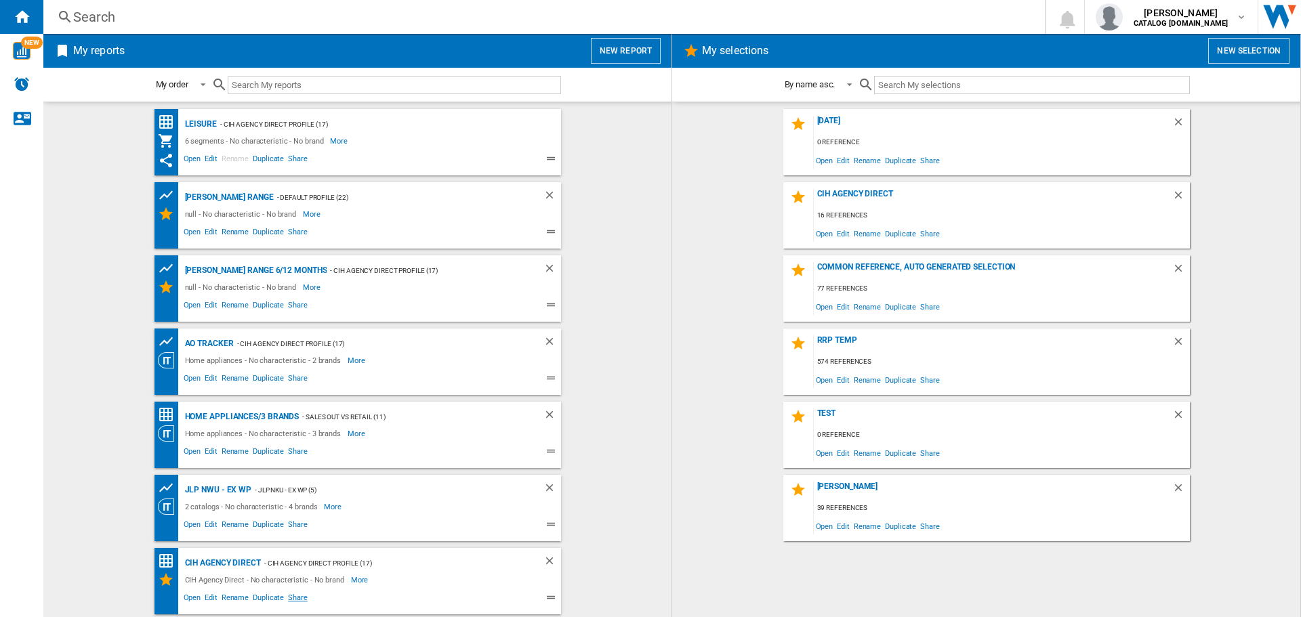
click at [302, 596] on span "Share" at bounding box center [298, 600] width 24 height 16
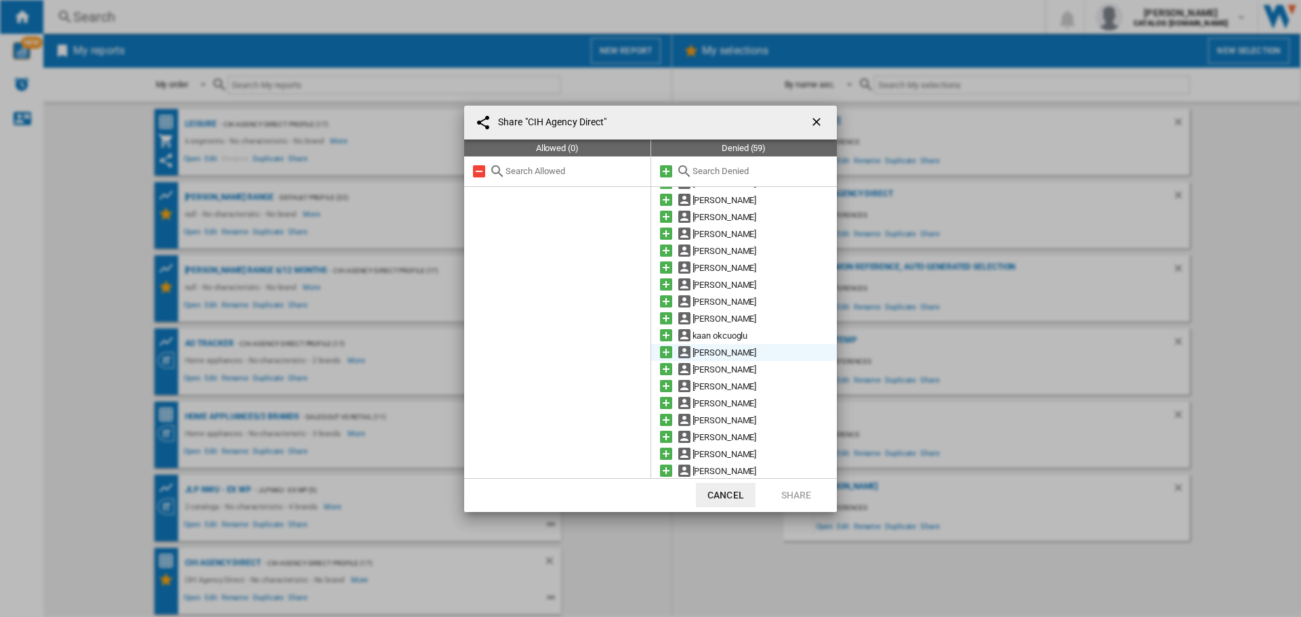
scroll to position [407, 0]
click at [665, 382] on md-icon at bounding box center [666, 385] width 16 height 16
click at [666, 382] on md-icon at bounding box center [666, 385] width 16 height 16
click at [790, 487] on button "Share" at bounding box center [797, 495] width 60 height 24
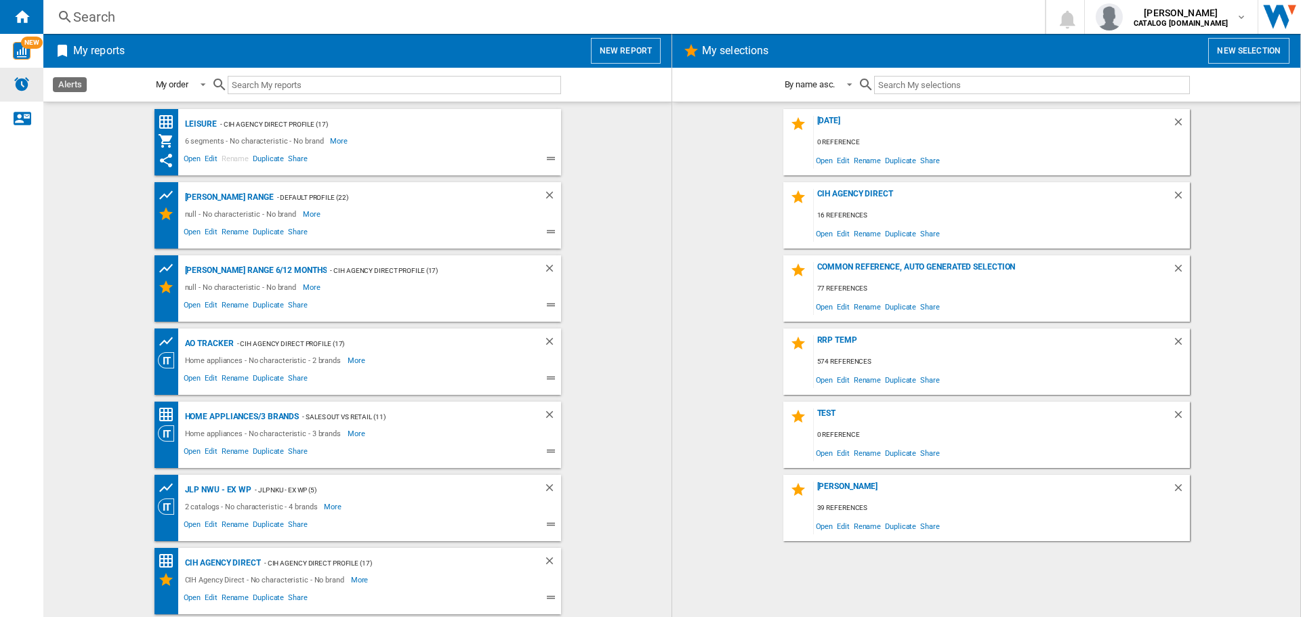
click at [26, 87] on img "Alerts" at bounding box center [22, 84] width 16 height 16
click at [293, 599] on span "Share" at bounding box center [298, 600] width 24 height 16
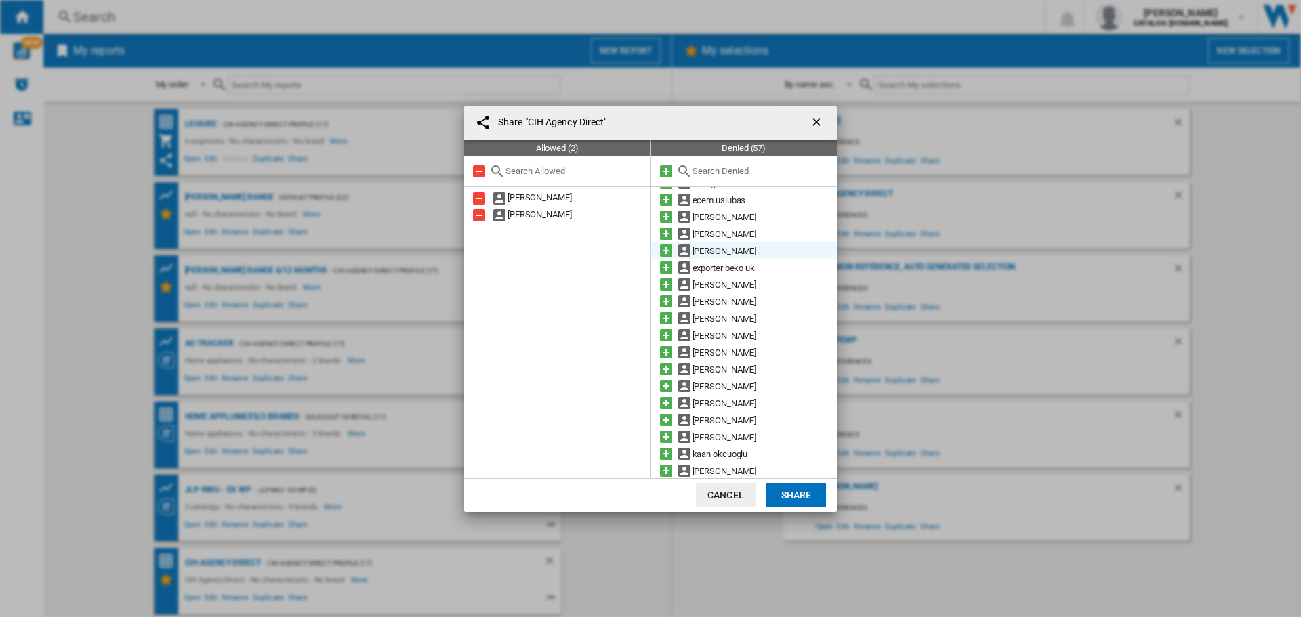
scroll to position [271, 0]
click at [668, 302] on md-icon at bounding box center [666, 300] width 16 height 16
click at [665, 419] on md-icon at bounding box center [666, 419] width 16 height 16
click at [801, 497] on button "Share" at bounding box center [797, 495] width 60 height 24
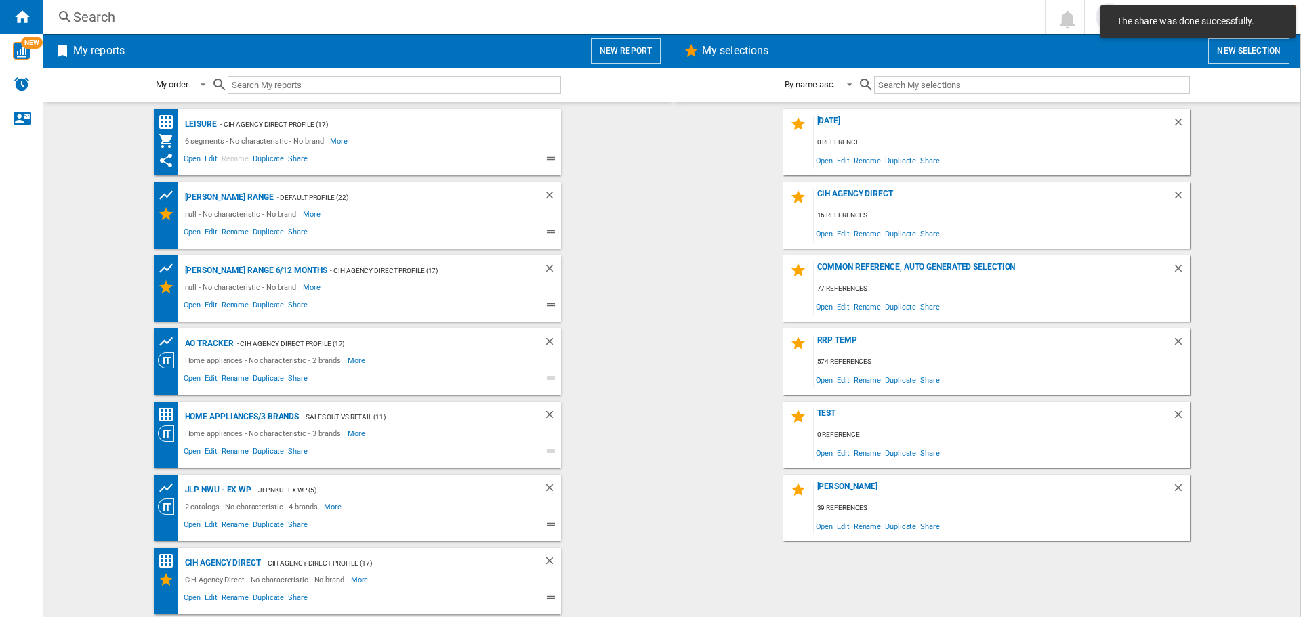
click at [700, 445] on wk-selection "Test 0 reference Open Edit Rename Duplicate Share" at bounding box center [986, 435] width 601 height 66
click at [236, 562] on div "CIH Agency Direct" at bounding box center [221, 563] width 79 height 17
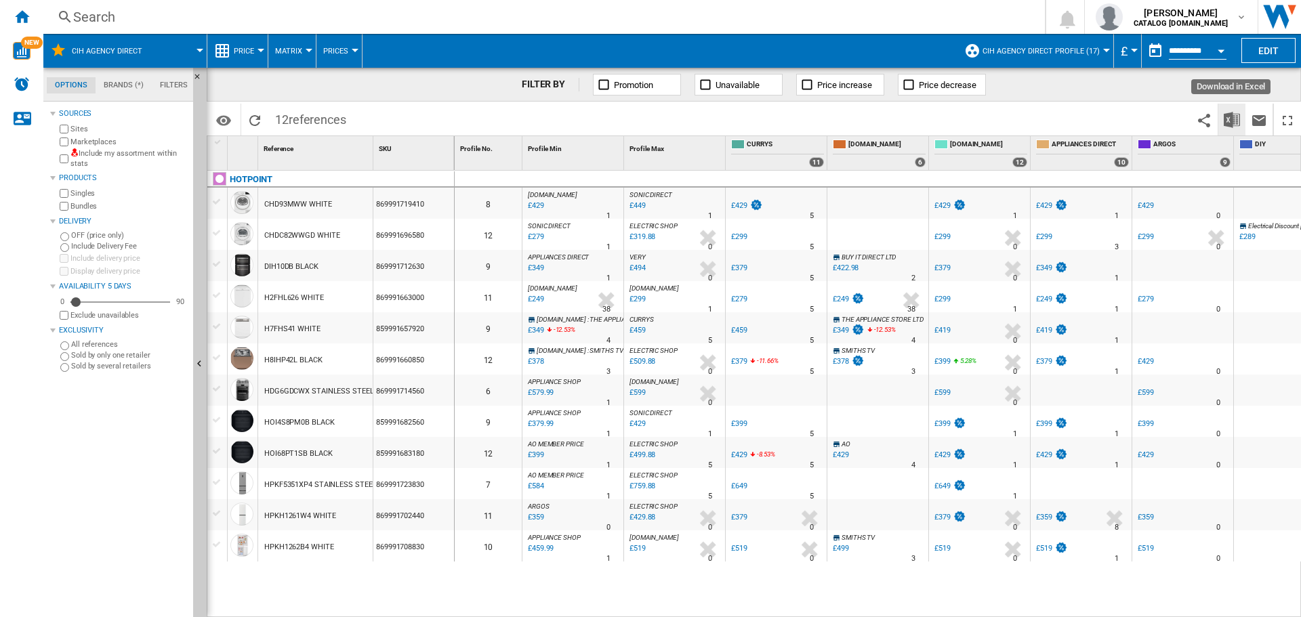
click at [1235, 118] on img "Download in Excel" at bounding box center [1232, 120] width 16 height 16
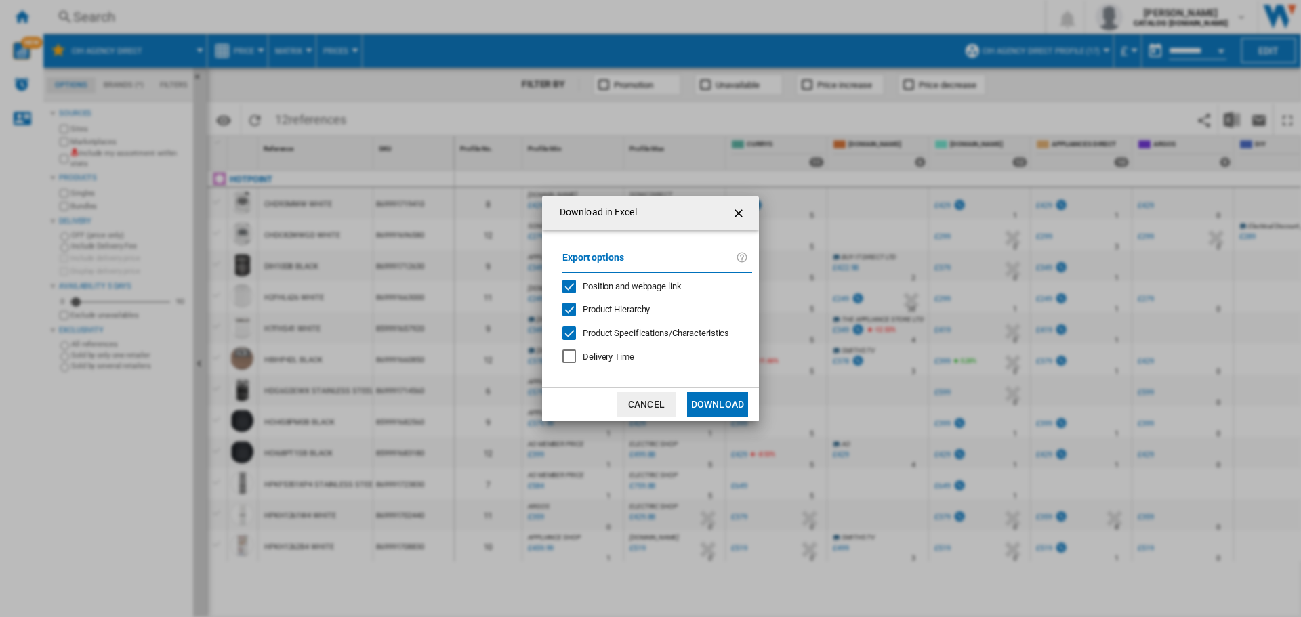
click at [709, 403] on button "Download" at bounding box center [717, 404] width 61 height 24
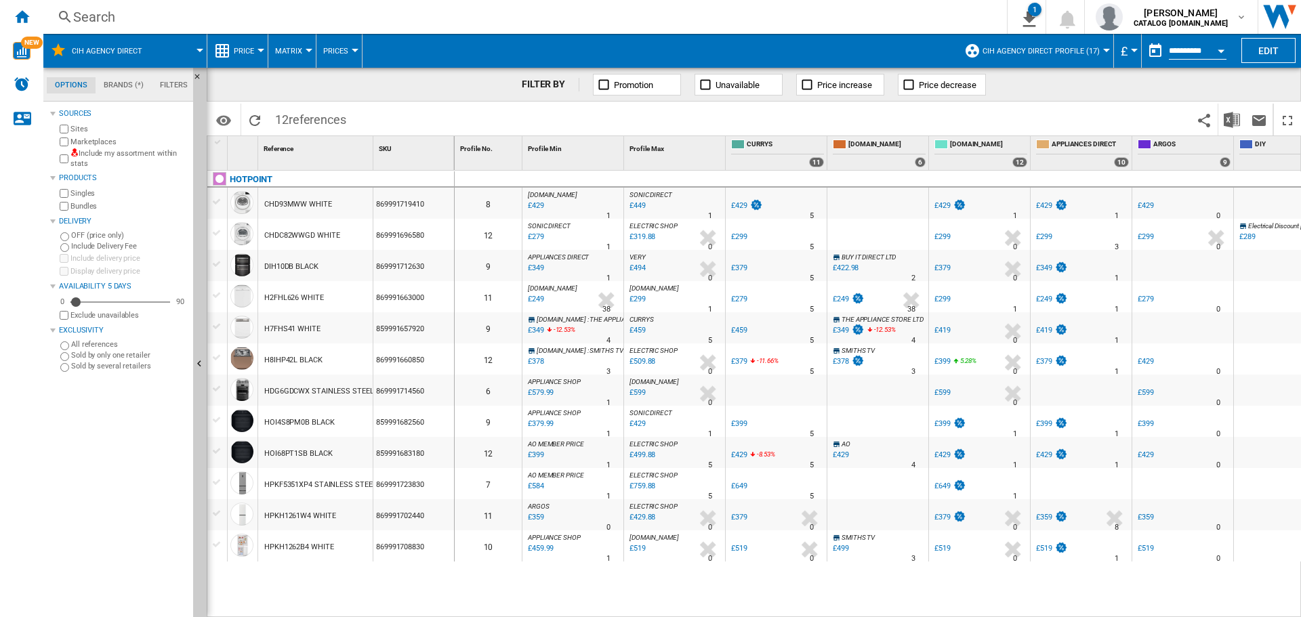
click at [1097, 51] on button "CIH Agency Direct Profile (17)" at bounding box center [1045, 51] width 124 height 34
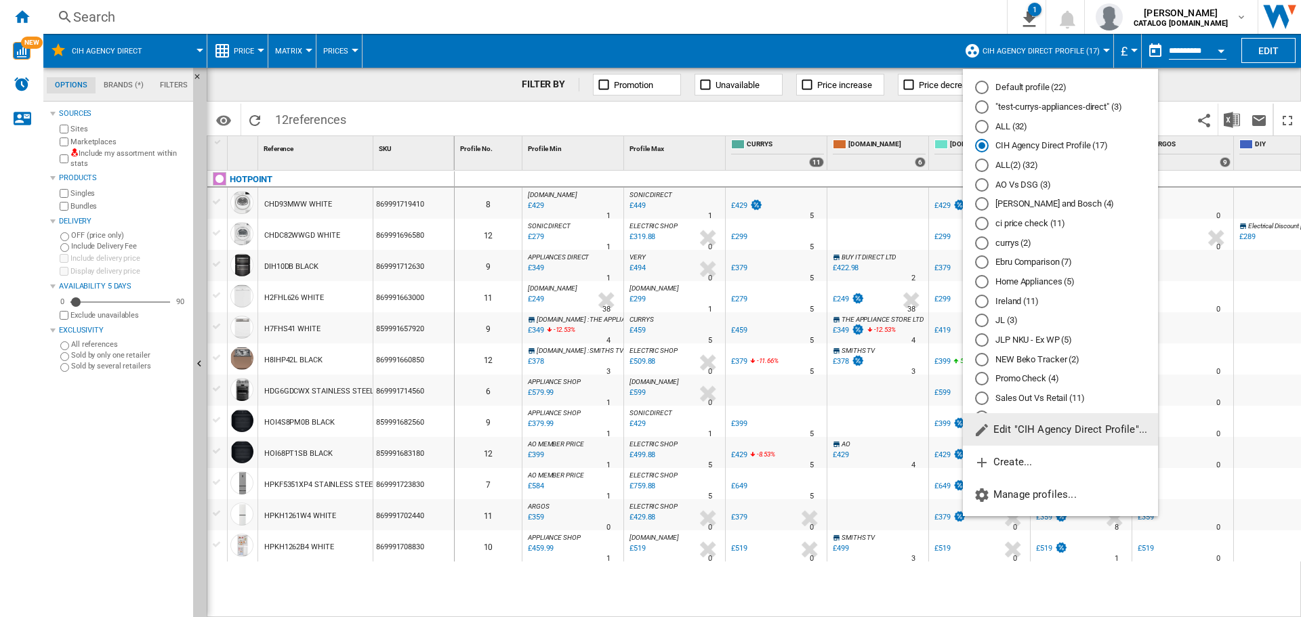
click at [1016, 430] on span "Edit "CIH Agency Direct Profile"..." at bounding box center [1061, 430] width 174 height 12
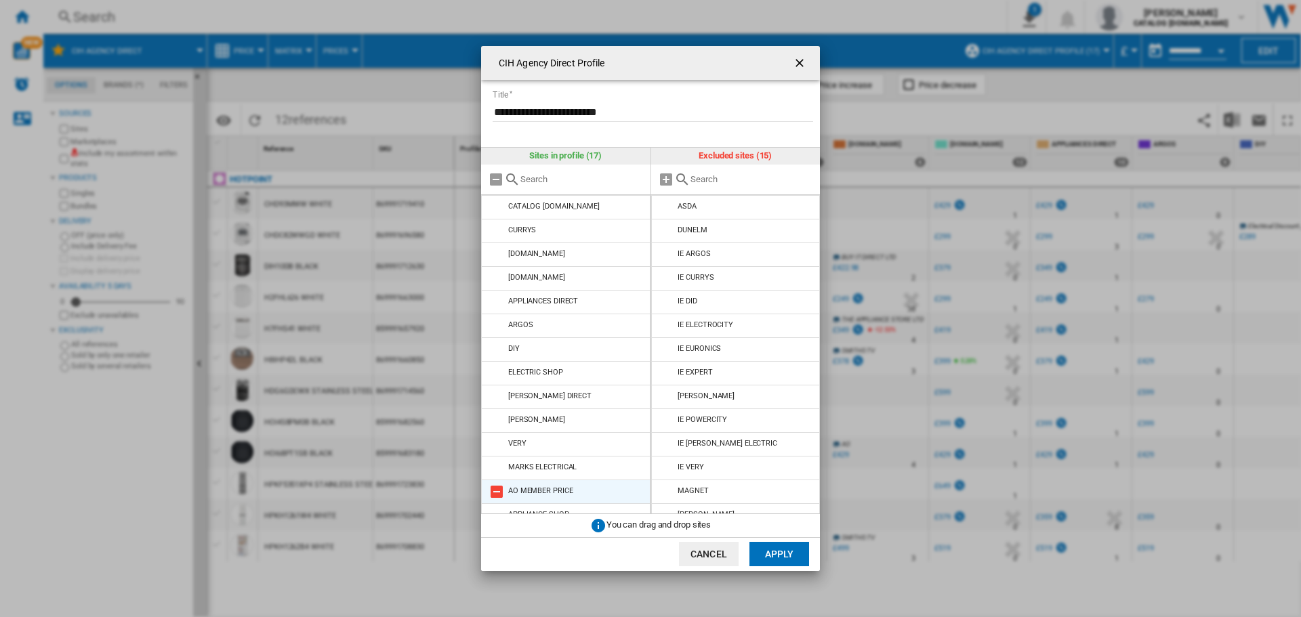
click at [502, 493] on md-icon "CIH Agency ..." at bounding box center [497, 492] width 16 height 16
click at [796, 554] on button "Apply" at bounding box center [780, 554] width 60 height 24
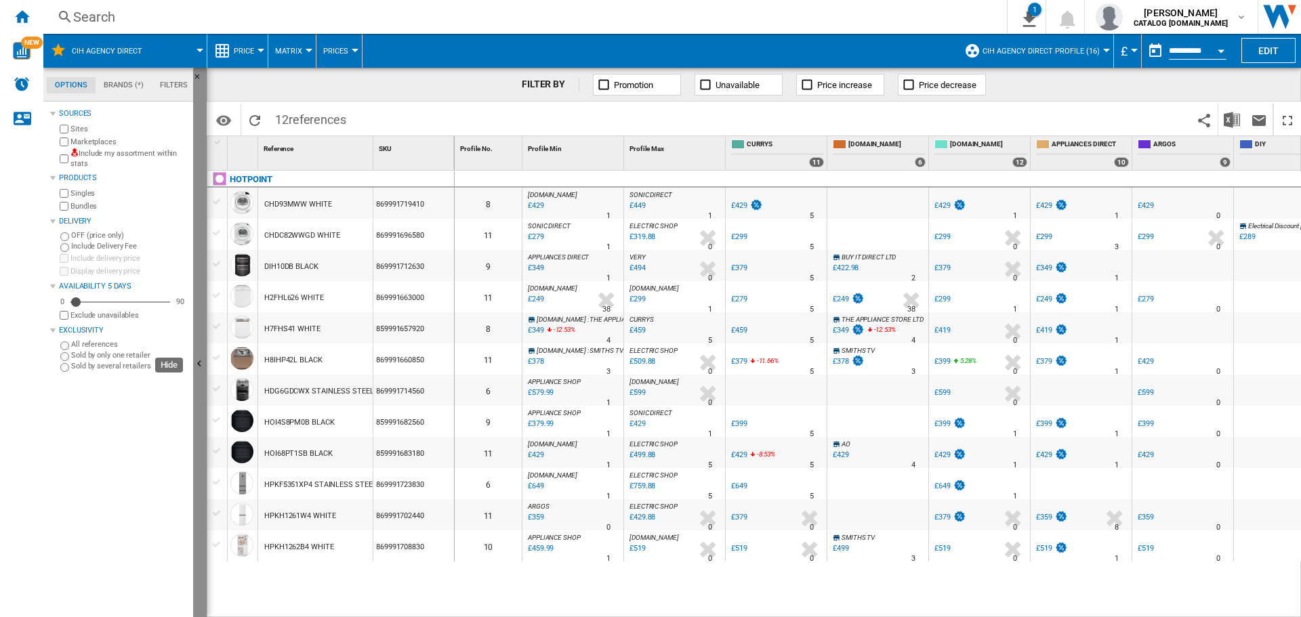
click at [198, 364] on ng-md-icon "Hide" at bounding box center [201, 366] width 16 height 16
